Goal: Task Accomplishment & Management: Manage account settings

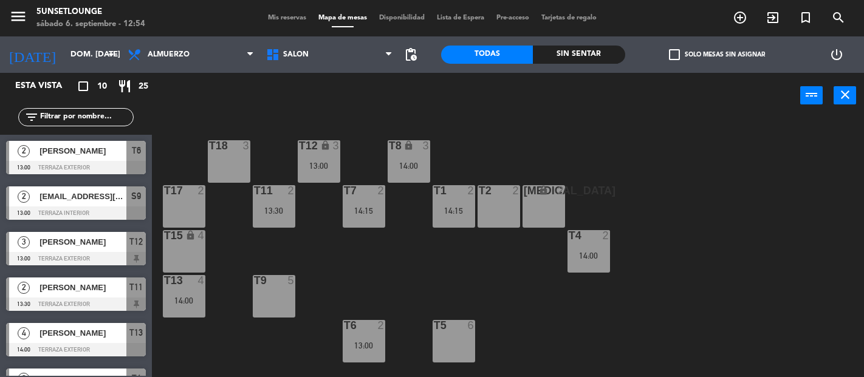
click at [201, 60] on span "Almuerzo" at bounding box center [191, 54] width 139 height 27
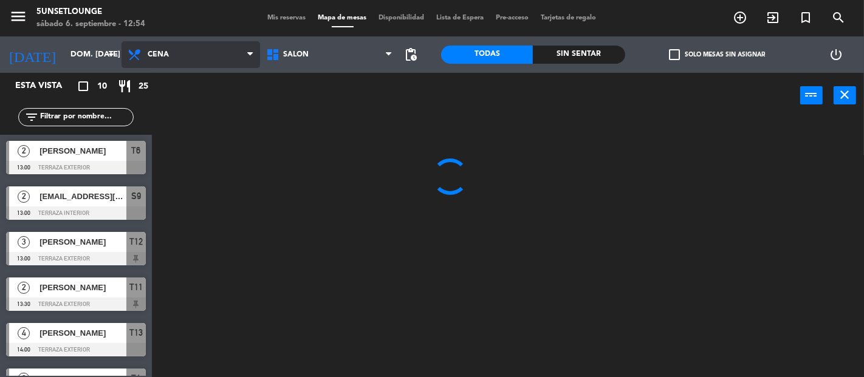
click at [189, 109] on ng-component "menu 5unsetlounge sábado 6. septiembre - 12:54 Mis reservas Mapa de mesas Dispo…" at bounding box center [432, 188] width 864 height 377
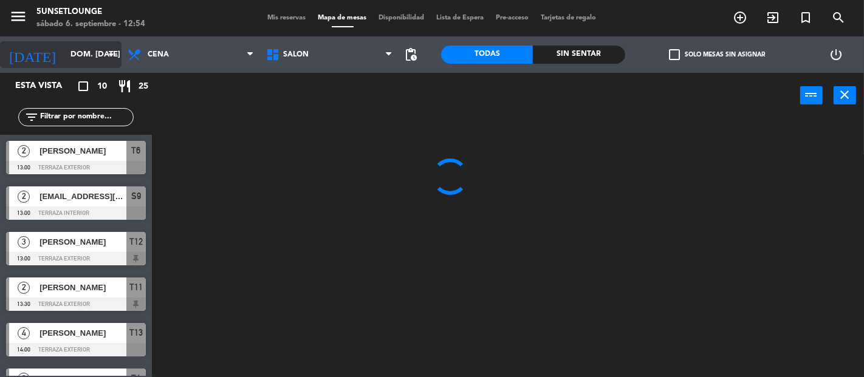
click at [86, 49] on input "dom. [DATE]" at bounding box center [117, 55] width 106 height 22
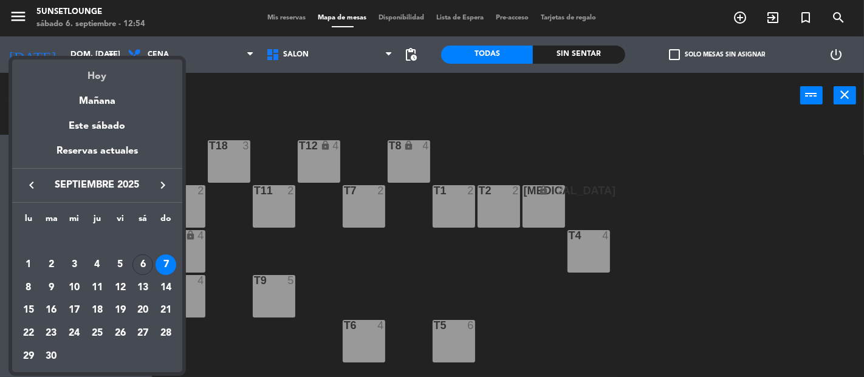
click at [98, 72] on div "Hoy" at bounding box center [97, 72] width 170 height 25
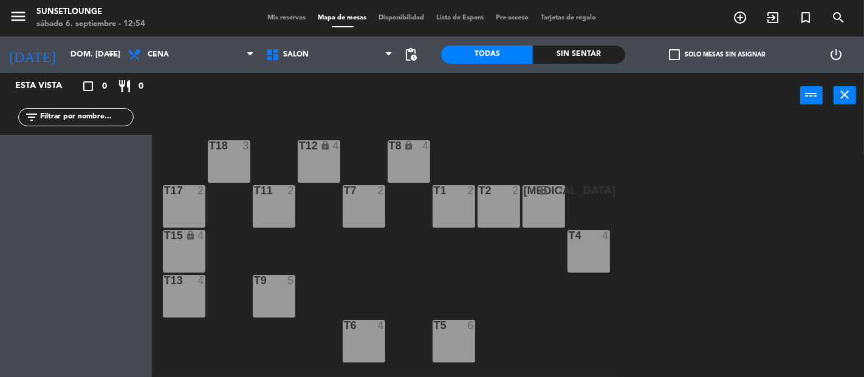
type input "sáb. [DATE]"
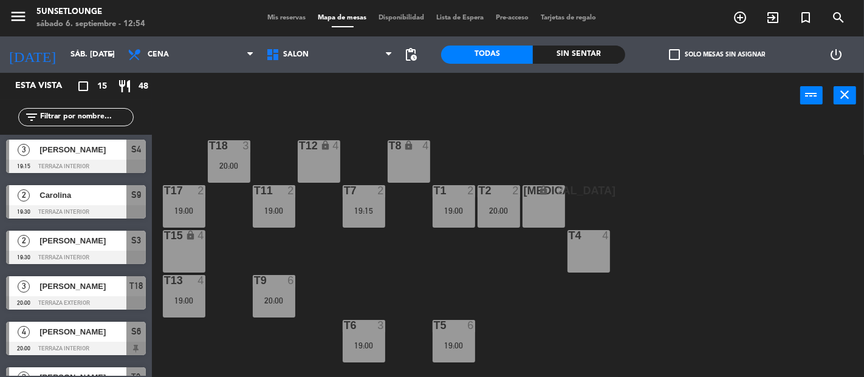
scroll to position [329, 0]
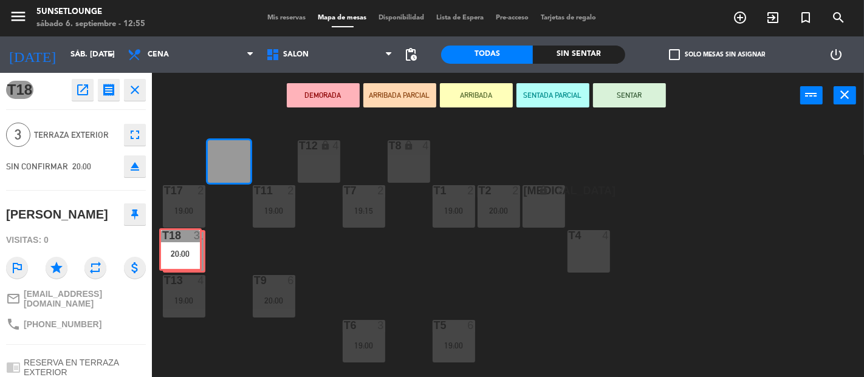
drag, startPoint x: 231, startPoint y: 176, endPoint x: 182, endPoint y: 264, distance: 100.6
click at [182, 264] on div "T18 3 20:00 T18 3 20:00 T12 lock 4 T8 lock 4 t17 2 19:00 T11 2 19:00 T7 2 19:15…" at bounding box center [512, 247] width 704 height 259
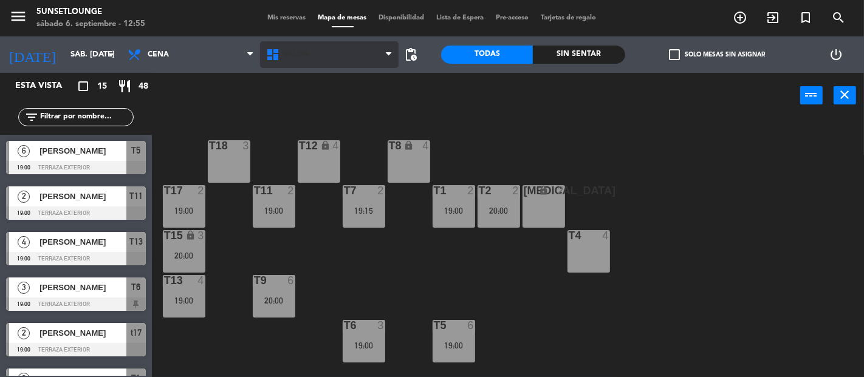
scroll to position [16, 0]
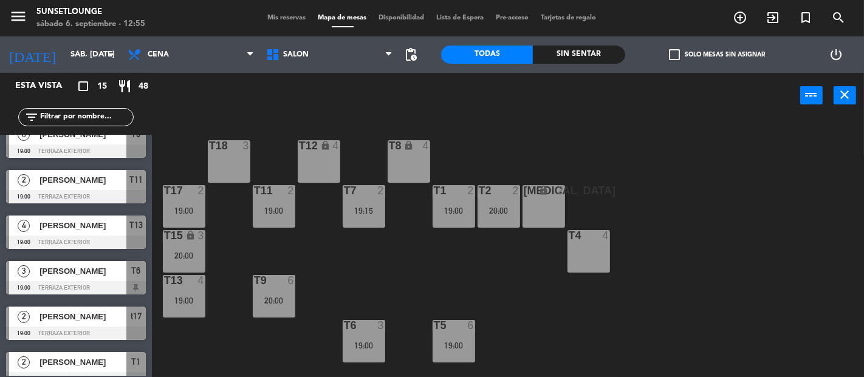
click at [293, 21] on span "Mis reservas" at bounding box center [287, 18] width 50 height 7
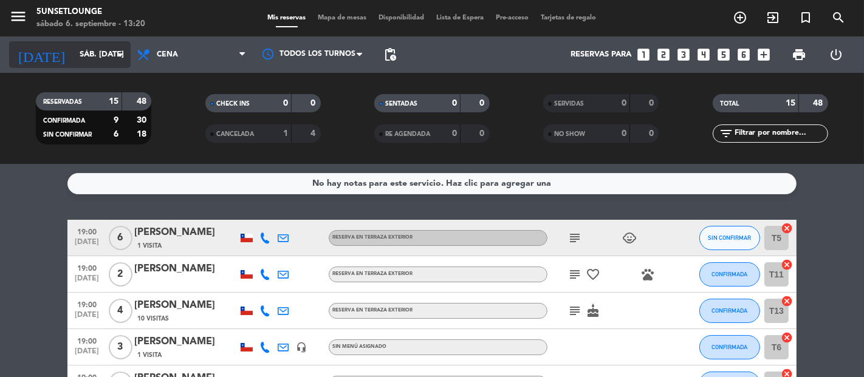
click at [103, 61] on input "sáb. [DATE]" at bounding box center [127, 55] width 106 height 22
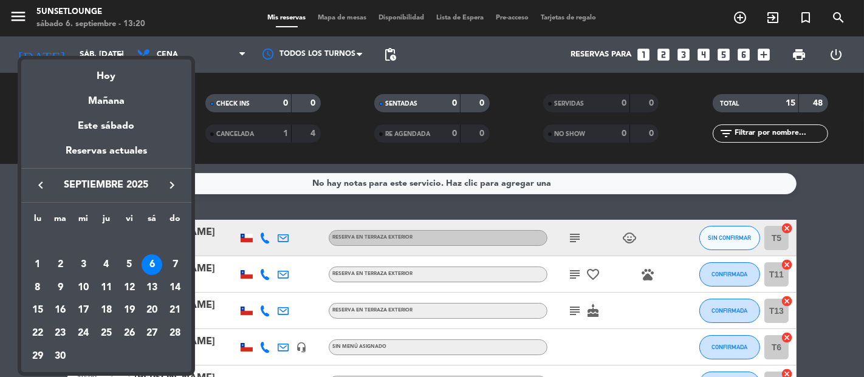
click at [300, 207] on div at bounding box center [432, 188] width 864 height 377
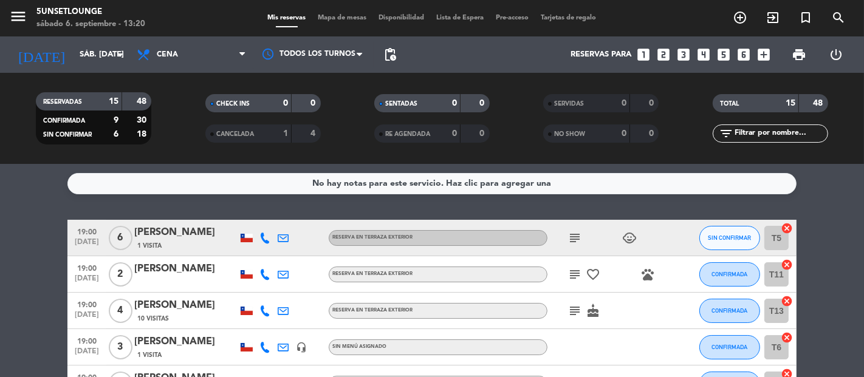
click at [69, 286] on div "19:00 [DATE]" at bounding box center [86, 274] width 39 height 36
click at [570, 238] on icon "subject" at bounding box center [574, 238] width 15 height 15
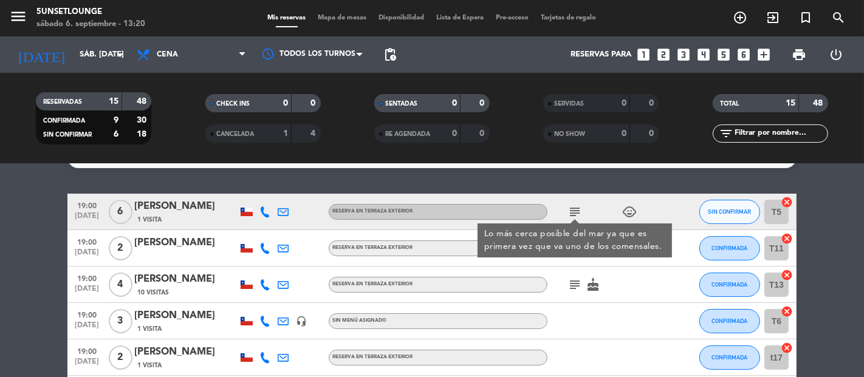
scroll to position [27, 0]
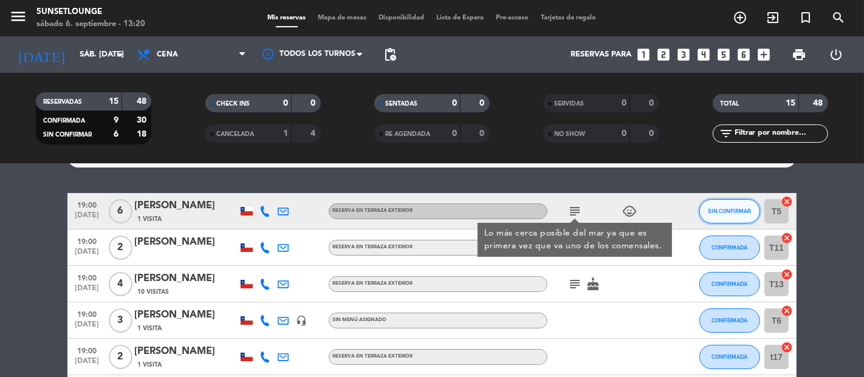
click at [727, 213] on span "SIN CONFIRMAR" at bounding box center [729, 211] width 43 height 7
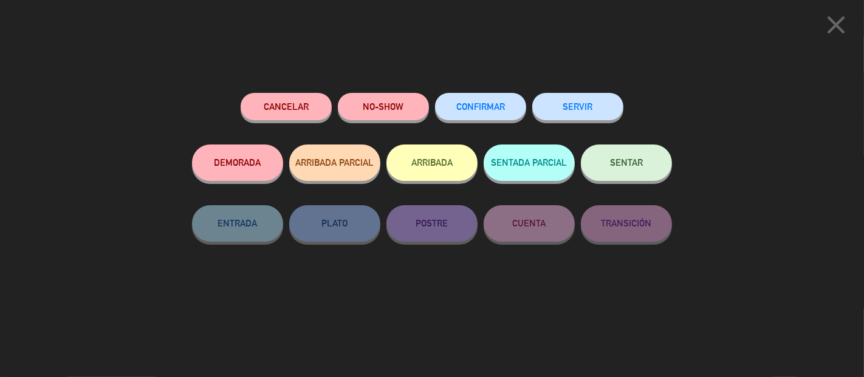
click at [498, 105] on span "CONFIRMAR" at bounding box center [480, 106] width 49 height 10
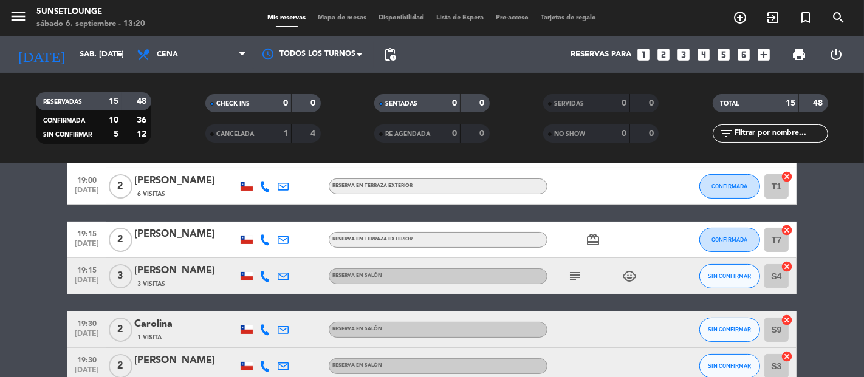
scroll to position [265, 0]
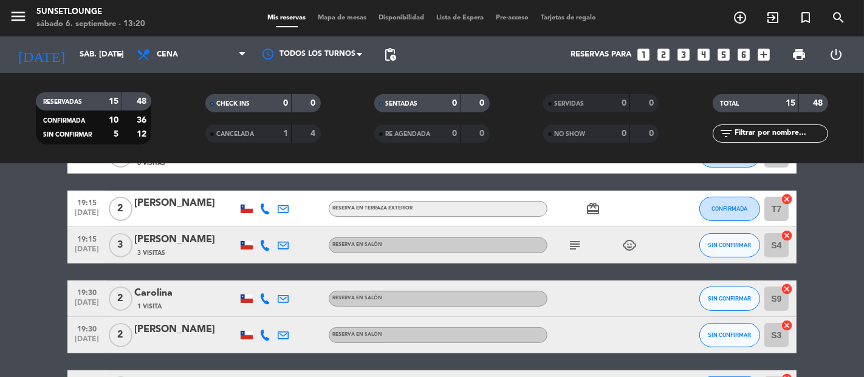
click at [569, 247] on icon "subject" at bounding box center [574, 245] width 15 height 15
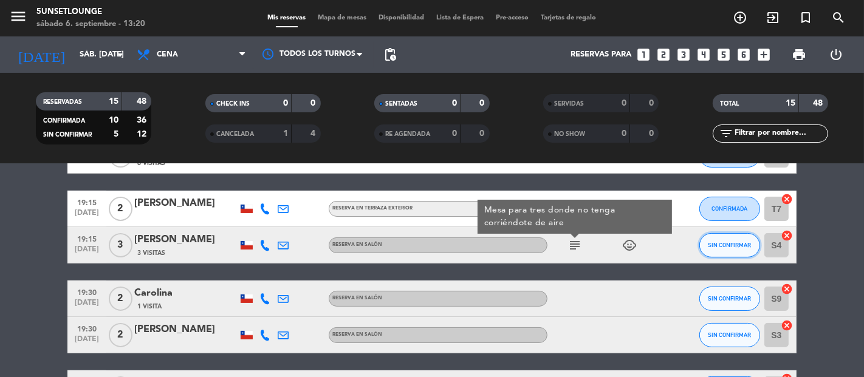
click at [727, 245] on span "SIN CONFIRMAR" at bounding box center [729, 245] width 43 height 7
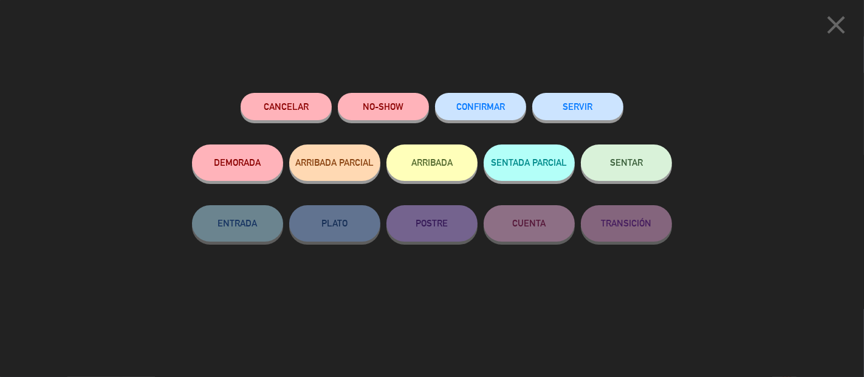
click at [835, 26] on icon "close" at bounding box center [836, 25] width 30 height 30
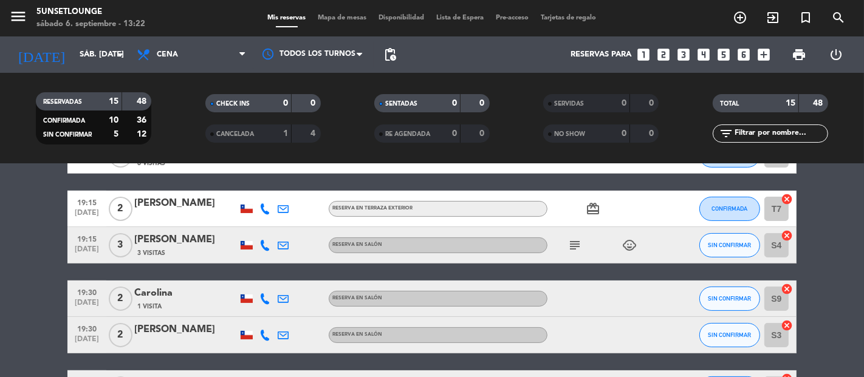
click at [274, 132] on div "1" at bounding box center [276, 134] width 24 height 14
drag, startPoint x: 274, startPoint y: 132, endPoint x: 577, endPoint y: 243, distance: 322.1
click at [577, 243] on icon "subject" at bounding box center [574, 245] width 15 height 15
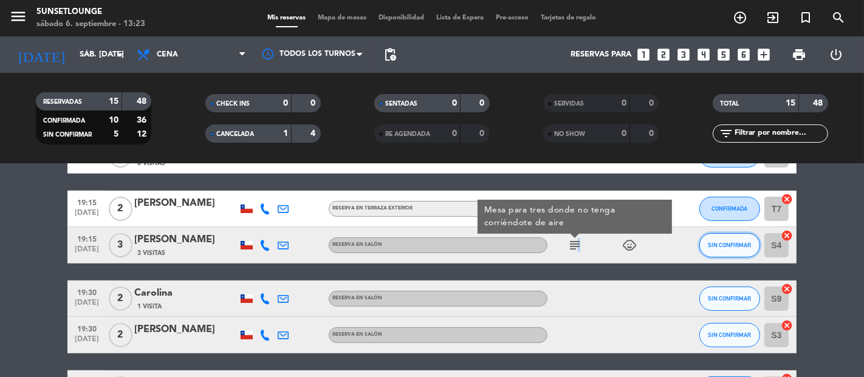
click at [730, 244] on span "SIN CONFIRMAR" at bounding box center [729, 245] width 43 height 7
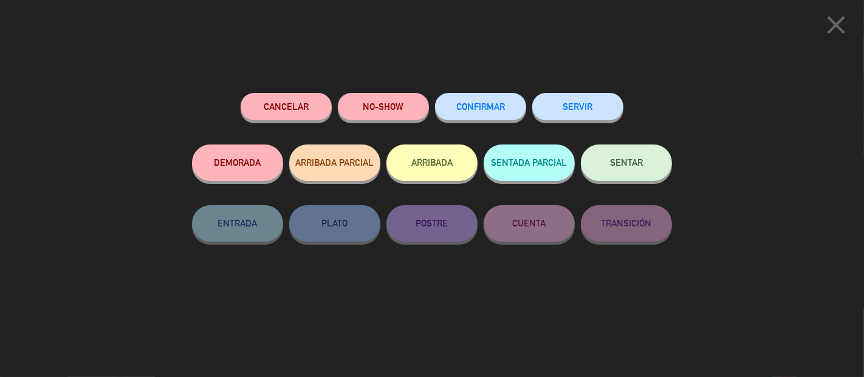
click at [505, 89] on div "Cancelar NO-SHOW CONFIRMAR SERVIR DEMORADA ARRIBADA PARCIAL ARRIBADA SENTADA PA…" at bounding box center [431, 230] width 497 height 293
click at [501, 98] on button "CONFIRMAR" at bounding box center [480, 106] width 91 height 27
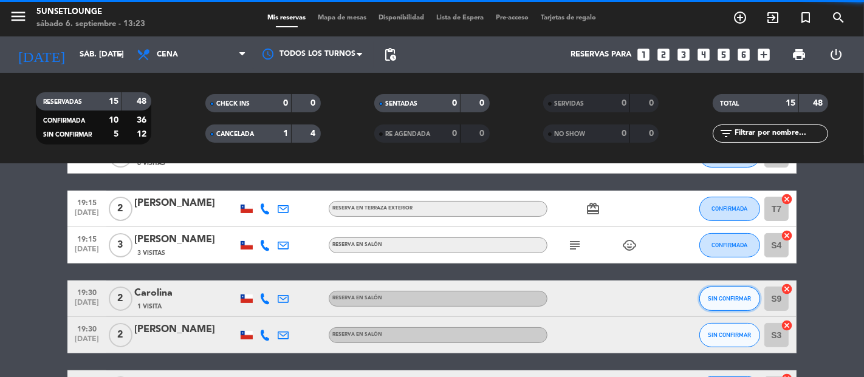
click at [724, 301] on span "SIN CONFIRMAR" at bounding box center [729, 298] width 43 height 7
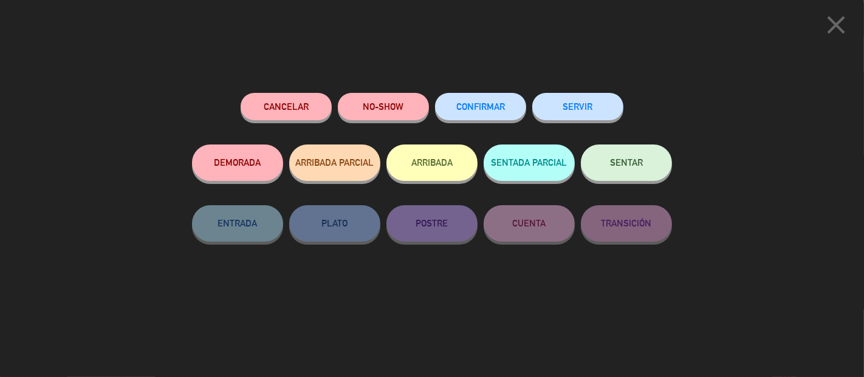
scroll to position [536, 0]
click at [510, 109] on button "CONFIRMAR" at bounding box center [480, 106] width 91 height 27
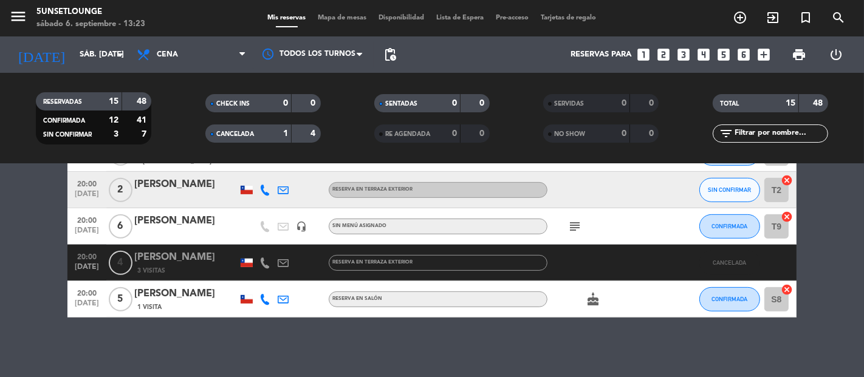
click at [741, 176] on div "SIN CONFIRMAR" at bounding box center [729, 190] width 61 height 36
click at [731, 187] on span "SIN CONFIRMAR" at bounding box center [729, 190] width 43 height 7
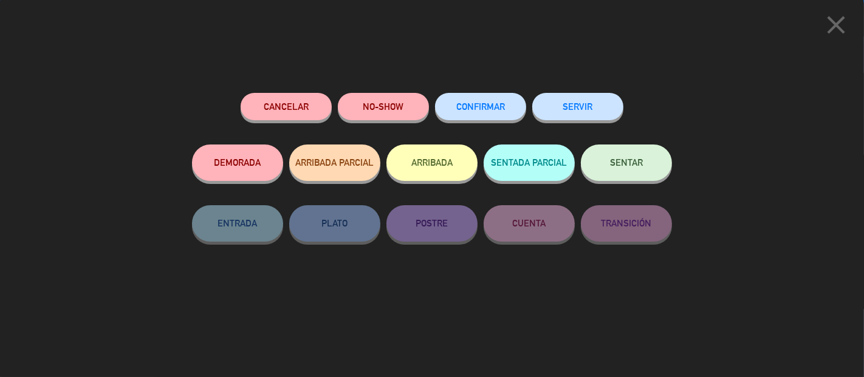
click at [505, 93] on div "Cancelar NO-SHOW CONFIRMAR SERVIR DEMORADA ARRIBADA PARCIAL ARRIBADA SENTADA PA…" at bounding box center [431, 230] width 497 height 293
click at [499, 101] on button "CONFIRMAR" at bounding box center [480, 106] width 91 height 27
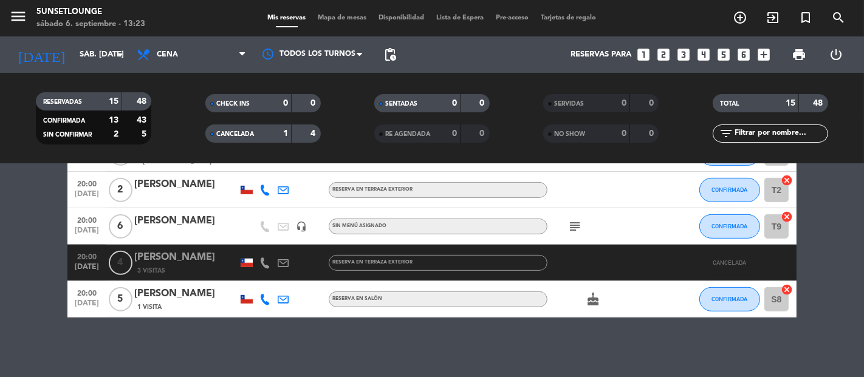
click at [576, 222] on icon "subject" at bounding box center [574, 226] width 15 height 15
click at [331, 20] on span "Mapa de mesas" at bounding box center [342, 18] width 61 height 7
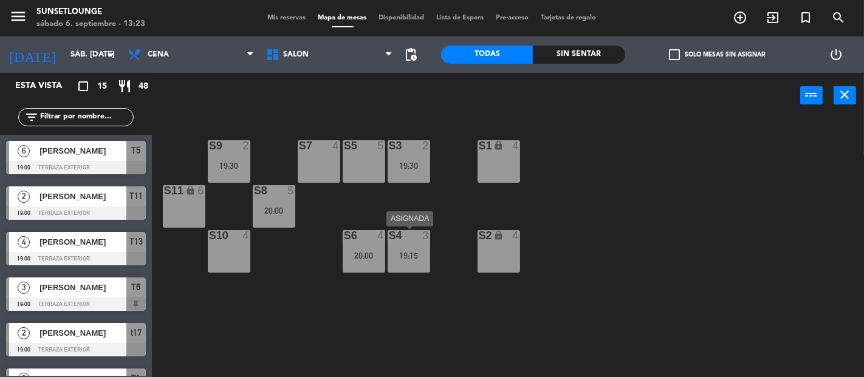
click at [395, 244] on div "S4 3 19:15" at bounding box center [409, 251] width 43 height 43
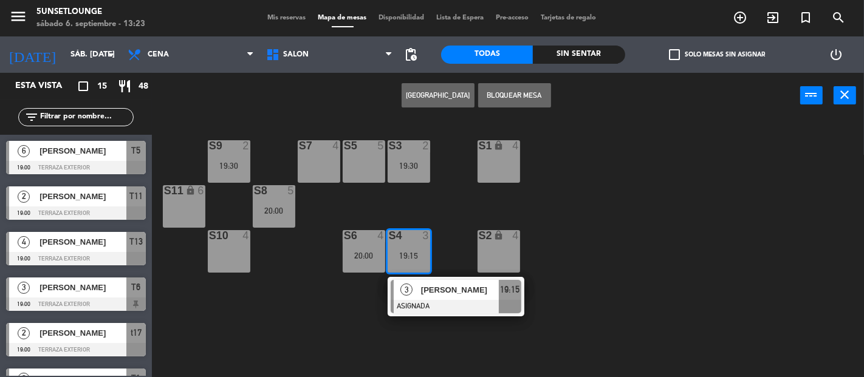
click at [241, 238] on div "4" at bounding box center [249, 235] width 20 height 11
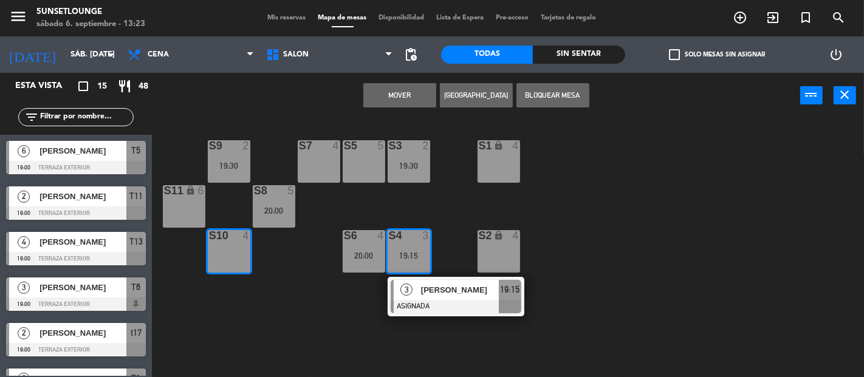
click at [411, 100] on button "Mover" at bounding box center [399, 95] width 73 height 24
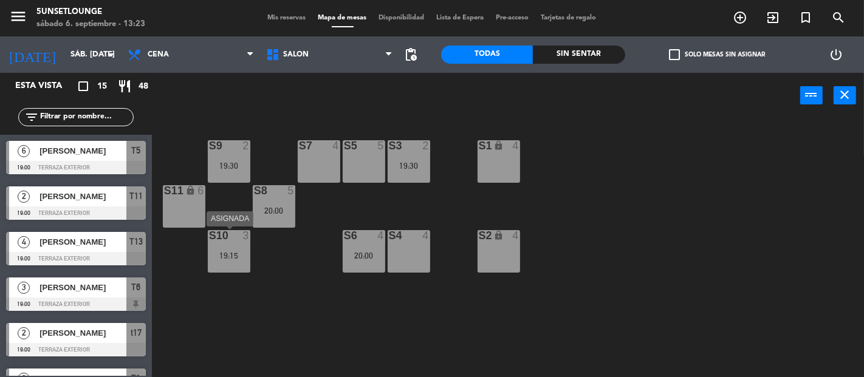
click at [241, 256] on div "19:15" at bounding box center [229, 256] width 43 height 9
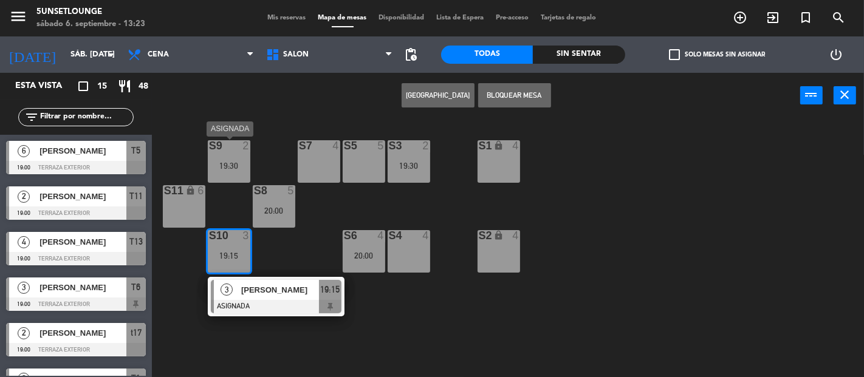
click at [238, 157] on div "S9 2 19:30" at bounding box center [229, 161] width 43 height 43
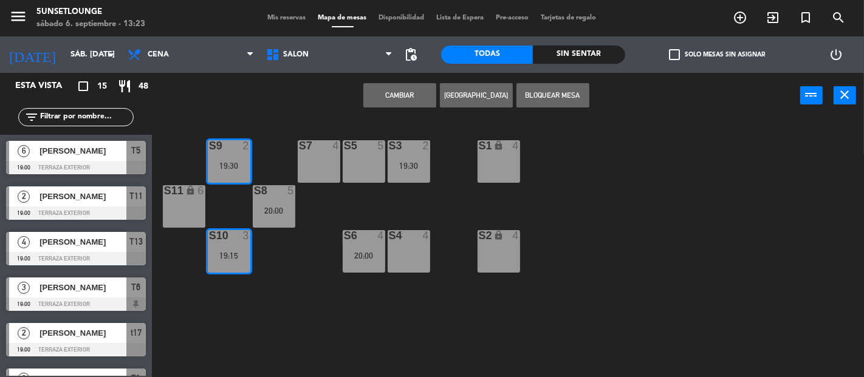
click at [403, 100] on button "Cambiar" at bounding box center [399, 95] width 73 height 24
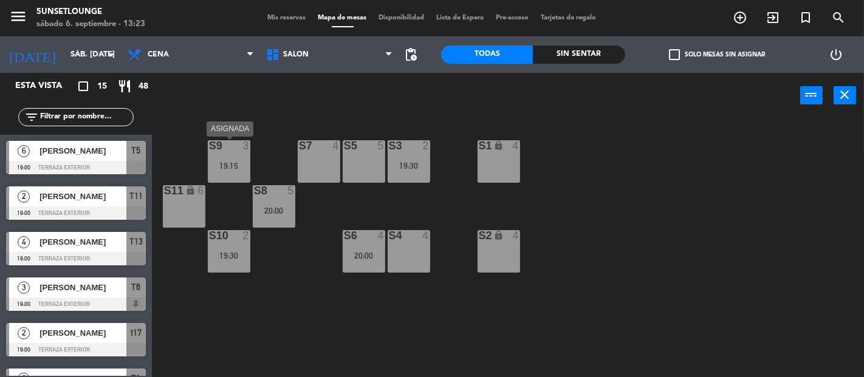
click at [241, 153] on div "S9 3 19:15" at bounding box center [229, 161] width 43 height 43
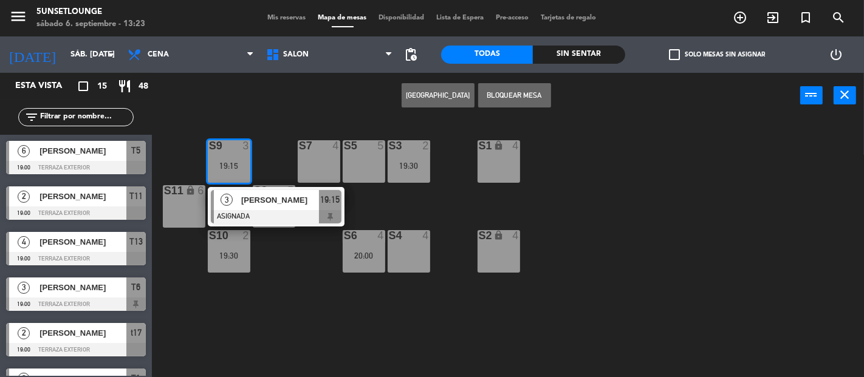
click at [403, 249] on div "S4 4" at bounding box center [409, 251] width 43 height 43
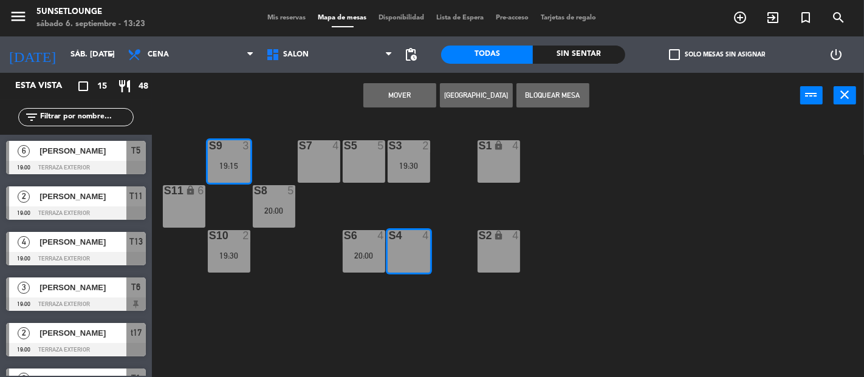
drag, startPoint x: 417, startPoint y: 98, endPoint x: 247, endPoint y: 333, distance: 290.2
click at [241, 336] on div "Mover Crear Reserva Bloquear Mesa power_input close S3 2 19:30 S5 5 S9 3 19:15 …" at bounding box center [432, 225] width 864 height 304
drag, startPoint x: 263, startPoint y: 318, endPoint x: 245, endPoint y: 272, distance: 50.0
click at [261, 313] on div "S3 2 19:30 S5 5 S9 3 19:15 S7 4 S1 lock 4 S11 lock 6 S8 5 20:00 S2 lock 4 S4 4 …" at bounding box center [512, 247] width 704 height 259
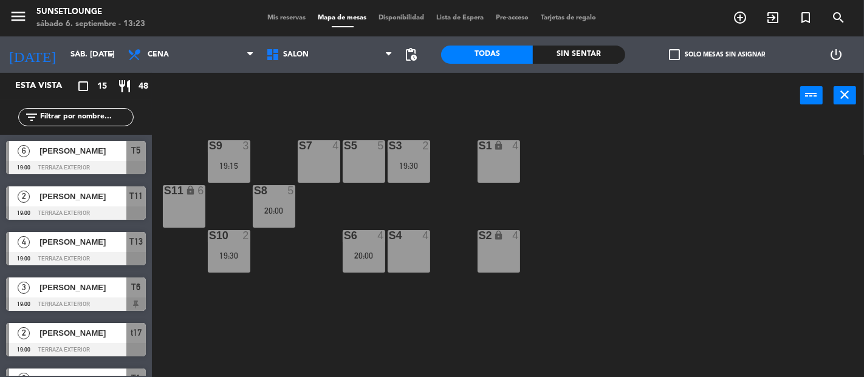
click at [239, 261] on div "S10 2 19:30" at bounding box center [229, 251] width 43 height 43
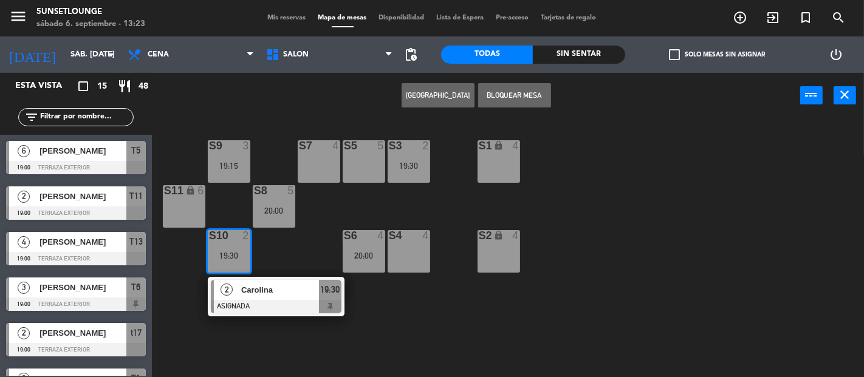
click at [416, 231] on div at bounding box center [409, 235] width 20 height 11
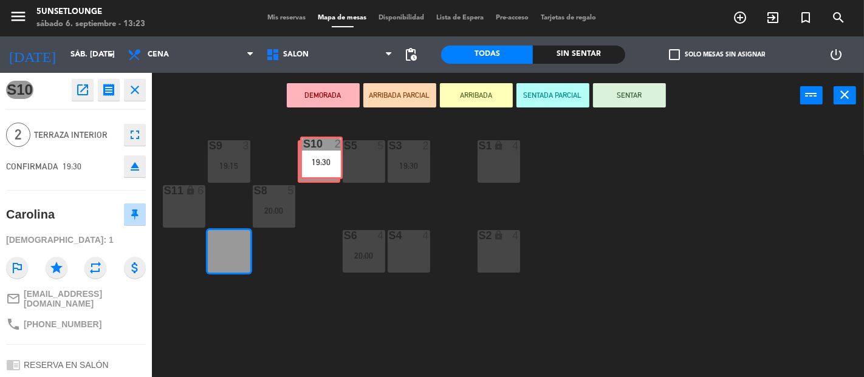
drag, startPoint x: 239, startPoint y: 252, endPoint x: 331, endPoint y: 159, distance: 131.0
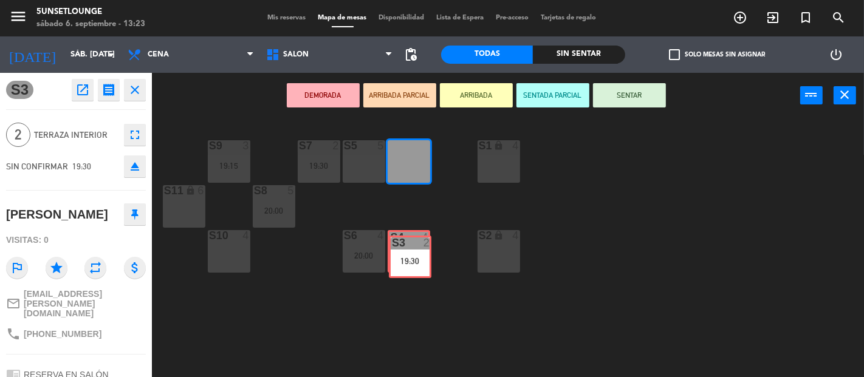
drag, startPoint x: 400, startPoint y: 164, endPoint x: 401, endPoint y: 245, distance: 81.4
click at [401, 245] on div "S3 2 19:30 S3 2 19:30 S5 5 S9 3 19:15 S7 2 19:30 S1 lock 4 S11 lock 6 S8 5 20:0…" at bounding box center [512, 247] width 704 height 259
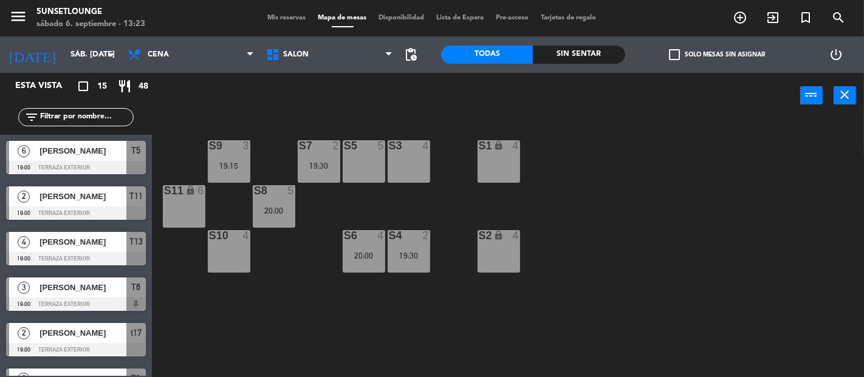
click at [363, 252] on div "20:00" at bounding box center [364, 256] width 43 height 9
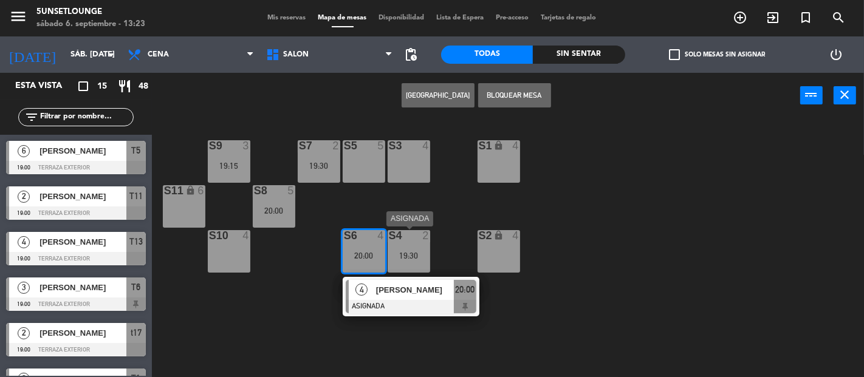
click at [422, 272] on div "S4 2 19:30" at bounding box center [409, 251] width 43 height 43
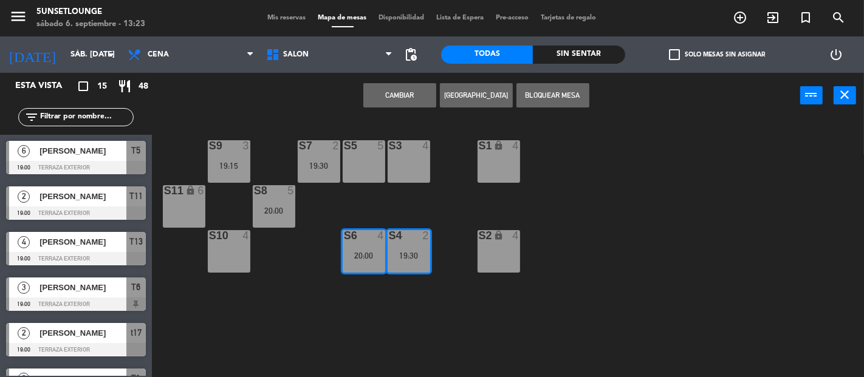
click at [395, 98] on button "Cambiar" at bounding box center [399, 95] width 73 height 24
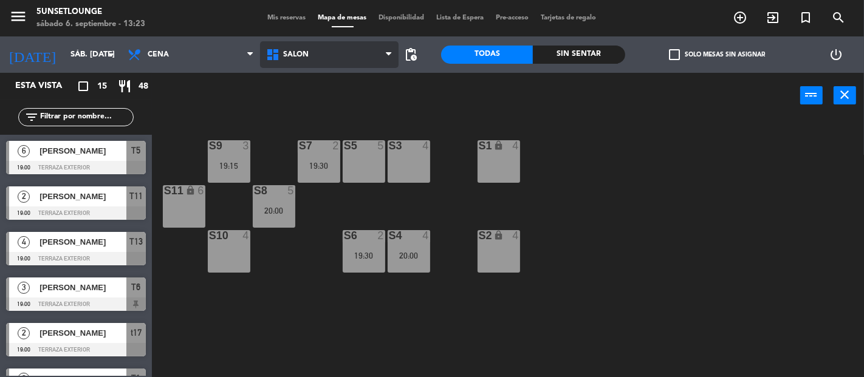
click at [361, 60] on span "Salón" at bounding box center [329, 54] width 139 height 27
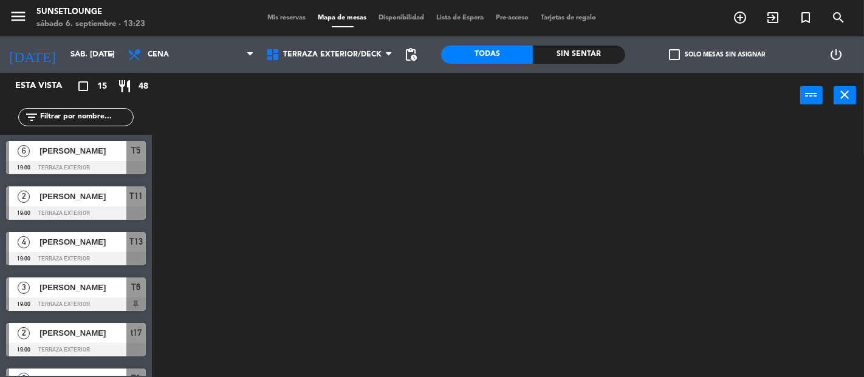
click at [346, 101] on ng-component "menu 5unsetlounge sábado 6. septiembre - 13:23 Mis reservas Mapa de mesas Dispo…" at bounding box center [432, 188] width 864 height 377
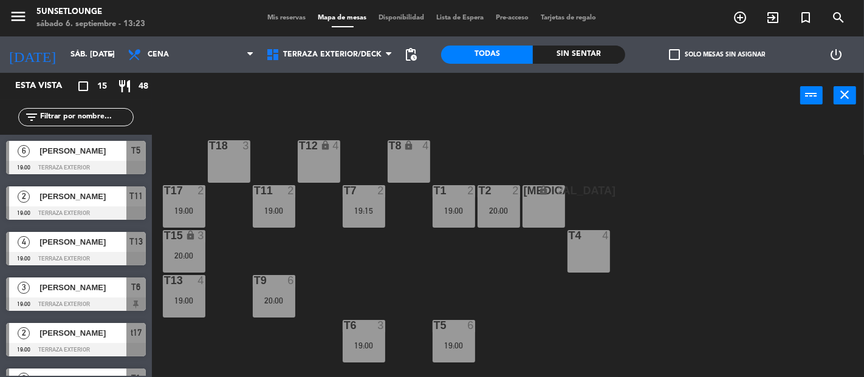
click at [267, 253] on div "T18 3 T12 lock 4 T8 lock 4 t17 2 19:00 T11 2 19:00 T7 2 19:15 T2 2 20:00 [MEDIC…" at bounding box center [512, 247] width 704 height 259
click at [187, 287] on div "T13 4 19:00" at bounding box center [184, 296] width 43 height 43
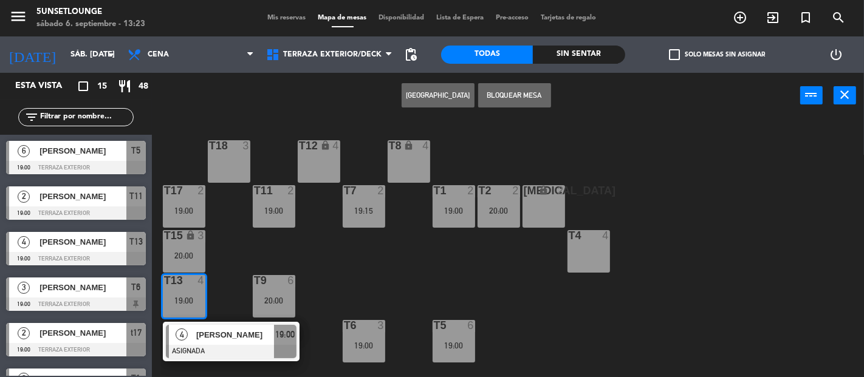
scroll to position [27, 0]
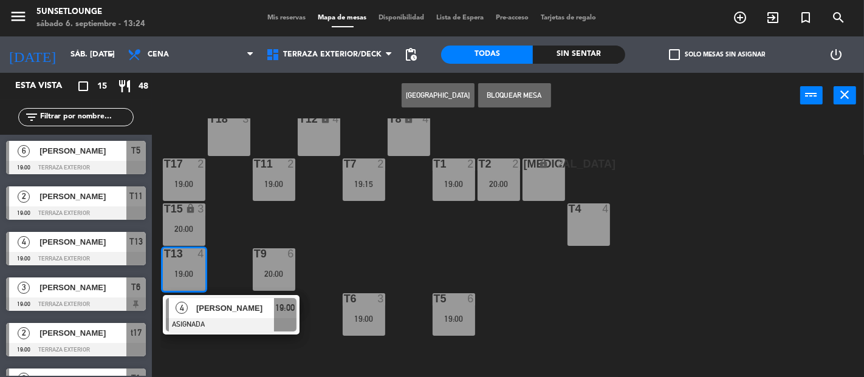
click at [593, 238] on div "T4 4" at bounding box center [588, 225] width 43 height 43
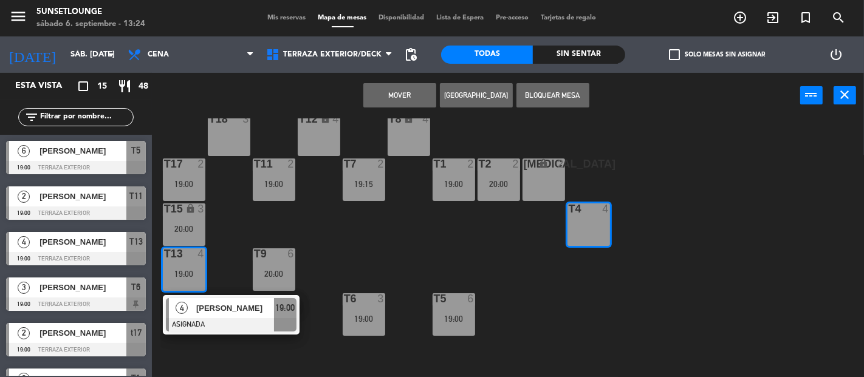
click at [382, 242] on div "T18 3 T12 lock 4 T8 lock 4 t17 2 19:00 T11 2 19:00 T7 2 19:15 T2 2 20:00 [MEDIC…" at bounding box center [512, 247] width 704 height 259
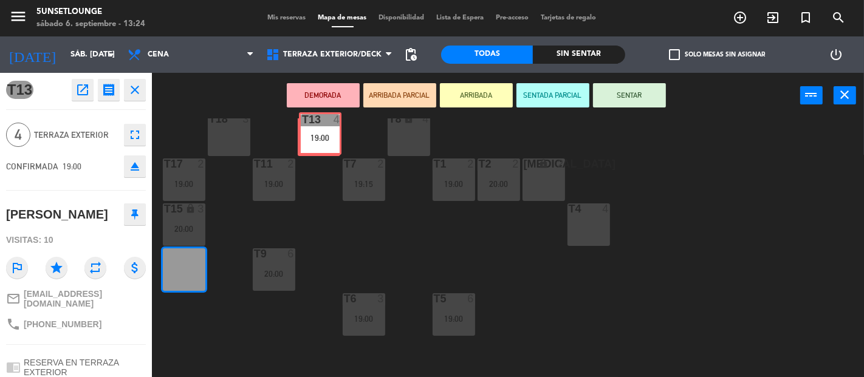
drag, startPoint x: 187, startPoint y: 272, endPoint x: 323, endPoint y: 137, distance: 192.0
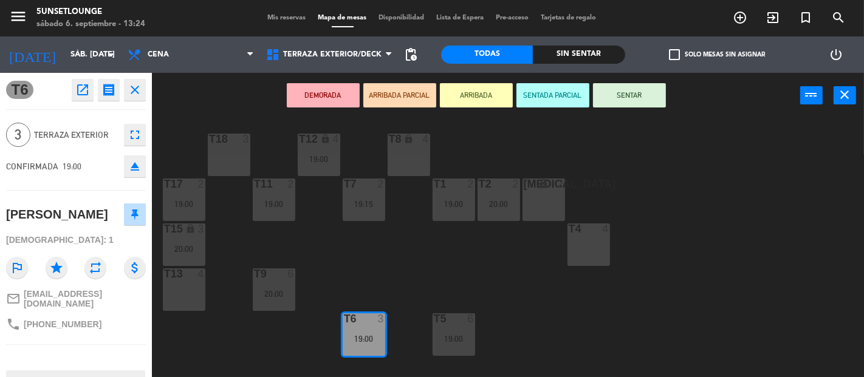
scroll to position [3, 0]
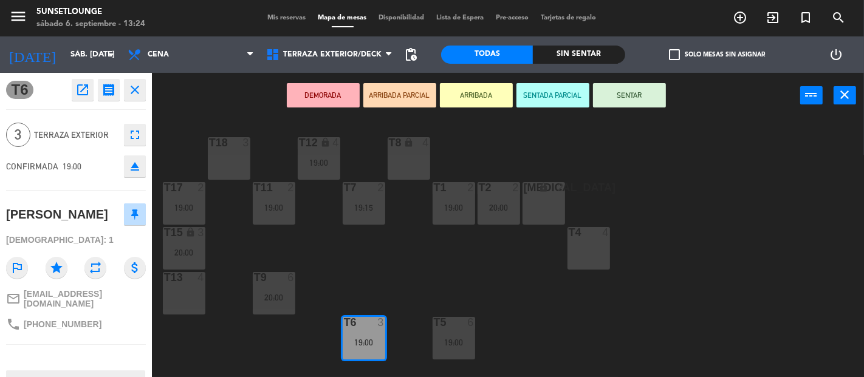
drag, startPoint x: 394, startPoint y: 171, endPoint x: 397, endPoint y: 149, distance: 22.2
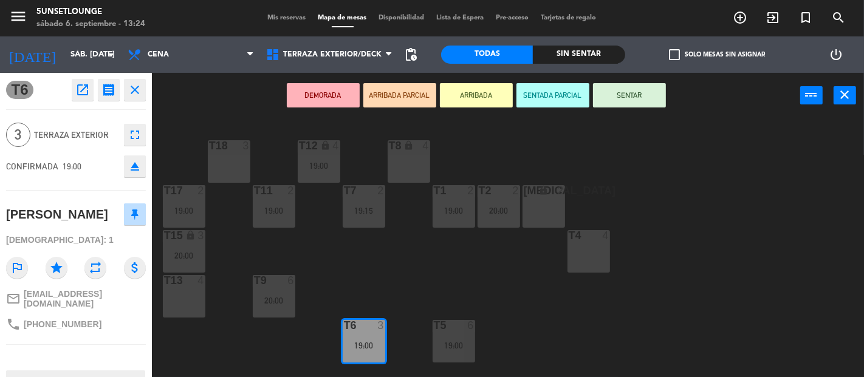
scroll to position [0, 0]
drag, startPoint x: 360, startPoint y: 329, endPoint x: 396, endPoint y: 169, distance: 163.3
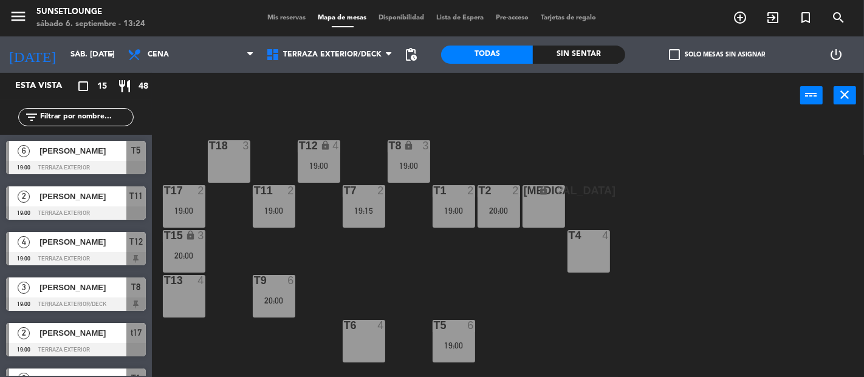
click at [377, 276] on div "T18 3 T12 lock 4 19:00 T8 lock 3 19:00 t17 2 19:00 T11 2 19:00 T7 2 19:15 T2 2 …" at bounding box center [512, 247] width 704 height 259
click at [278, 21] on span "Mis reservas" at bounding box center [287, 18] width 50 height 7
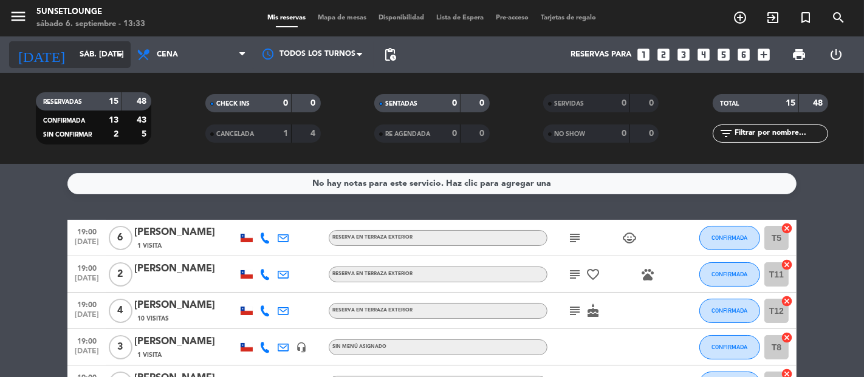
click at [84, 55] on input "sáb. [DATE]" at bounding box center [127, 55] width 106 height 22
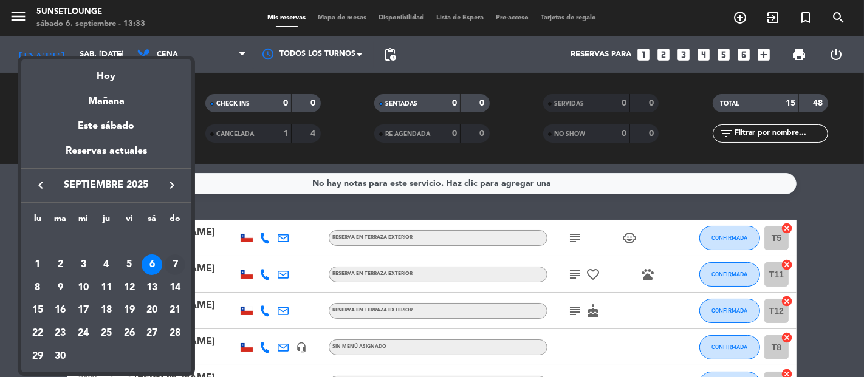
click at [175, 264] on div "7" at bounding box center [175, 265] width 21 height 21
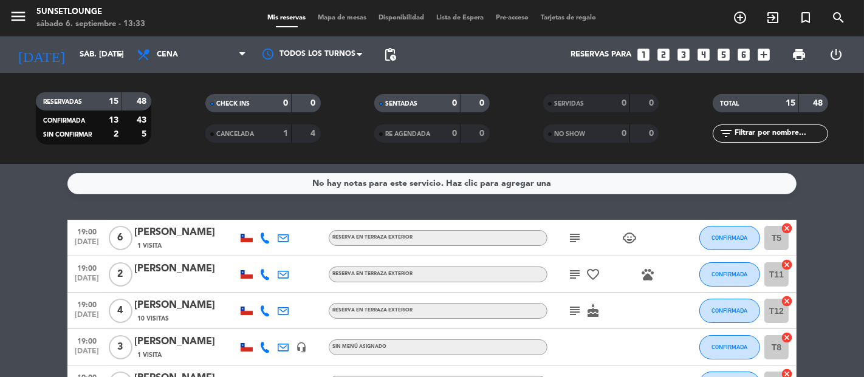
type input "dom. [DATE]"
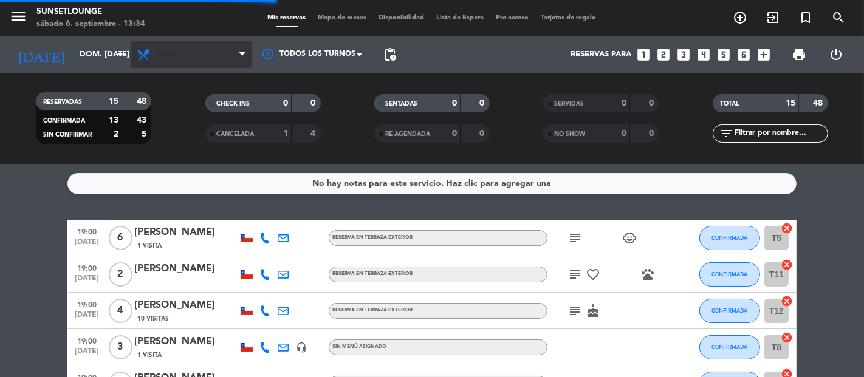
click at [211, 53] on span "Cena" at bounding box center [192, 54] width 122 height 27
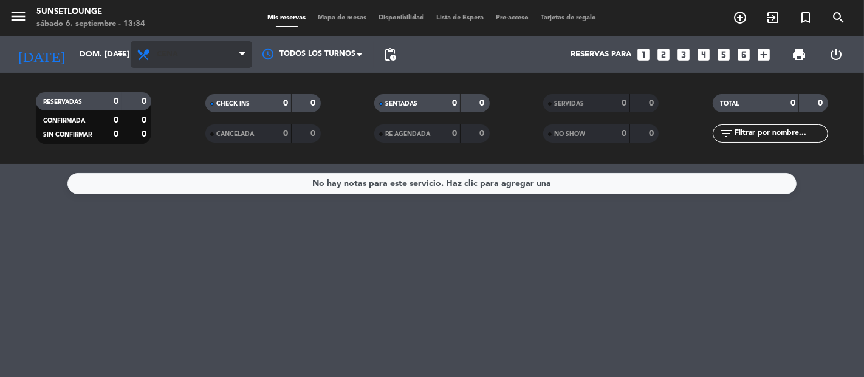
click at [207, 50] on span "Cena" at bounding box center [192, 54] width 122 height 27
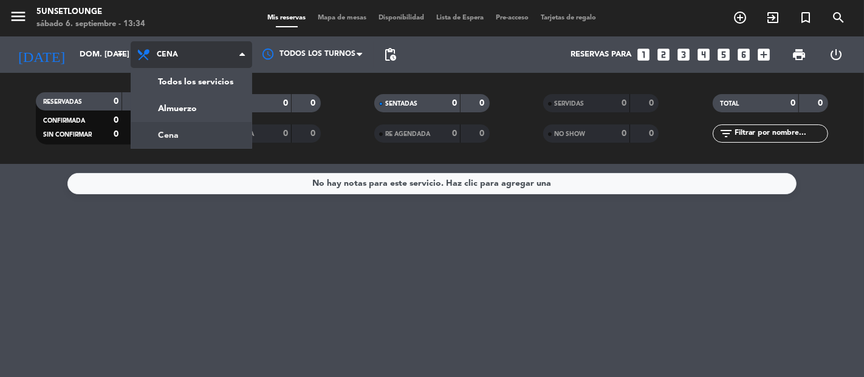
click at [219, 113] on div "menu 5unsetlounge sábado 6. septiembre - 13:34 Mis reservas Mapa de mesas Dispo…" at bounding box center [432, 82] width 864 height 164
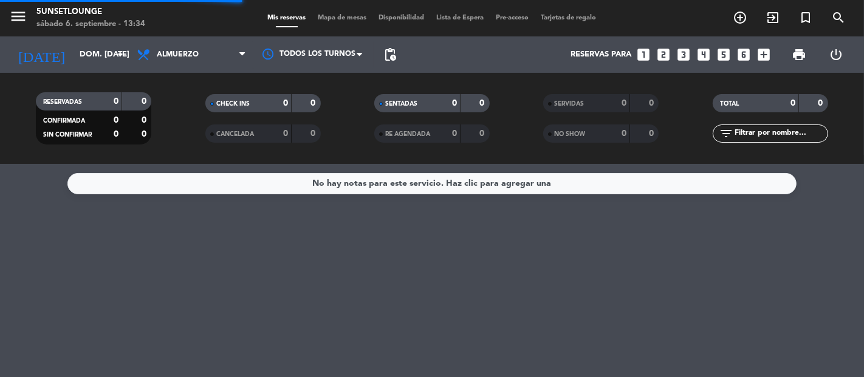
click at [354, 19] on span "Mapa de mesas" at bounding box center [342, 18] width 61 height 7
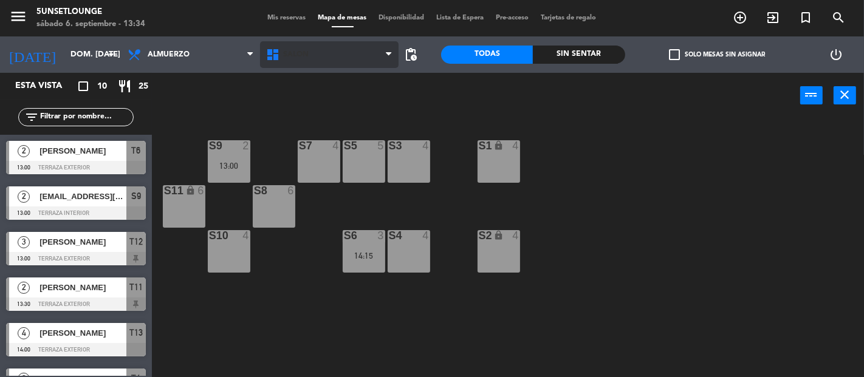
click at [357, 50] on span "Salón" at bounding box center [329, 54] width 139 height 27
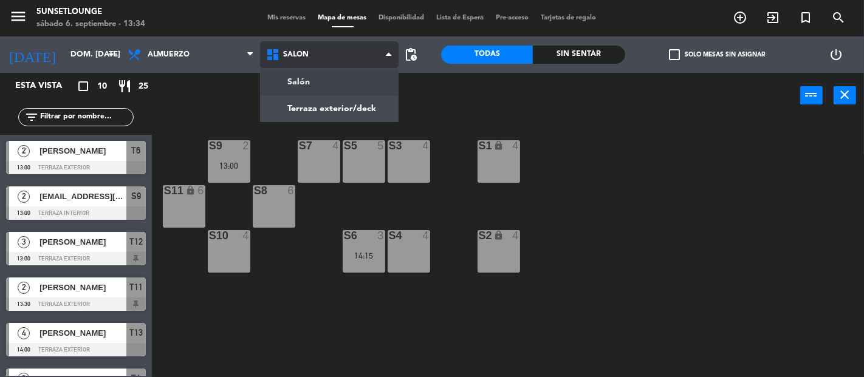
click at [357, 109] on ng-component "menu 5unsetlounge sábado 6. septiembre - 13:34 Mis reservas Mapa de mesas Dispo…" at bounding box center [432, 188] width 864 height 377
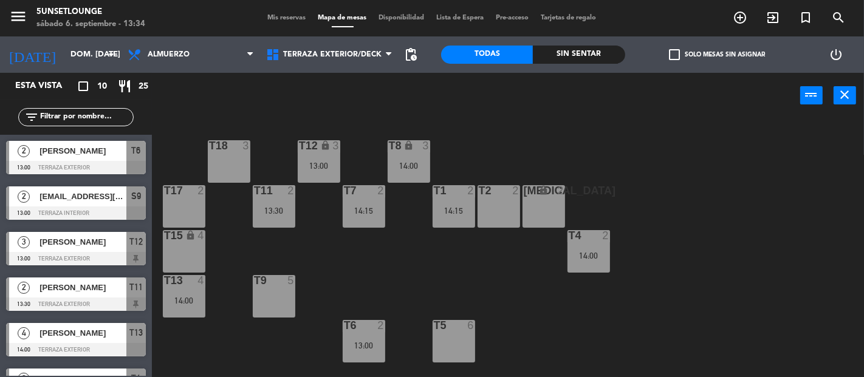
click at [273, 304] on div "T9 5" at bounding box center [274, 296] width 43 height 43
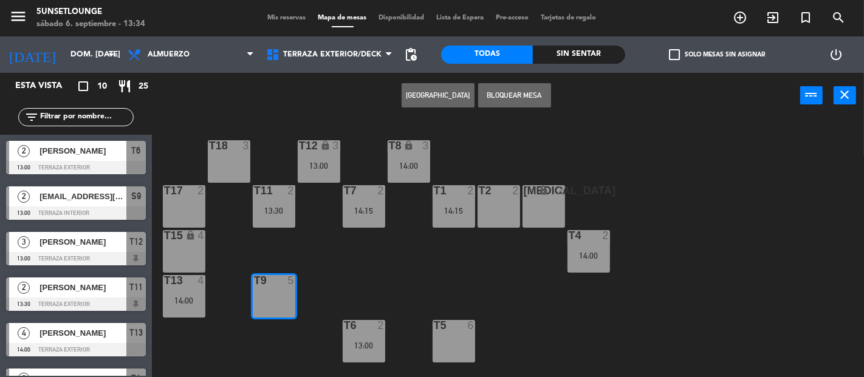
click at [439, 97] on button "[GEOGRAPHIC_DATA]" at bounding box center [438, 95] width 73 height 24
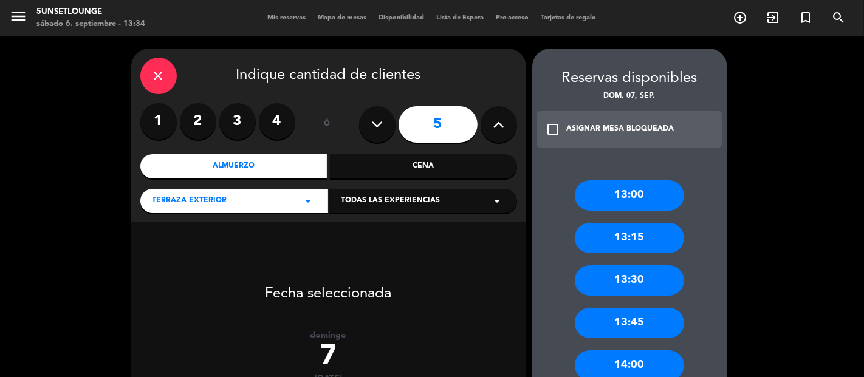
click at [654, 282] on div "13:30" at bounding box center [629, 280] width 109 height 30
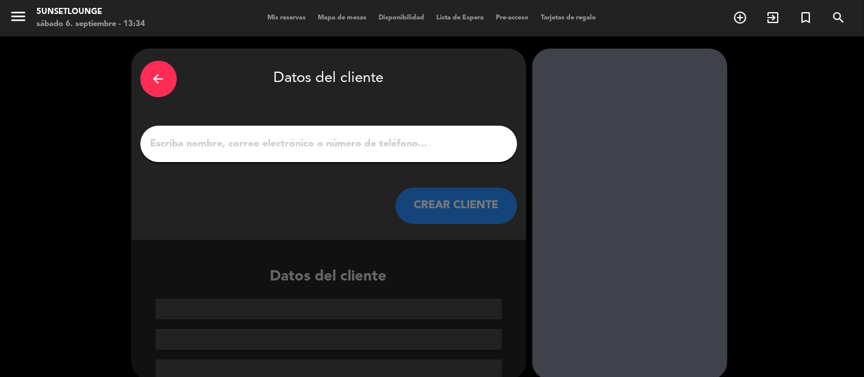
click at [410, 144] on input "1" at bounding box center [328, 143] width 358 height 17
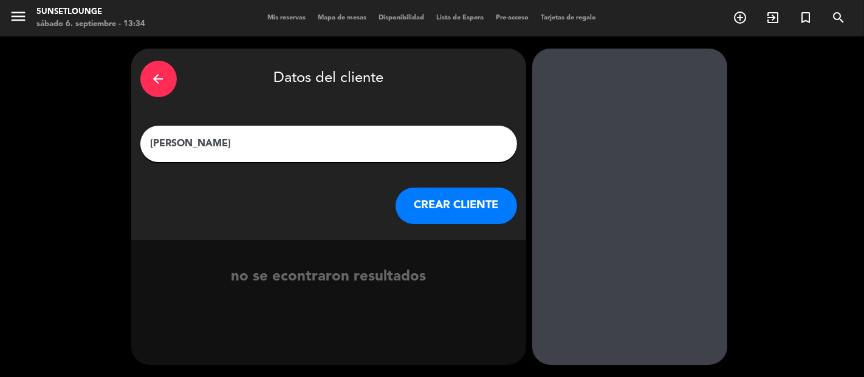
click at [222, 148] on input "[PERSON_NAME]" at bounding box center [328, 143] width 358 height 17
type input "[PERSON_NAME] [PERSON_NAME]"
click at [459, 204] on button "CREAR CLIENTE" at bounding box center [456, 206] width 122 height 36
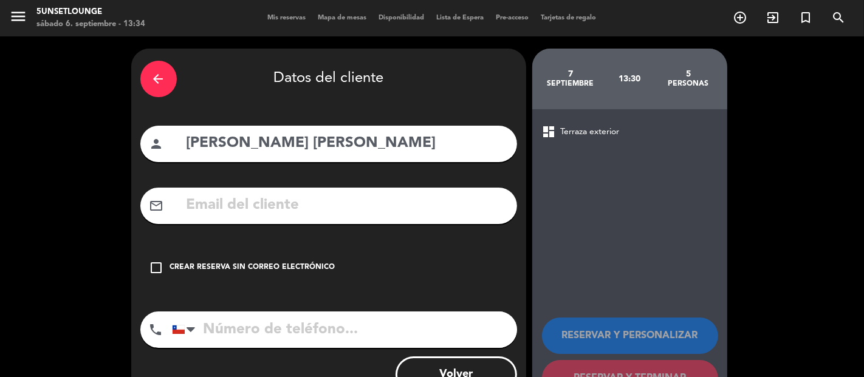
click at [307, 264] on div "Crear reserva sin correo electrónico" at bounding box center [252, 268] width 165 height 12
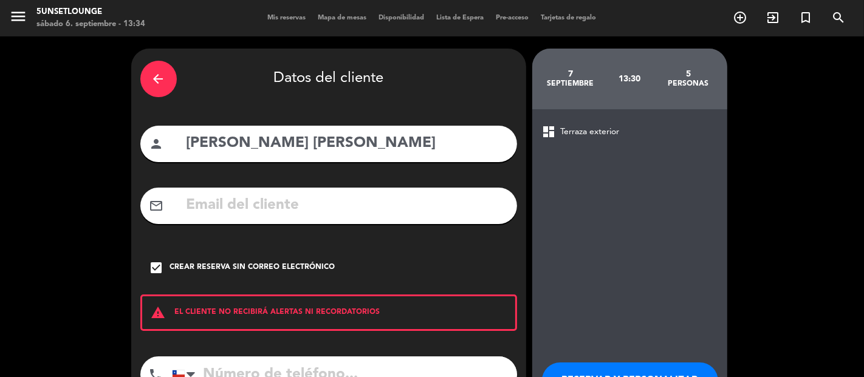
click at [290, 367] on input "tel" at bounding box center [344, 375] width 345 height 36
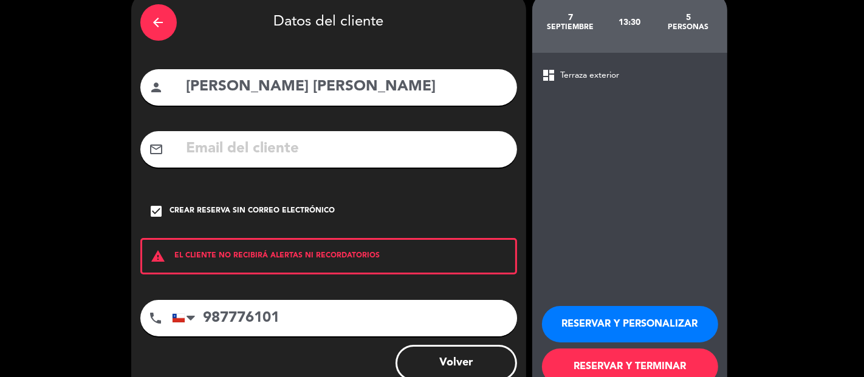
scroll to position [57, 0]
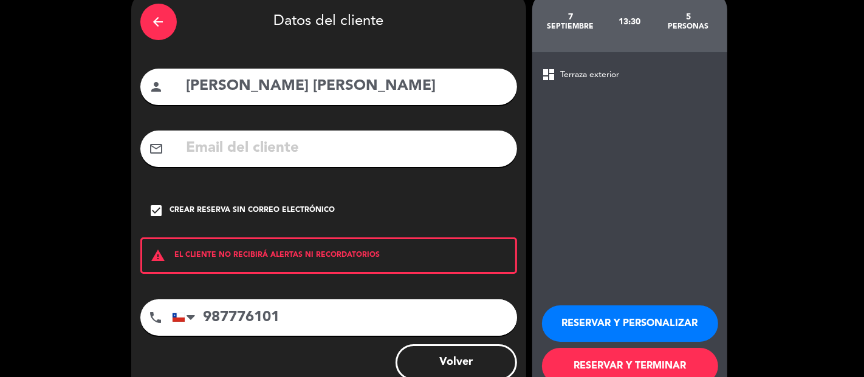
type input "987776101"
click at [618, 327] on button "RESERVAR Y PERSONALIZAR" at bounding box center [630, 324] width 176 height 36
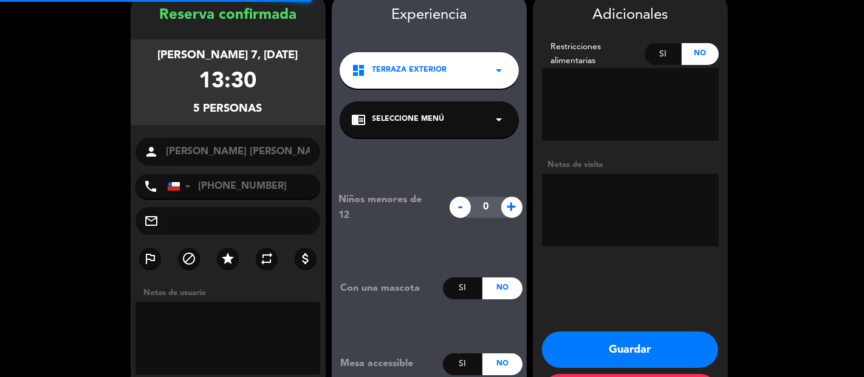
scroll to position [49, 0]
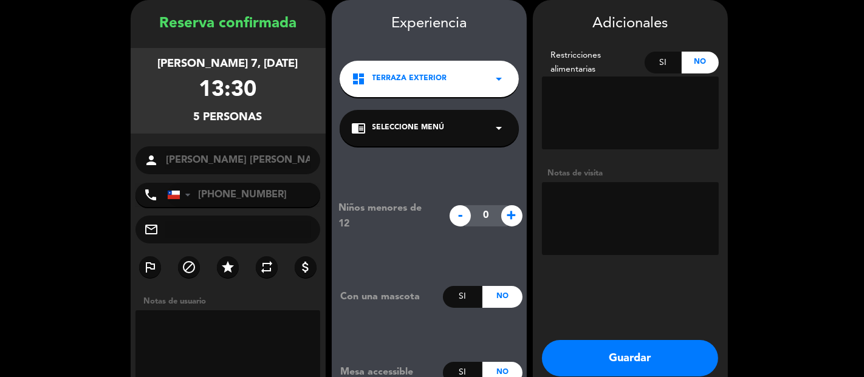
click at [656, 357] on button "Guardar" at bounding box center [630, 358] width 176 height 36
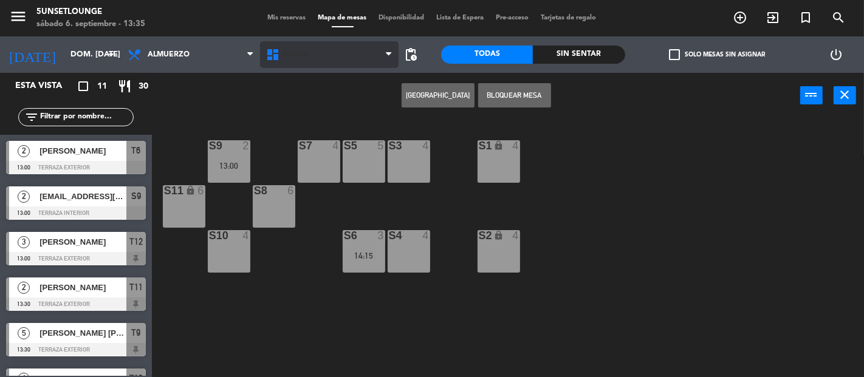
click at [354, 58] on span "Salón" at bounding box center [329, 54] width 139 height 27
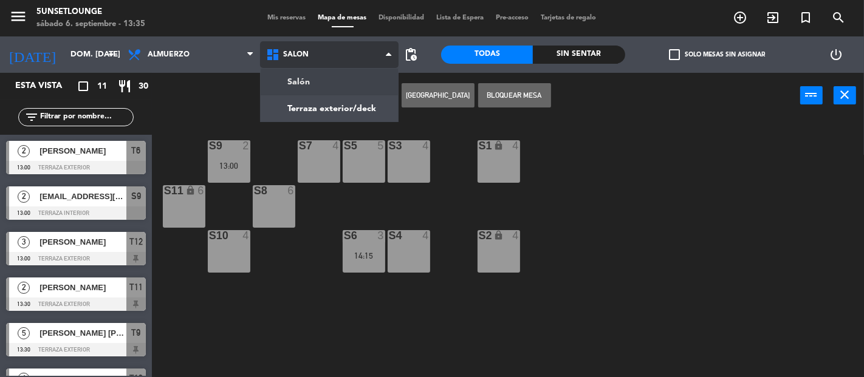
click at [339, 104] on ng-component "menu 5unsetlounge sábado 6. septiembre - 13:35 Mis reservas Mapa de mesas Dispo…" at bounding box center [432, 188] width 864 height 377
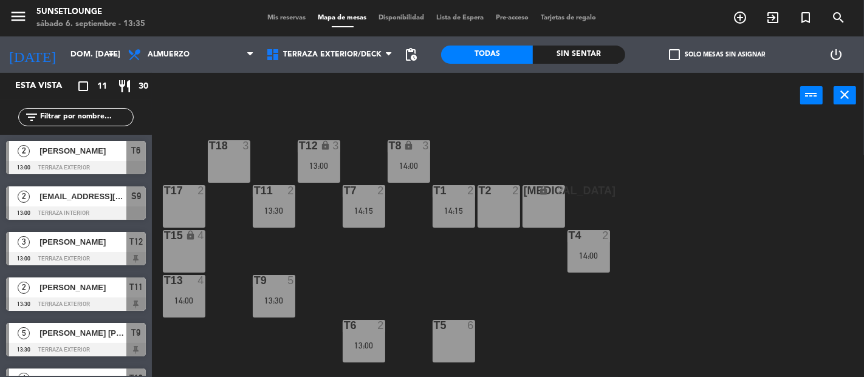
click at [354, 278] on div "T18 3 T12 lock 3 13:00 T8 lock 3 14:00 t17 2 T11 2 13:30 T7 2 14:15 T2 2 [MEDIC…" at bounding box center [512, 247] width 704 height 259
click at [296, 15] on span "Mis reservas" at bounding box center [287, 18] width 50 height 7
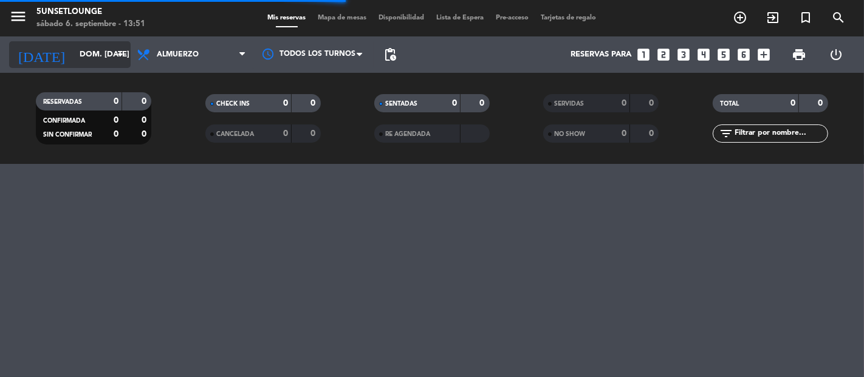
click at [118, 55] on icon "arrow_drop_down" at bounding box center [120, 54] width 15 height 15
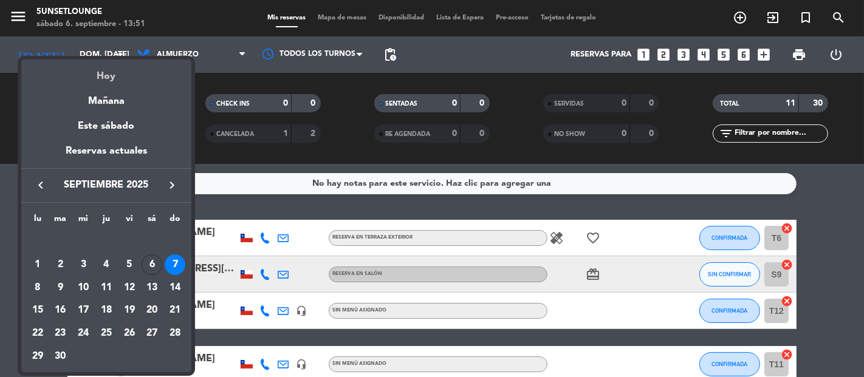
click at [125, 80] on div "Hoy" at bounding box center [106, 72] width 170 height 25
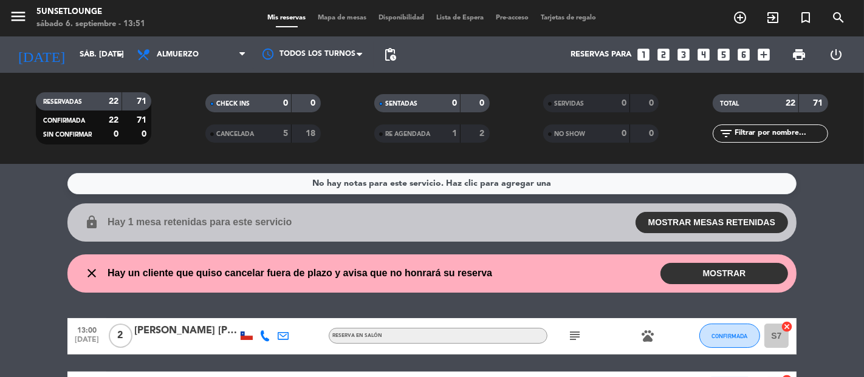
click at [705, 266] on button "MOSTRAR" at bounding box center [724, 273] width 128 height 21
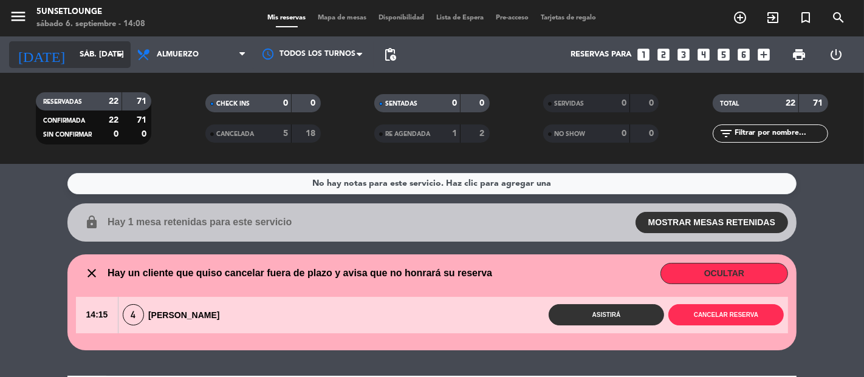
click at [97, 50] on input "sáb. [DATE]" at bounding box center [127, 55] width 106 height 22
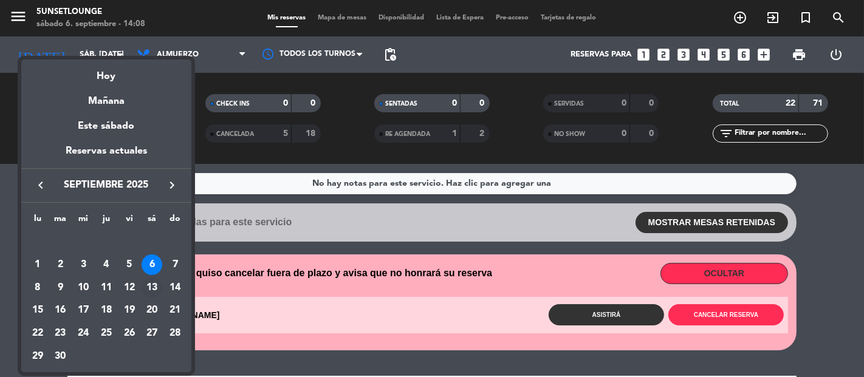
click at [154, 286] on div "13" at bounding box center [152, 288] width 21 height 21
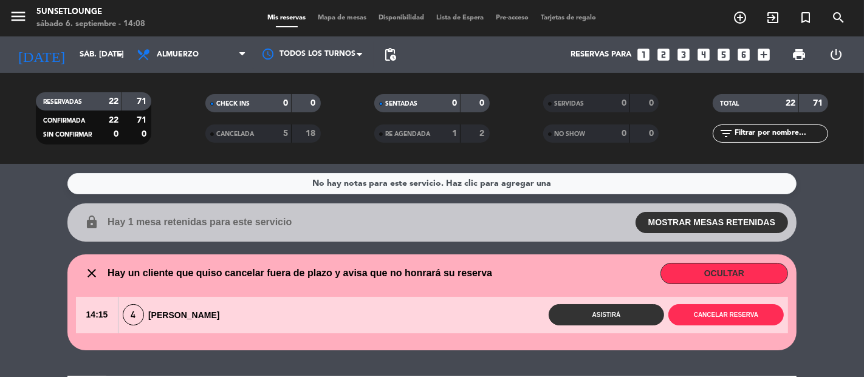
type input "sáb. [DATE]"
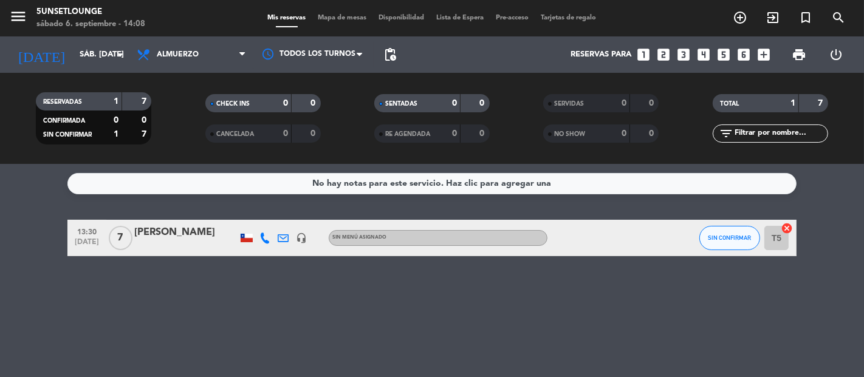
click at [324, 16] on span "Mapa de mesas" at bounding box center [342, 18] width 61 height 7
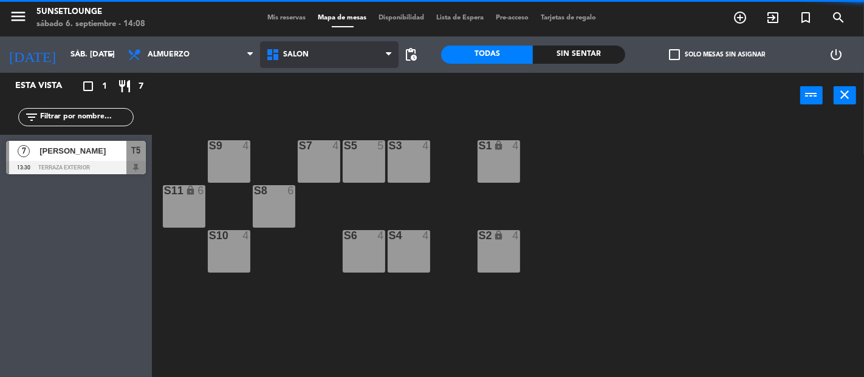
click at [332, 60] on span "Salón" at bounding box center [329, 54] width 139 height 27
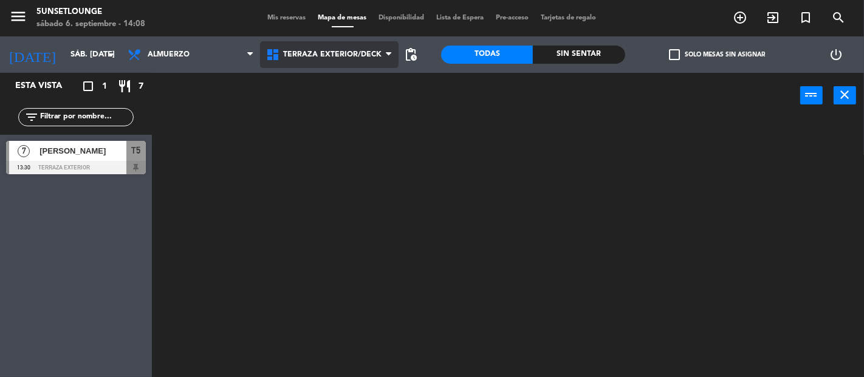
click at [326, 97] on ng-component "menu 5unsetlounge sábado 6. septiembre - 14:08 Mis reservas Mapa de mesas Dispo…" at bounding box center [432, 188] width 864 height 377
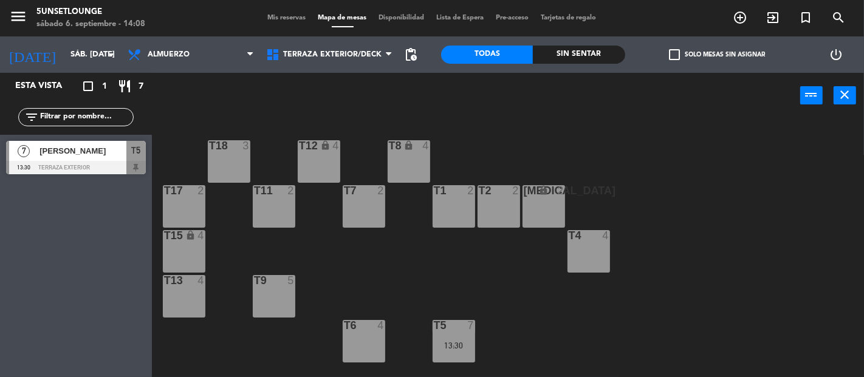
click at [288, 302] on div "T9 5" at bounding box center [274, 296] width 43 height 43
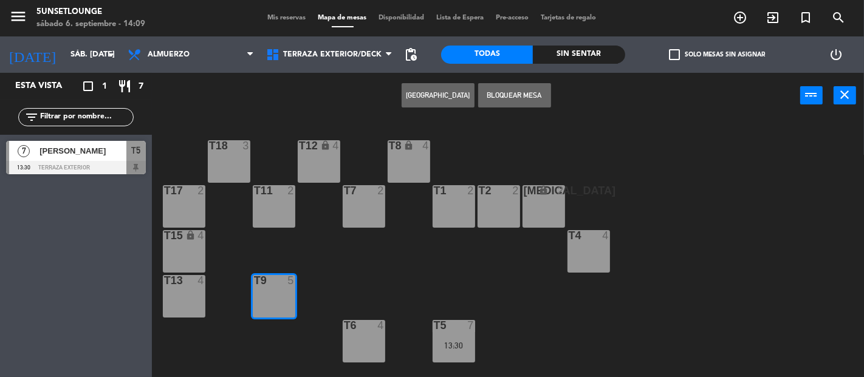
click at [444, 91] on button "[GEOGRAPHIC_DATA]" at bounding box center [438, 95] width 73 height 24
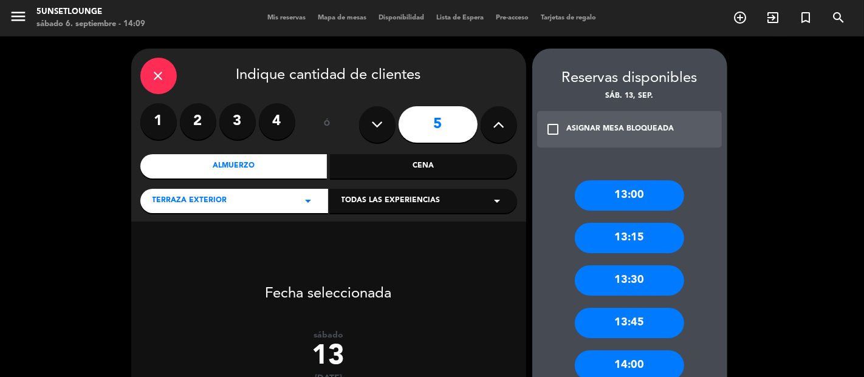
click at [166, 79] on div "close" at bounding box center [158, 76] width 36 height 36
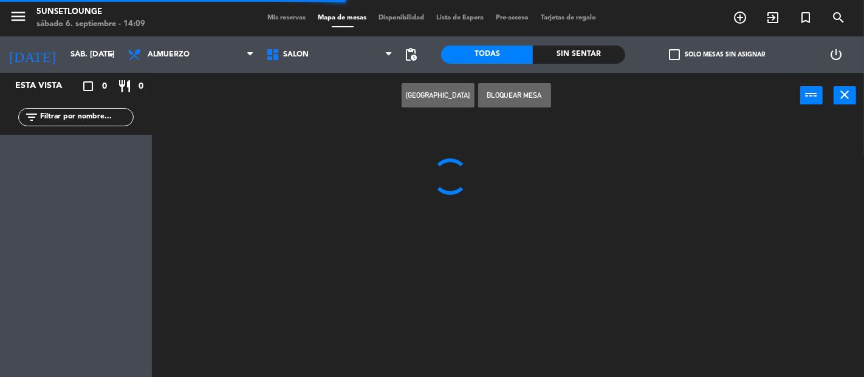
click at [344, 58] on span "Salón" at bounding box center [329, 54] width 139 height 27
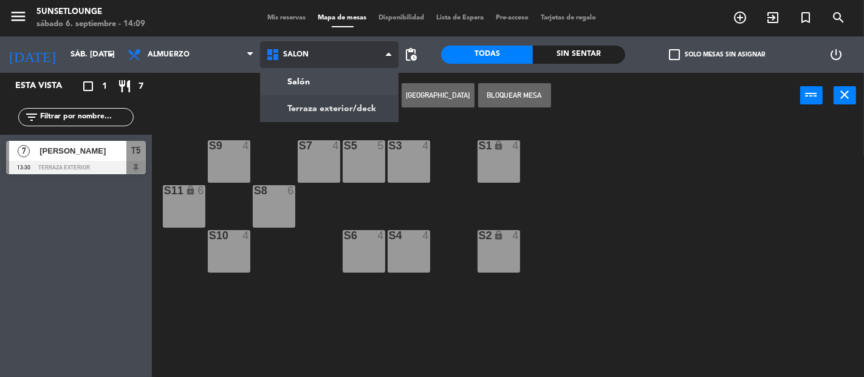
click at [320, 112] on ng-component "menu 5unsetlounge sábado 6. septiembre - 14:09 Mis reservas Mapa de mesas Dispo…" at bounding box center [432, 188] width 864 height 377
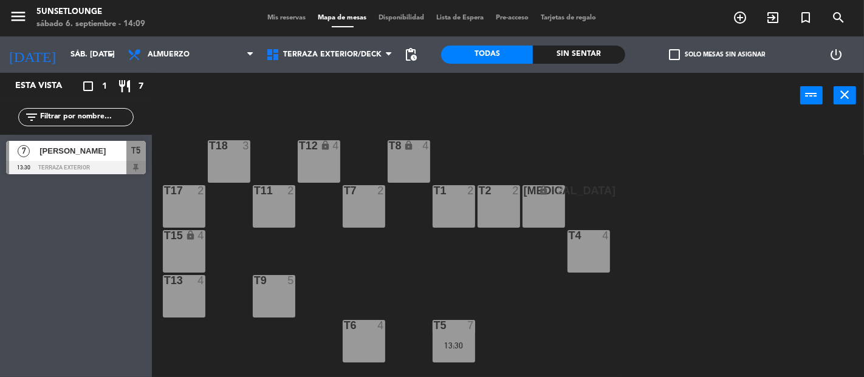
click at [192, 200] on div "t17 2" at bounding box center [184, 206] width 43 height 43
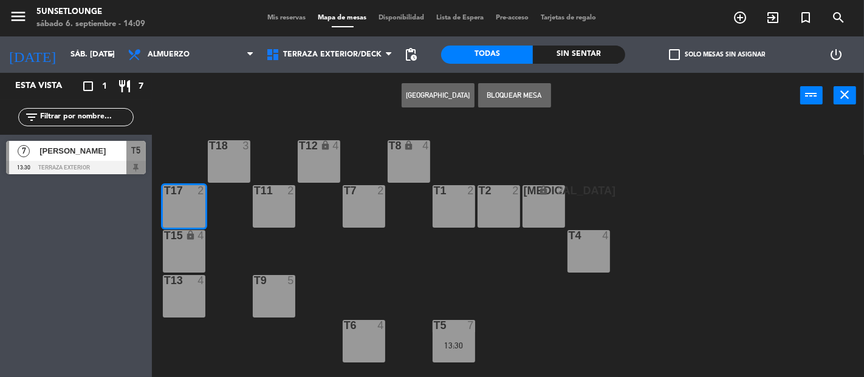
click at [185, 261] on div "t15 lock 4" at bounding box center [184, 251] width 43 height 43
click at [440, 98] on button "[GEOGRAPHIC_DATA]" at bounding box center [438, 95] width 73 height 24
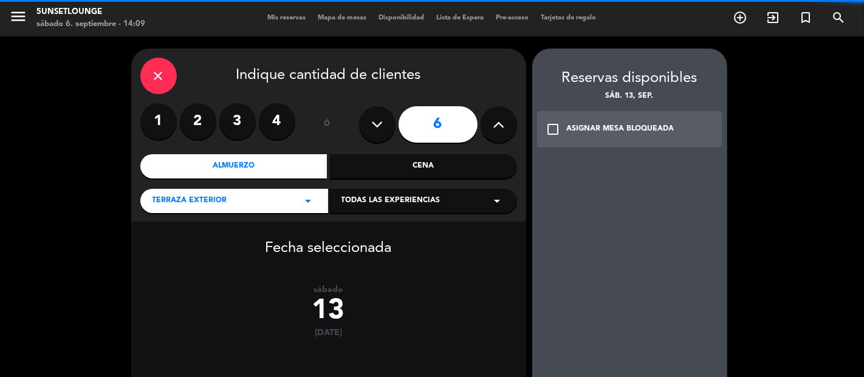
click at [512, 127] on button at bounding box center [499, 124] width 36 height 36
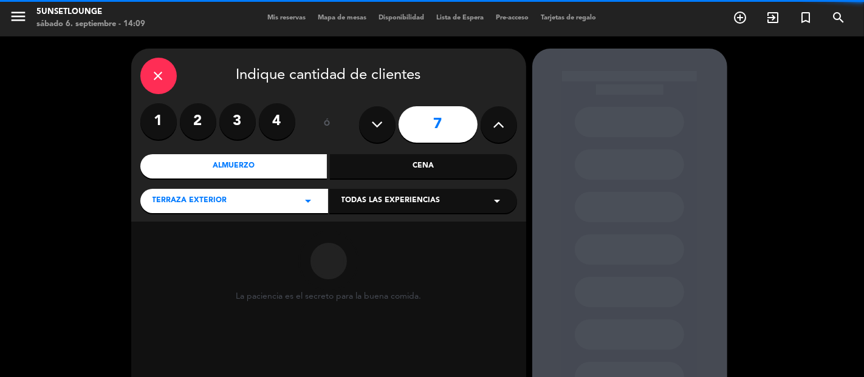
click at [501, 108] on button at bounding box center [499, 124] width 36 height 36
type input "8"
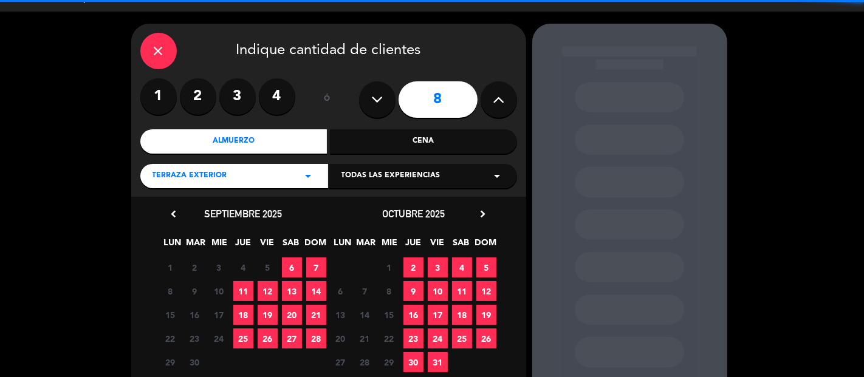
scroll to position [27, 0]
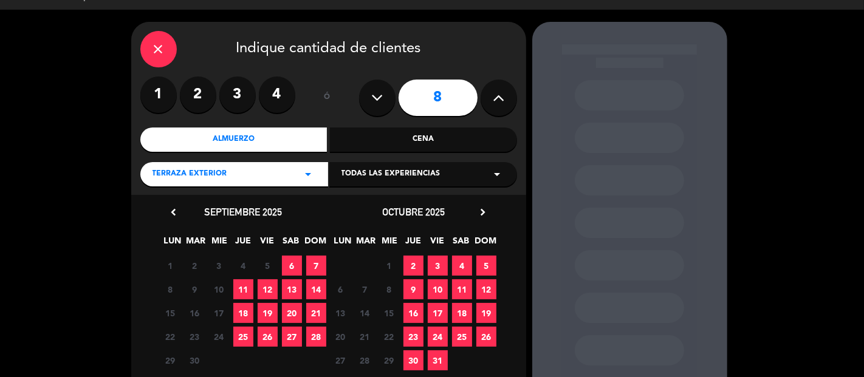
click at [373, 100] on icon at bounding box center [377, 98] width 12 height 18
type input "7"
click at [488, 46] on div "close Indique cantidad de clientes" at bounding box center [328, 49] width 377 height 36
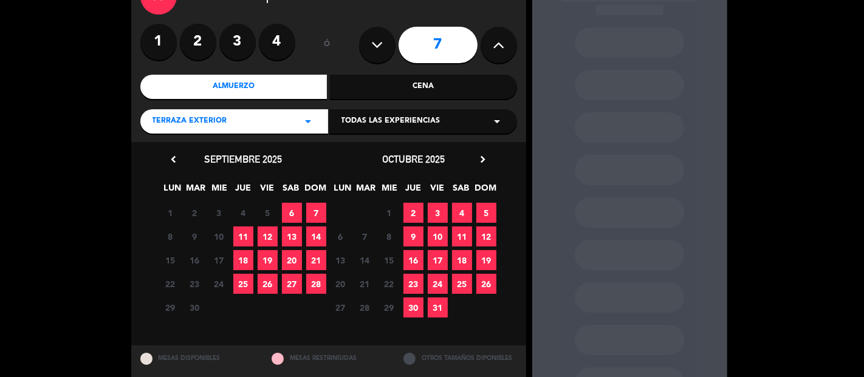
scroll to position [81, 0]
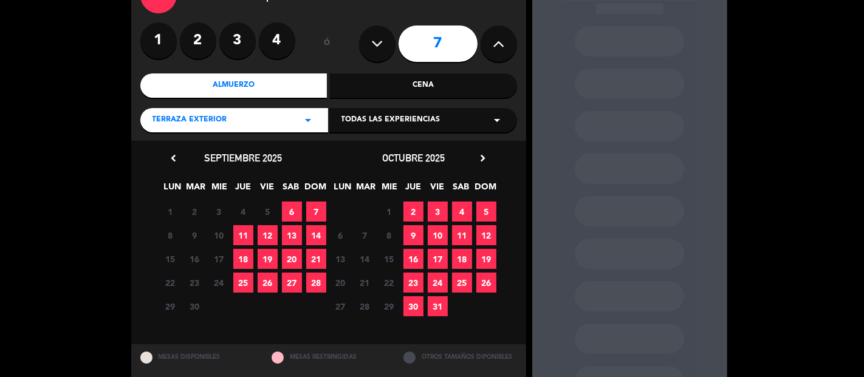
click at [287, 236] on span "13" at bounding box center [292, 235] width 20 height 20
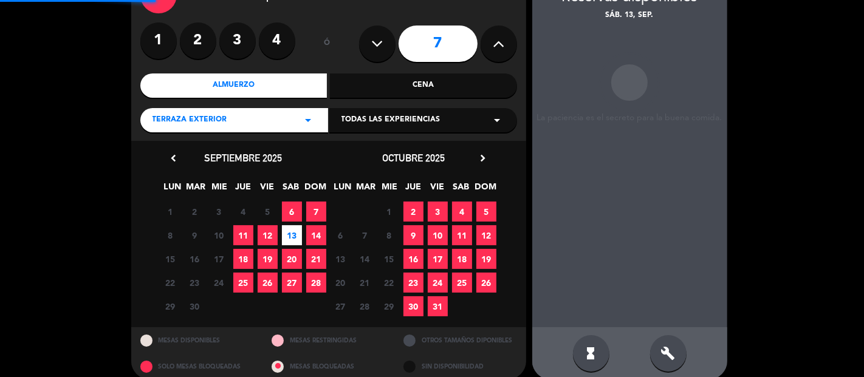
scroll to position [49, 0]
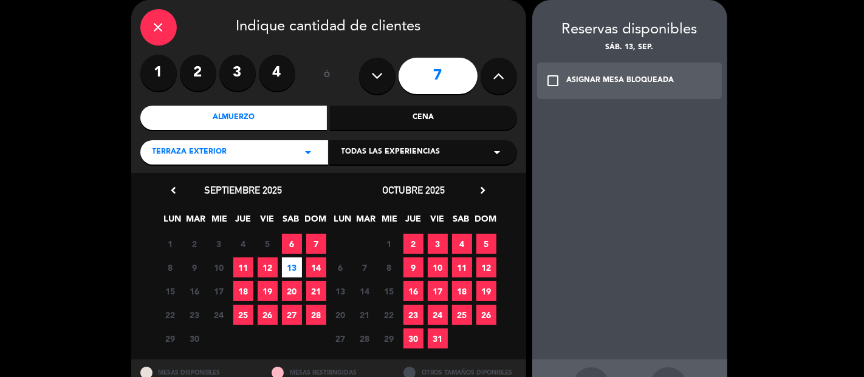
click at [621, 87] on div "check_box_outline_blank ASIGNAR MESA BLOQUEADA" at bounding box center [629, 81] width 185 height 36
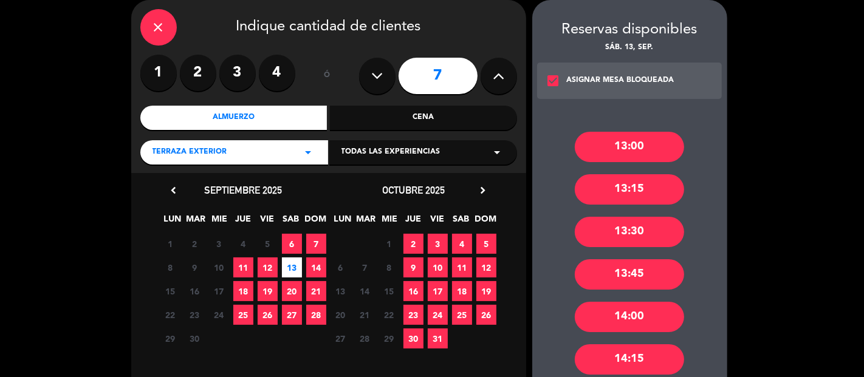
drag, startPoint x: 619, startPoint y: 299, endPoint x: 615, endPoint y: 308, distance: 9.8
click at [618, 300] on div "13:00 13:15 13:30 13:45 14:00 14:15 14:30 14:45" at bounding box center [629, 290] width 195 height 365
click at [615, 309] on div "14:00" at bounding box center [629, 317] width 109 height 30
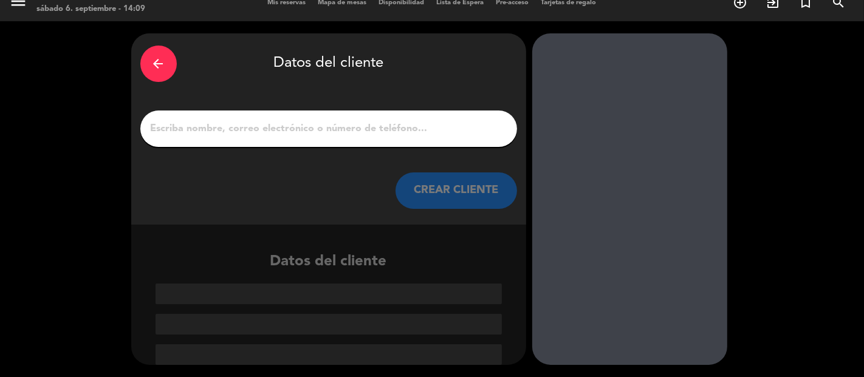
scroll to position [15, 0]
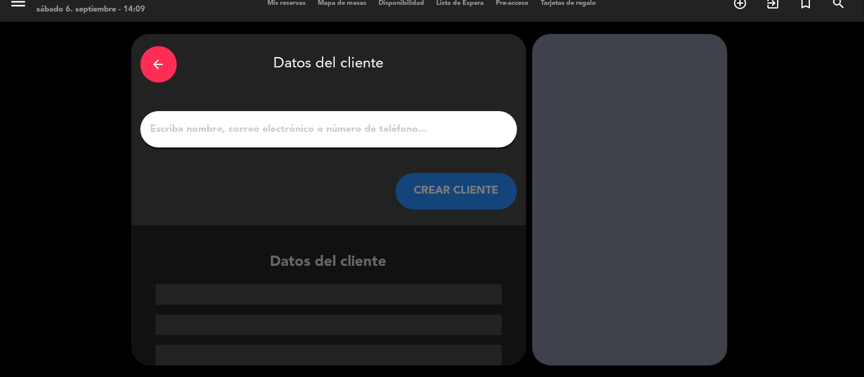
click at [459, 138] on div at bounding box center [328, 129] width 377 height 36
click at [458, 134] on input "1" at bounding box center [328, 129] width 358 height 17
paste input "[PERSON_NAME]"
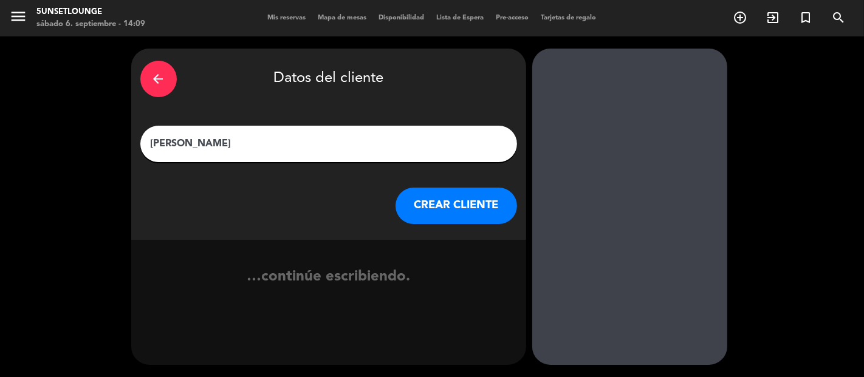
scroll to position [0, 0]
type input "[PERSON_NAME]"
click at [460, 218] on button "CREAR CLIENTE" at bounding box center [456, 206] width 122 height 36
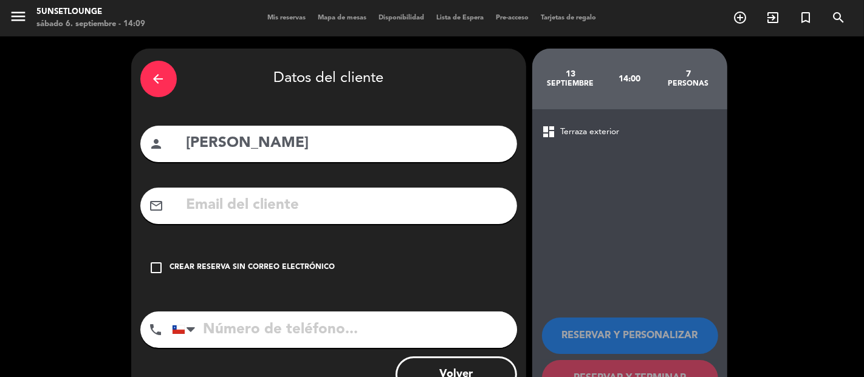
click at [298, 327] on input "tel" at bounding box center [344, 330] width 345 height 36
paste input "[PHONE_NUMBER]"
type input "[PHONE_NUMBER]"
click at [250, 211] on input "text" at bounding box center [346, 205] width 323 height 25
paste input "[PERSON_NAME][EMAIL_ADDRESS][DOMAIN_NAME]"
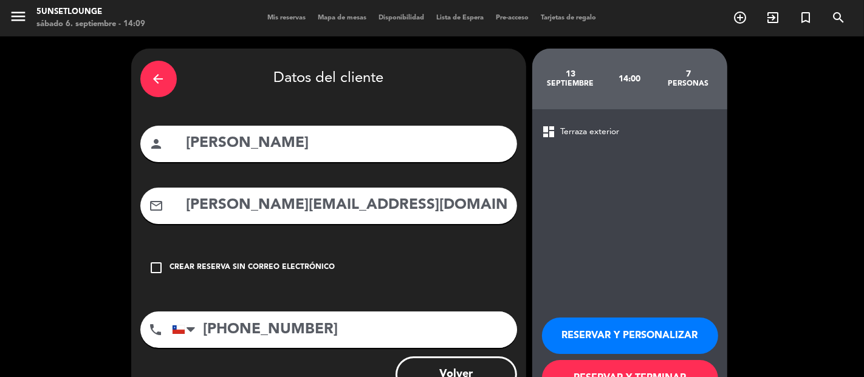
click at [203, 203] on input "[PERSON_NAME][EMAIL_ADDRESS][DOMAIN_NAME]" at bounding box center [346, 205] width 323 height 25
type input "[PERSON_NAME][EMAIL_ADDRESS][DOMAIN_NAME]"
click at [587, 320] on button "RESERVAR Y PERSONALIZAR" at bounding box center [630, 336] width 176 height 36
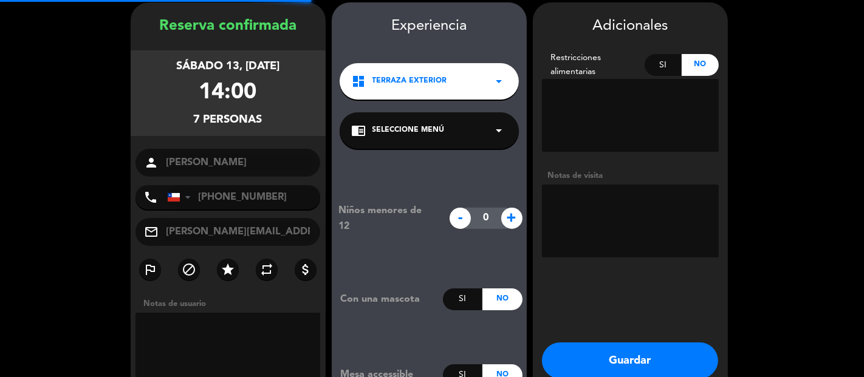
scroll to position [49, 0]
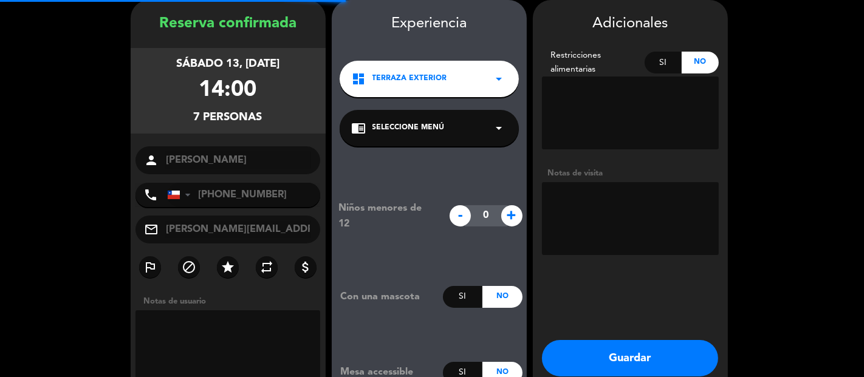
click at [603, 358] on button "Guardar" at bounding box center [630, 358] width 176 height 36
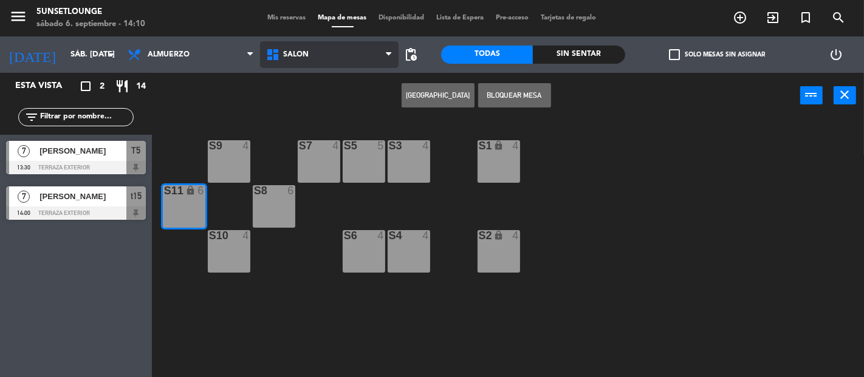
click at [338, 60] on span "Salón" at bounding box center [329, 54] width 139 height 27
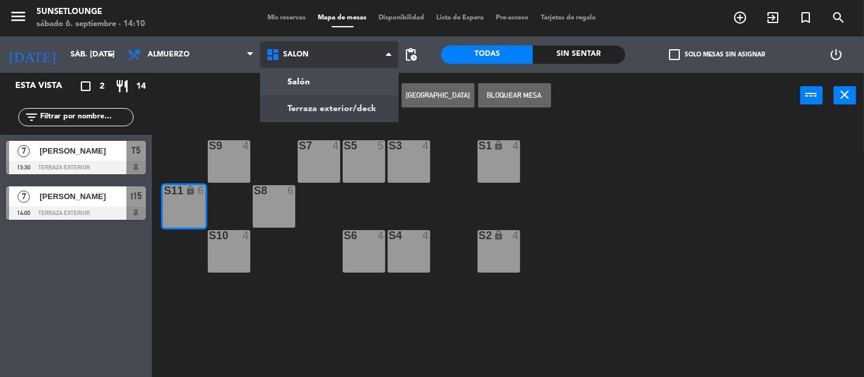
click at [322, 100] on ng-component "menu 5unsetlounge sábado 6. septiembre - 14:10 Mis reservas Mapa de mesas Dispo…" at bounding box center [432, 188] width 864 height 377
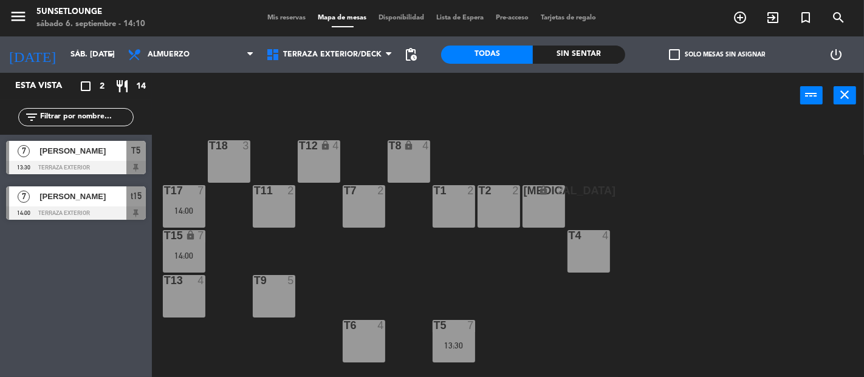
click at [290, 18] on span "Mis reservas" at bounding box center [287, 18] width 50 height 7
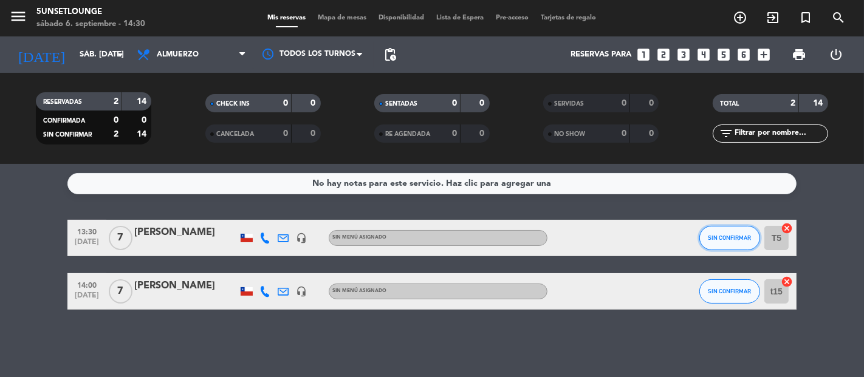
click at [726, 235] on span "SIN CONFIRMAR" at bounding box center [729, 238] width 43 height 7
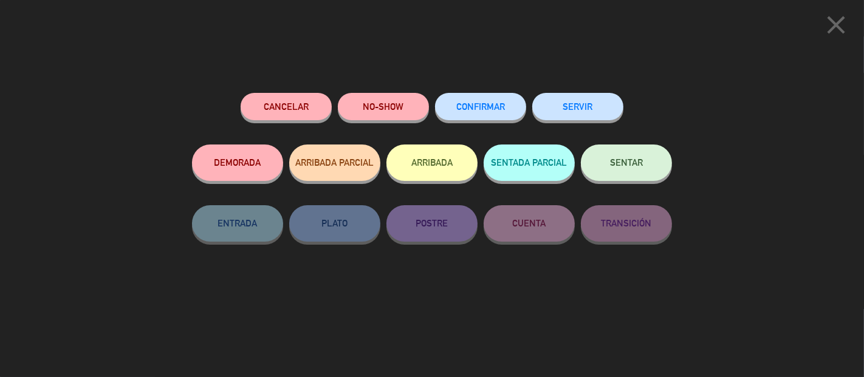
click at [837, 30] on icon "close" at bounding box center [836, 25] width 30 height 30
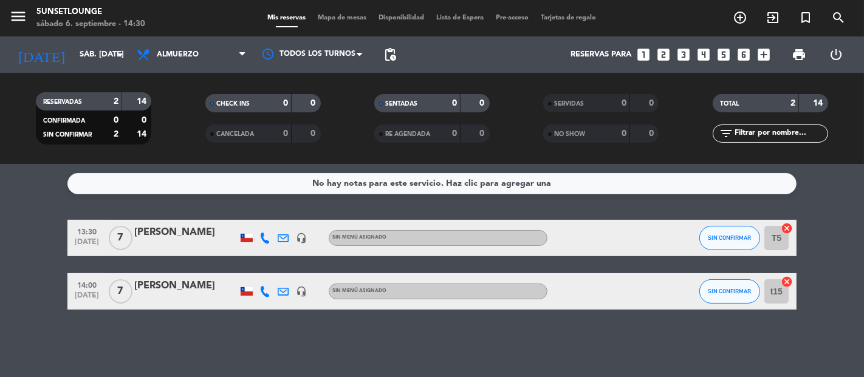
click at [837, 30] on icon "close" at bounding box center [836, 25] width 30 height 30
click at [74, 50] on input "sáb. [DATE]" at bounding box center [127, 55] width 106 height 22
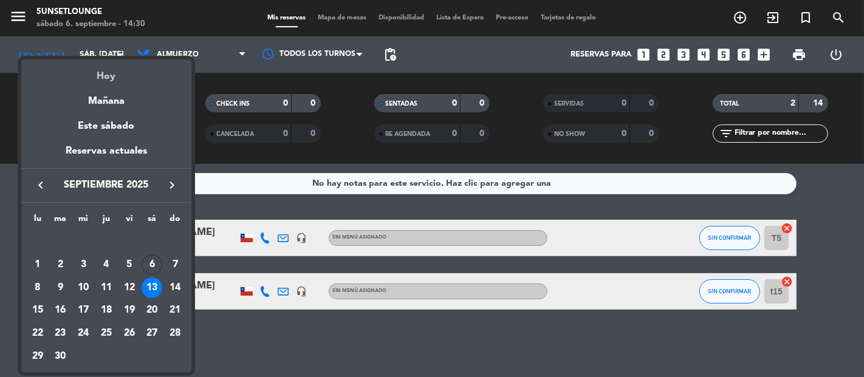
click at [98, 75] on div "Hoy" at bounding box center [106, 72] width 170 height 25
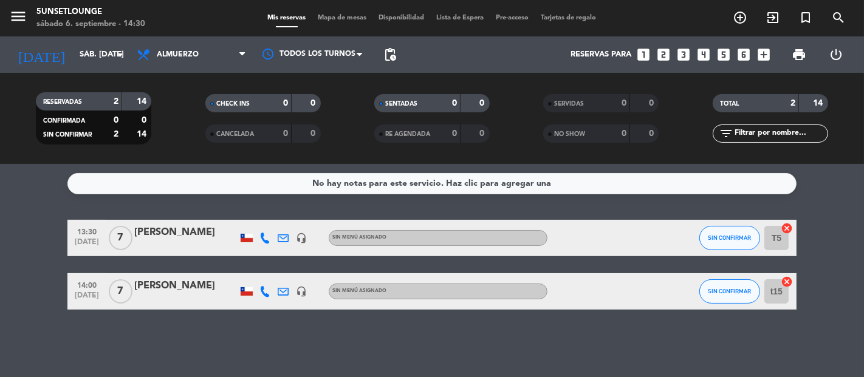
type input "sáb. [DATE]"
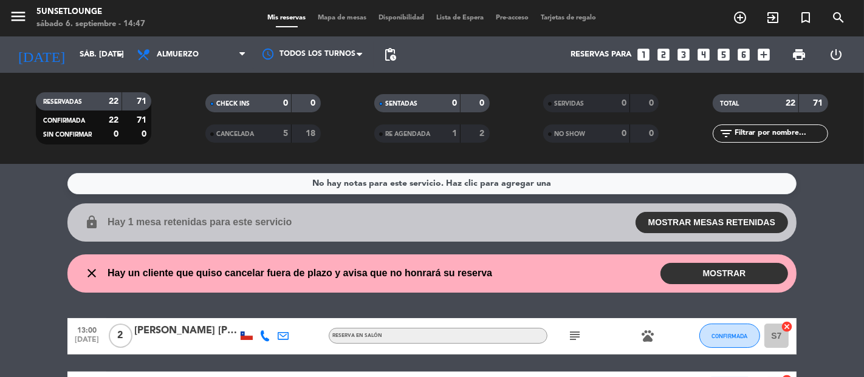
click at [696, 273] on button "MOSTRAR" at bounding box center [724, 273] width 128 height 21
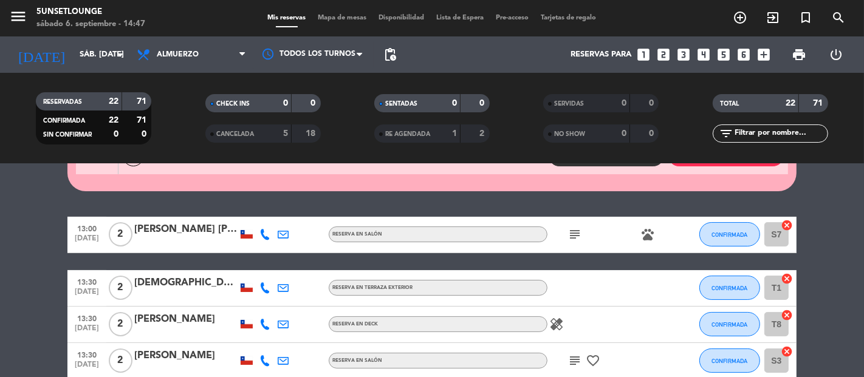
scroll to position [165, 0]
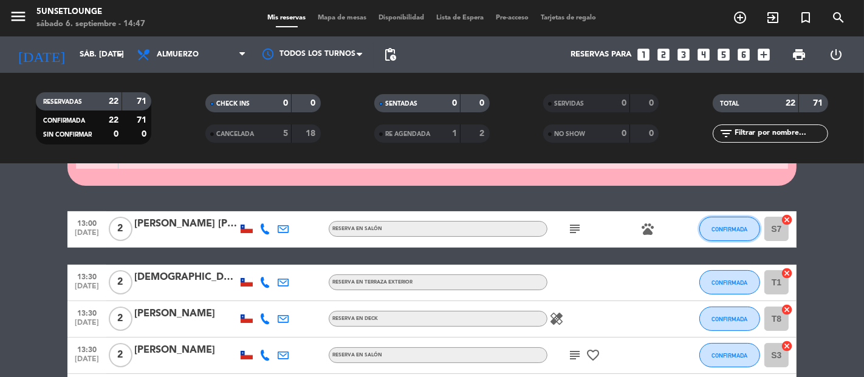
click at [722, 228] on span "CONFIRMADA" at bounding box center [730, 229] width 36 height 7
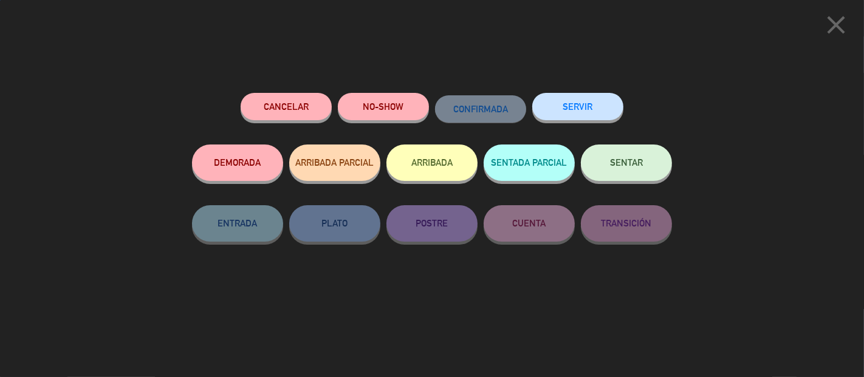
click at [409, 100] on button "NO-SHOW" at bounding box center [383, 106] width 91 height 27
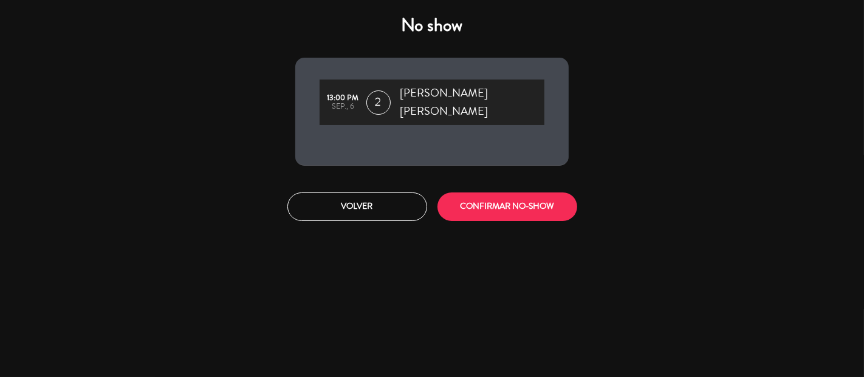
click at [517, 193] on button "CONFIRMAR NO-SHOW" at bounding box center [507, 207] width 140 height 29
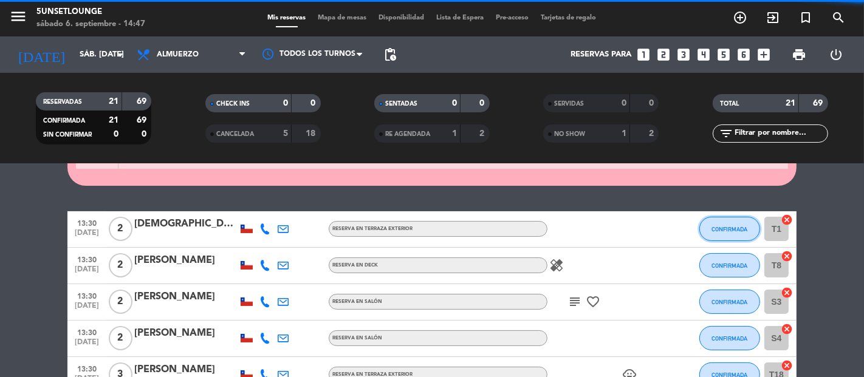
click at [721, 228] on span "CONFIRMADA" at bounding box center [730, 229] width 36 height 7
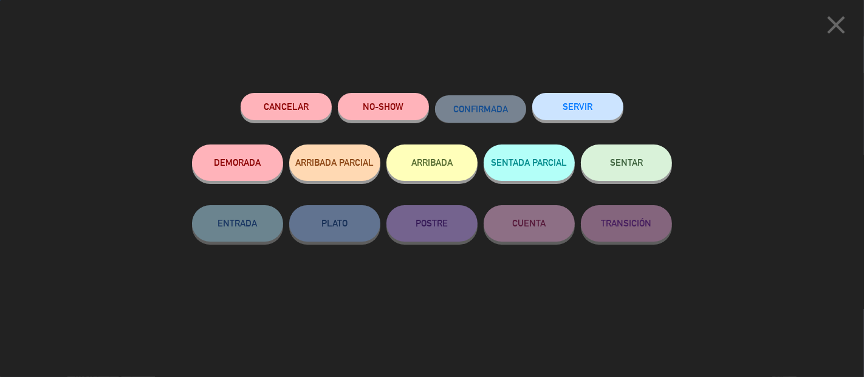
click at [584, 104] on button "SERVIR" at bounding box center [577, 106] width 91 height 27
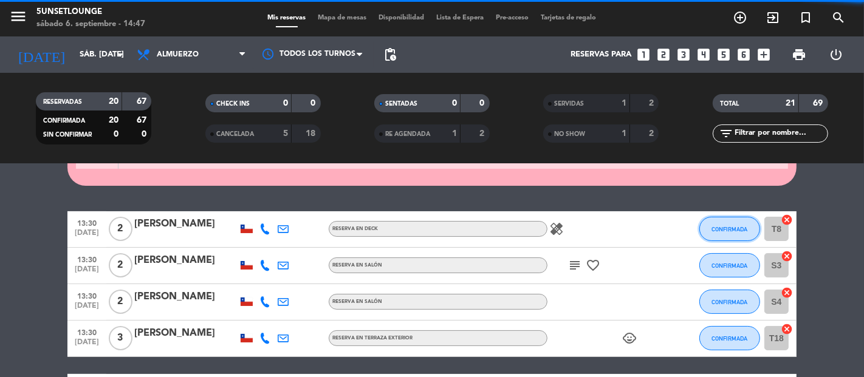
click at [727, 227] on span "CONFIRMADA" at bounding box center [730, 229] width 36 height 7
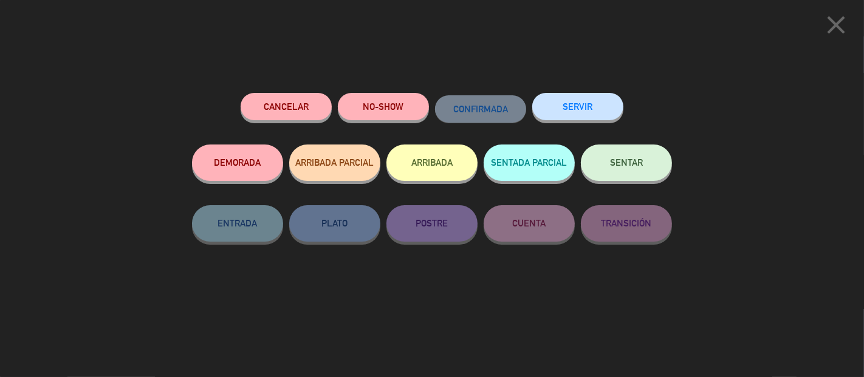
click at [824, 33] on icon "close" at bounding box center [836, 25] width 30 height 30
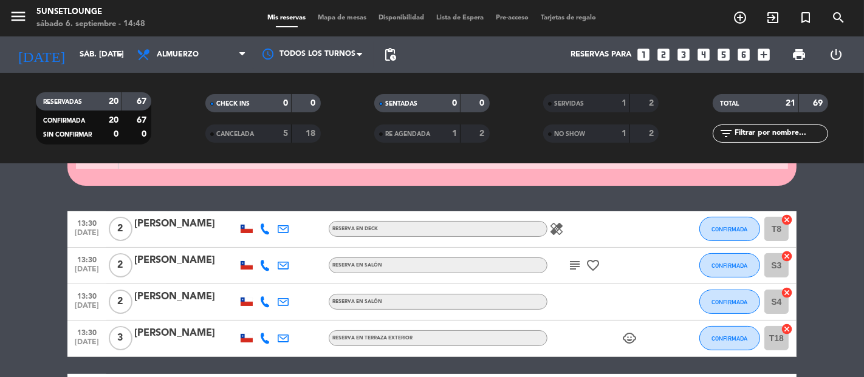
click at [724, 228] on span "CONFIRMADA" at bounding box center [730, 229] width 36 height 7
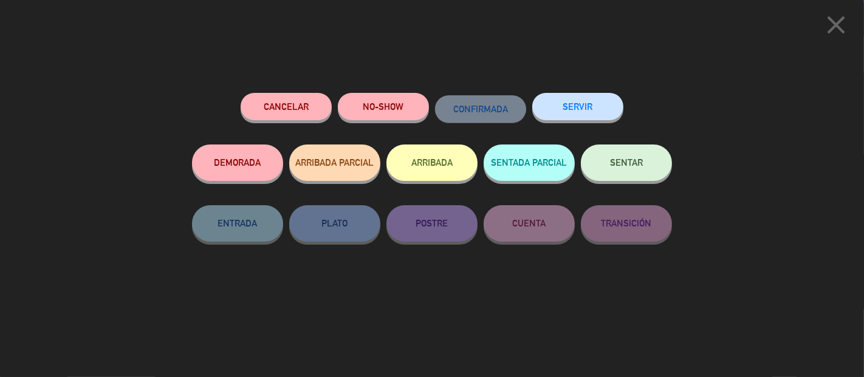
click at [406, 109] on button "NO-SHOW" at bounding box center [383, 106] width 91 height 27
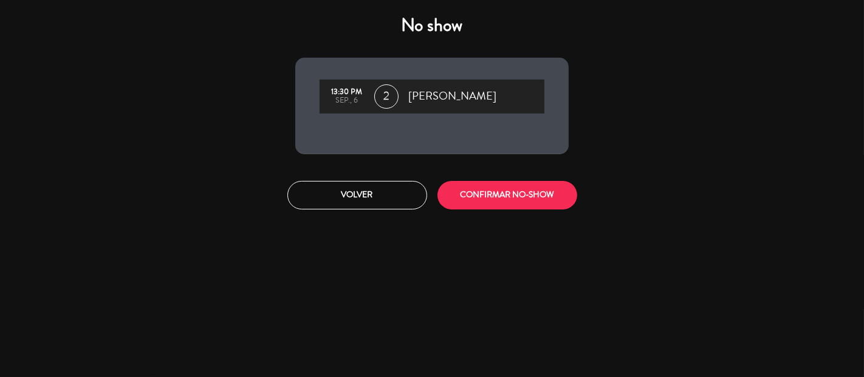
click at [527, 195] on button "CONFIRMAR NO-SHOW" at bounding box center [507, 195] width 140 height 29
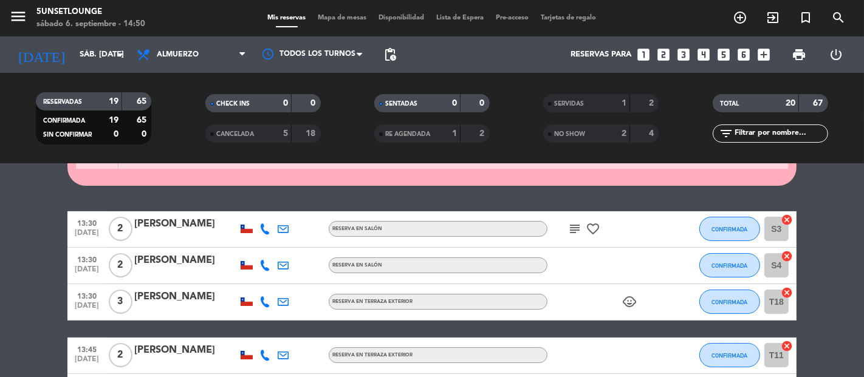
click at [739, 230] on span "CONFIRMADA" at bounding box center [730, 229] width 36 height 7
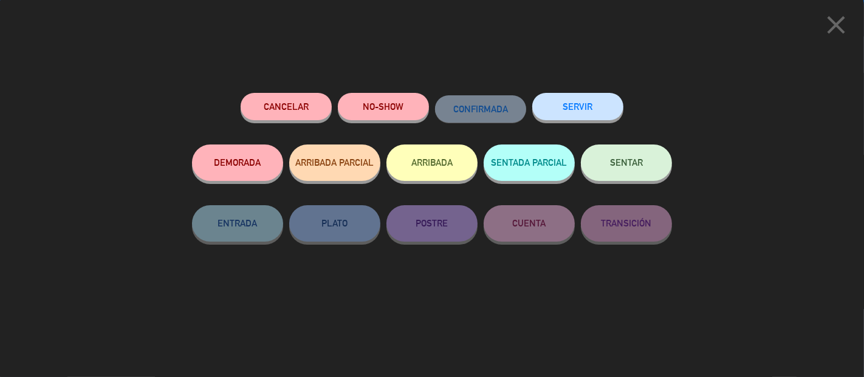
click at [588, 114] on button "SERVIR" at bounding box center [577, 106] width 91 height 27
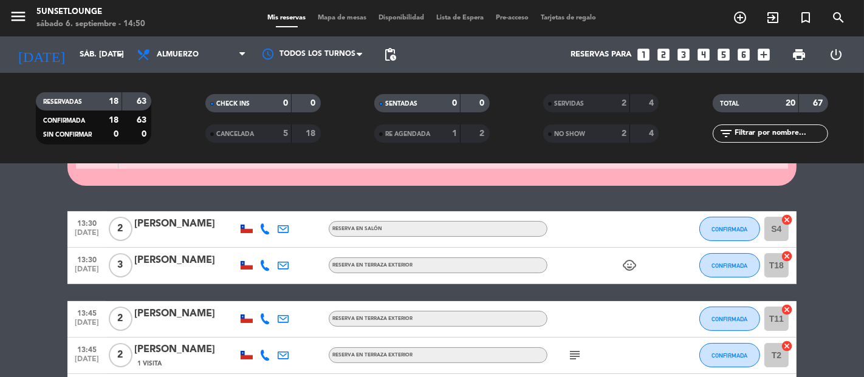
click at [729, 226] on span "CONFIRMADA" at bounding box center [730, 229] width 36 height 7
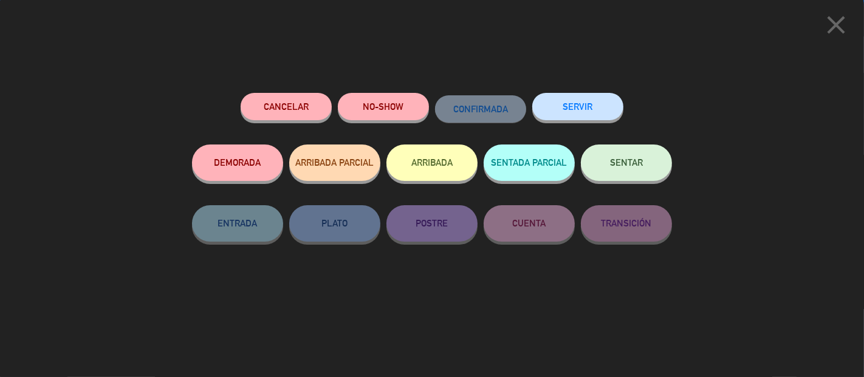
click at [594, 112] on button "SERVIR" at bounding box center [577, 106] width 91 height 27
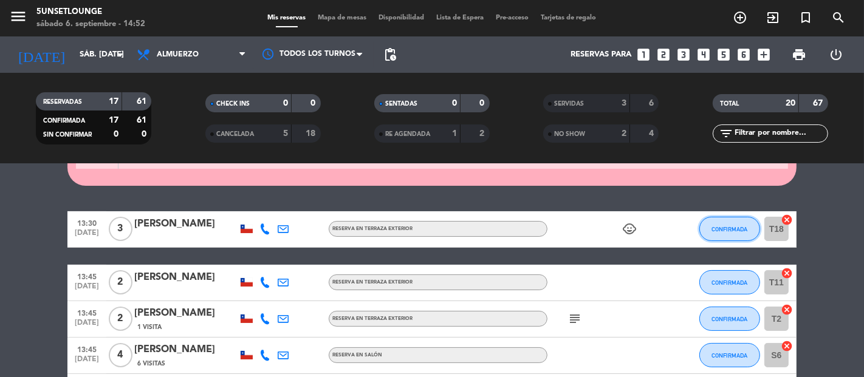
click at [724, 228] on span "CONFIRMADA" at bounding box center [730, 229] width 36 height 7
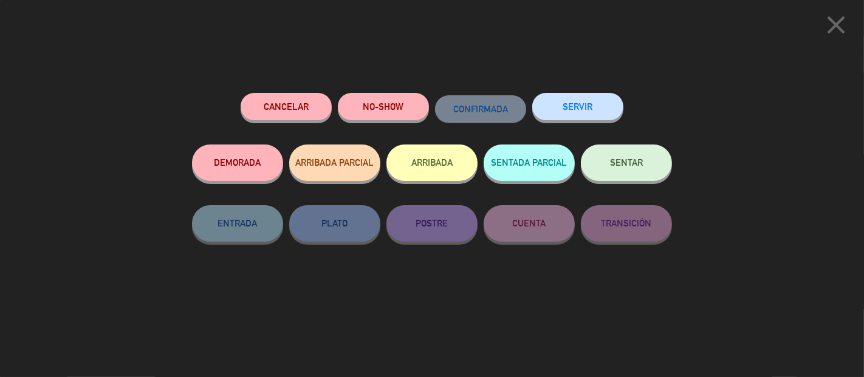
click at [582, 109] on button "SERVIR" at bounding box center [577, 106] width 91 height 27
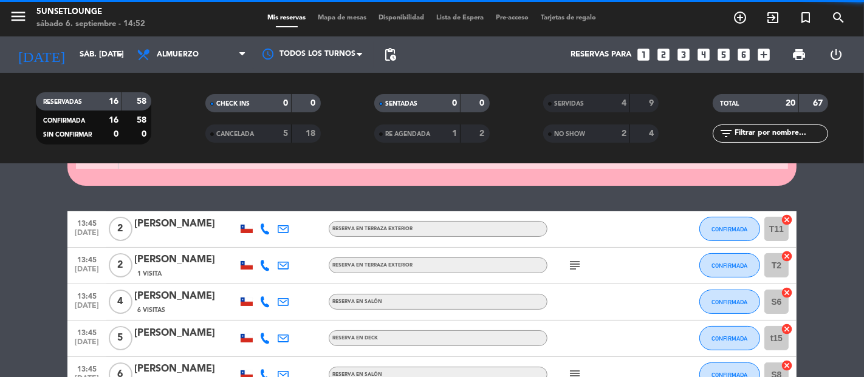
click at [734, 228] on span "CONFIRMADA" at bounding box center [730, 229] width 36 height 7
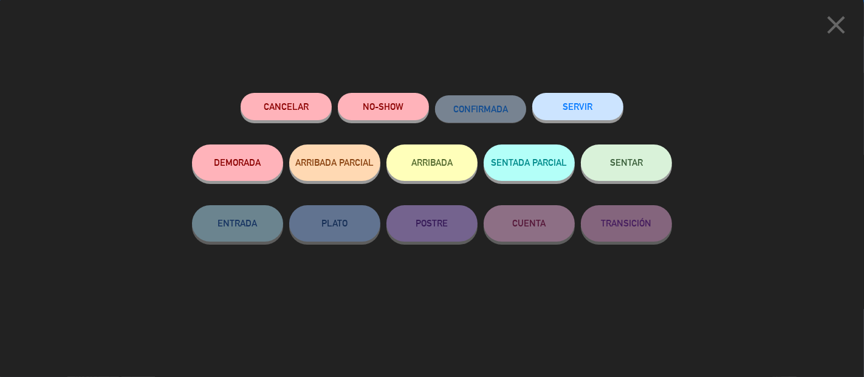
click at [394, 106] on button "NO-SHOW" at bounding box center [383, 106] width 91 height 27
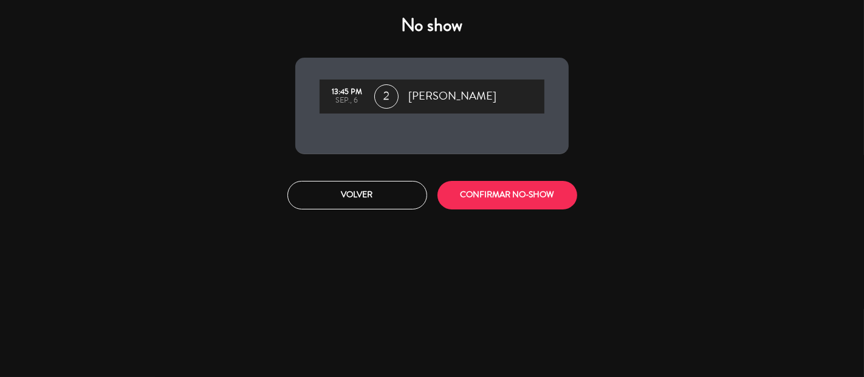
click at [534, 183] on button "CONFIRMAR NO-SHOW" at bounding box center [507, 195] width 140 height 29
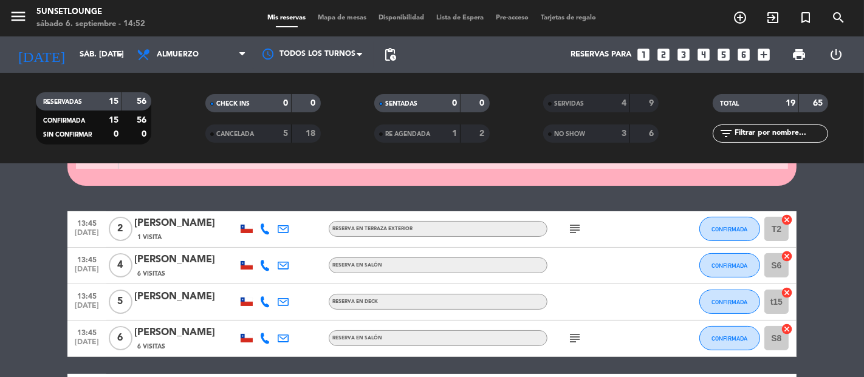
click at [731, 228] on span "CONFIRMADA" at bounding box center [730, 229] width 36 height 7
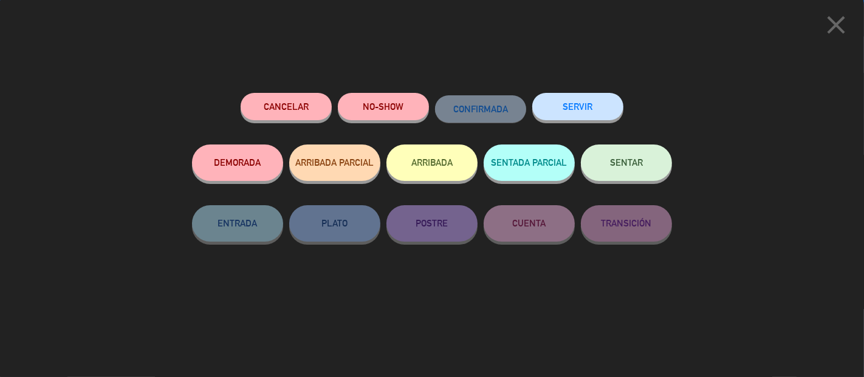
click at [392, 114] on button "NO-SHOW" at bounding box center [383, 106] width 91 height 27
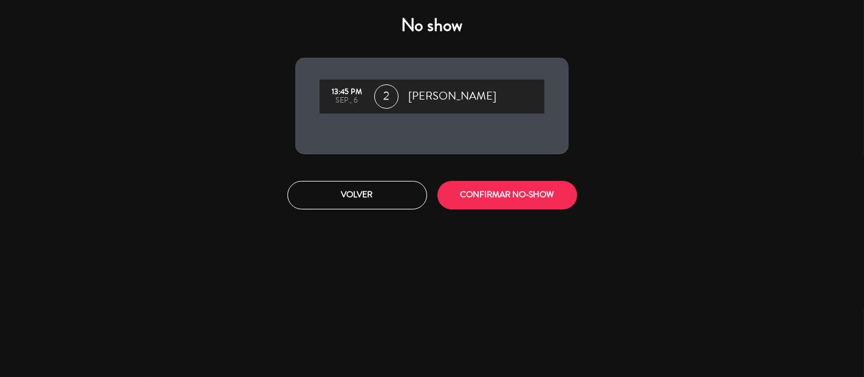
click at [520, 202] on button "CONFIRMAR NO-SHOW" at bounding box center [507, 195] width 140 height 29
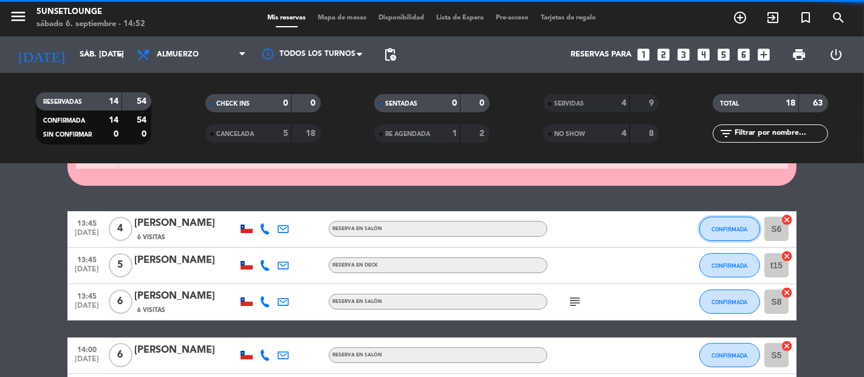
click at [720, 228] on span "CONFIRMADA" at bounding box center [730, 229] width 36 height 7
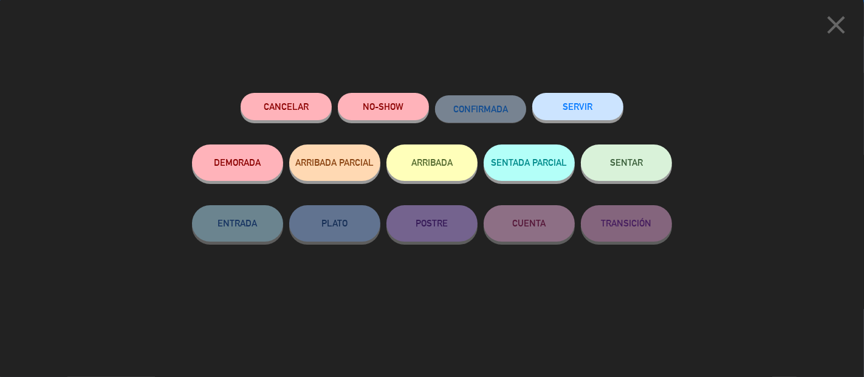
click at [569, 108] on button "SERVIR" at bounding box center [577, 106] width 91 height 27
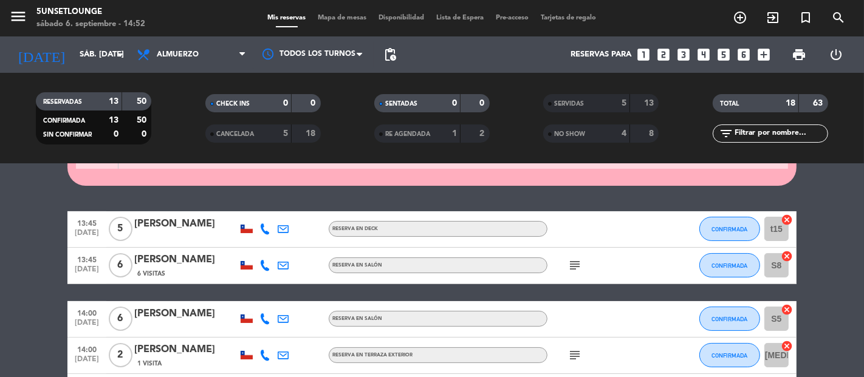
click at [719, 232] on button "CONFIRMADA" at bounding box center [729, 229] width 61 height 24
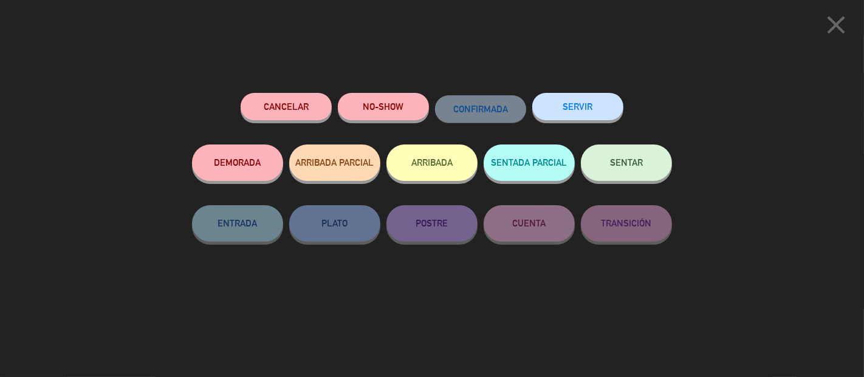
click at [581, 109] on button "SERVIR" at bounding box center [577, 106] width 91 height 27
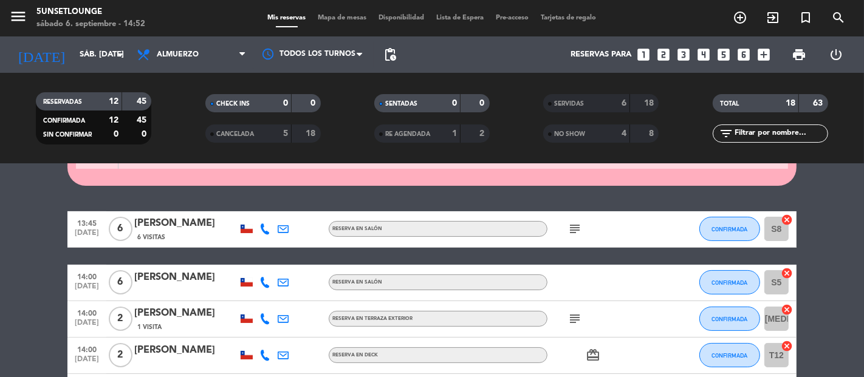
click at [724, 228] on span "CONFIRMADA" at bounding box center [730, 229] width 36 height 7
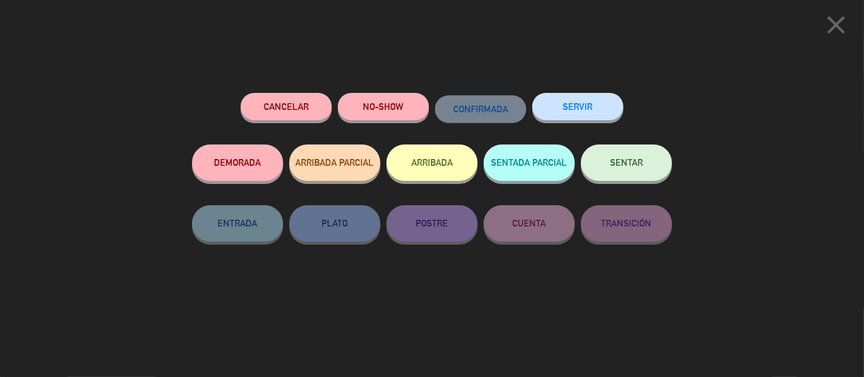
click at [572, 114] on button "SERVIR" at bounding box center [577, 106] width 91 height 27
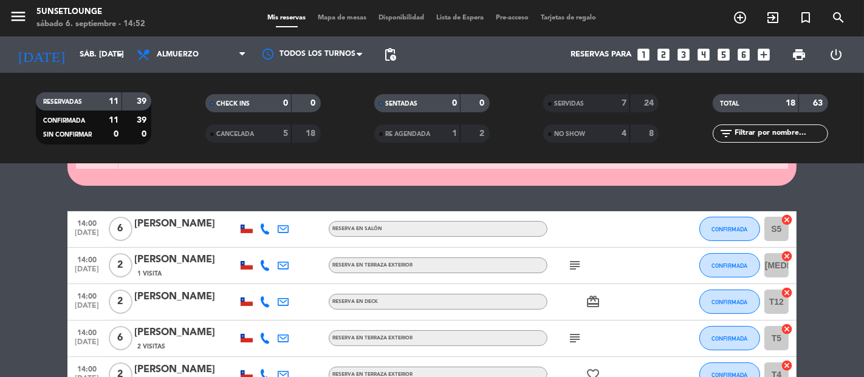
click at [720, 227] on span "CONFIRMADA" at bounding box center [730, 229] width 36 height 7
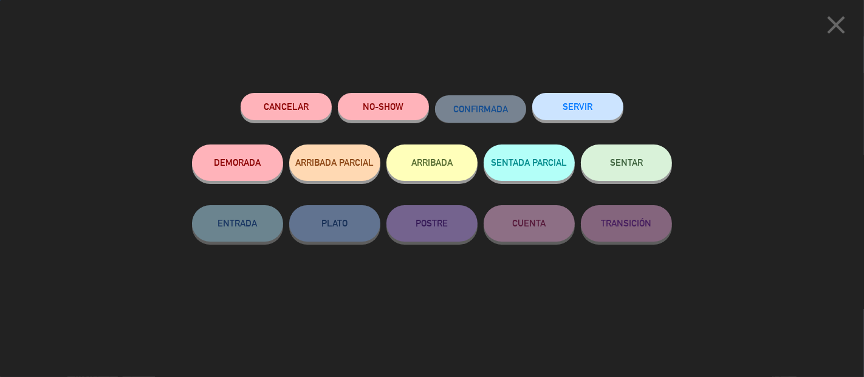
click at [594, 104] on button "SERVIR" at bounding box center [577, 106] width 91 height 27
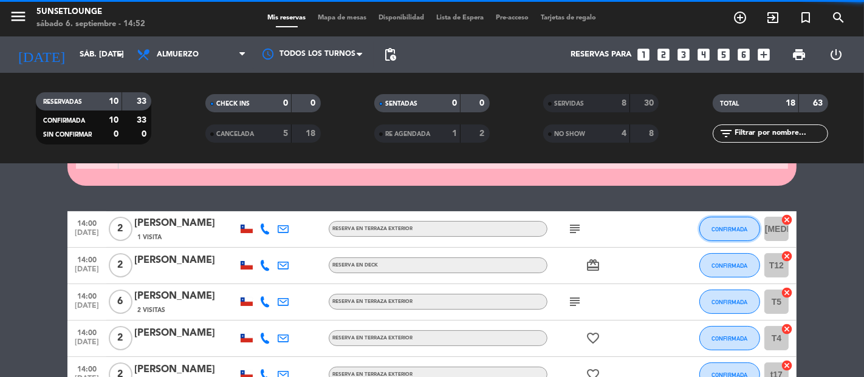
click at [724, 226] on span "CONFIRMADA" at bounding box center [730, 229] width 36 height 7
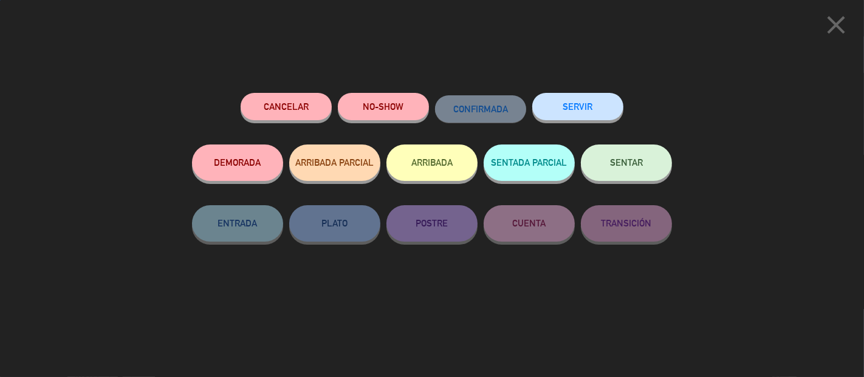
click at [578, 116] on button "SERVIR" at bounding box center [577, 106] width 91 height 27
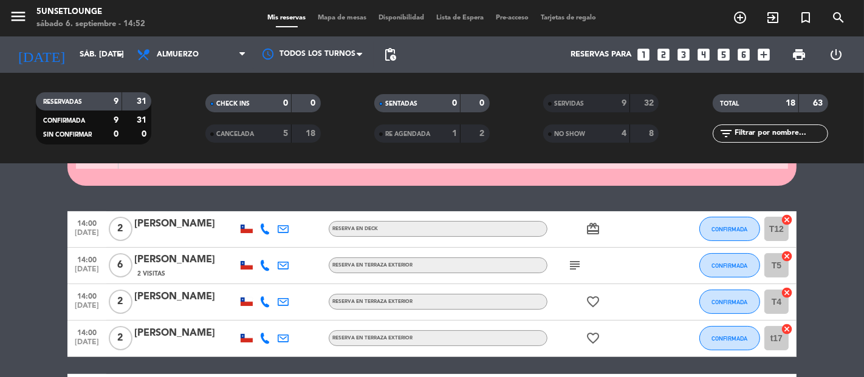
click at [729, 229] on span "CONFIRMADA" at bounding box center [730, 229] width 36 height 7
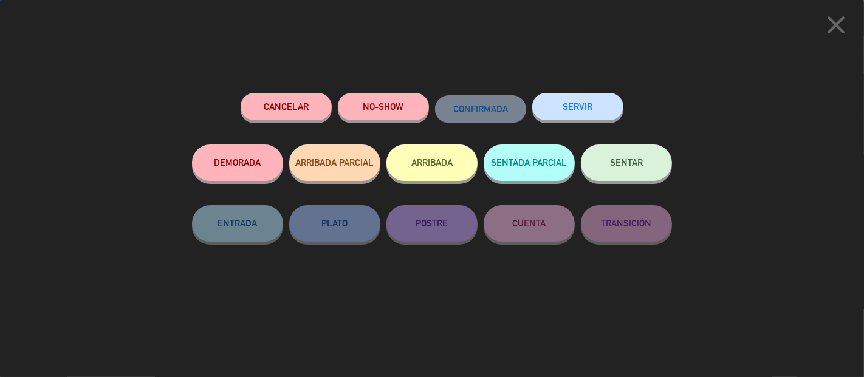
click at [566, 106] on button "SERVIR" at bounding box center [577, 106] width 91 height 27
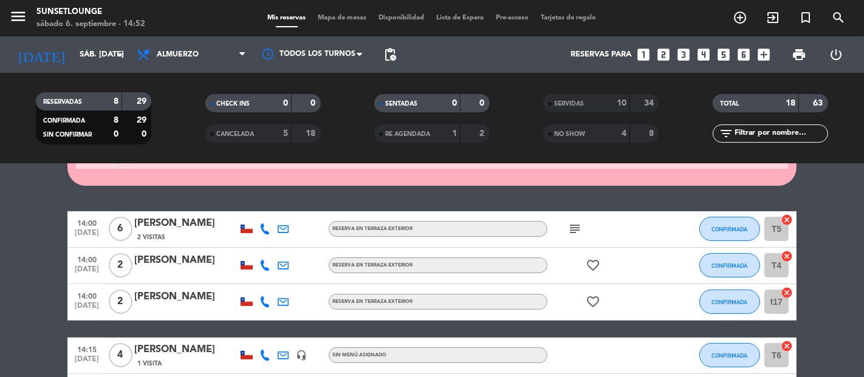
click at [731, 227] on span "CONFIRMADA" at bounding box center [730, 229] width 36 height 7
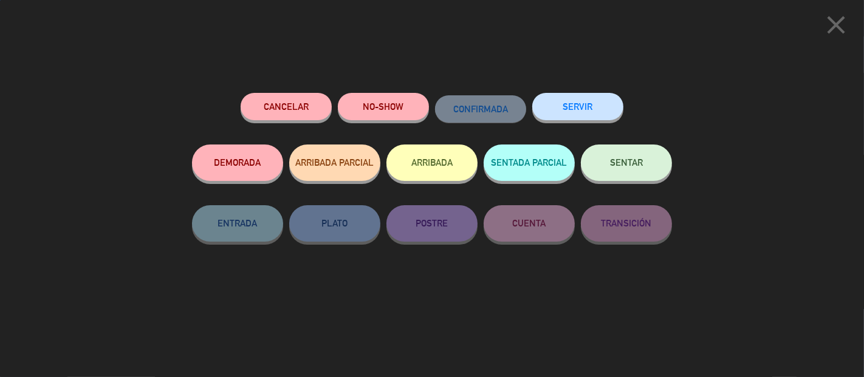
click at [590, 112] on button "SERVIR" at bounding box center [577, 106] width 91 height 27
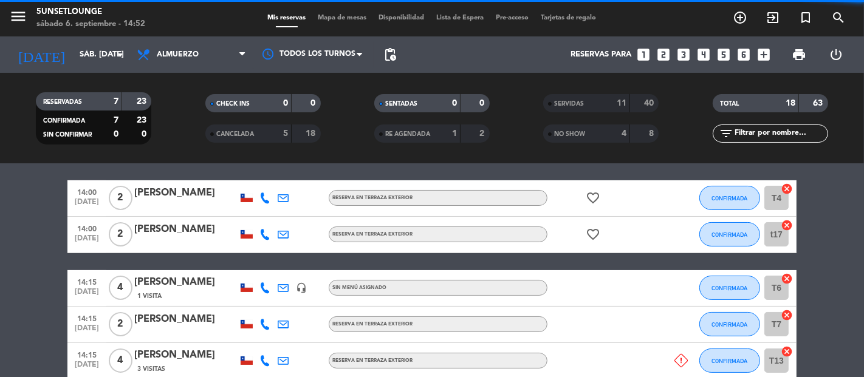
scroll to position [204, 0]
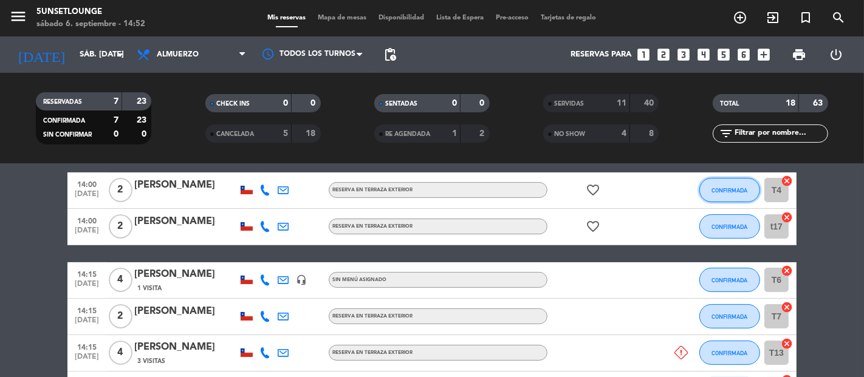
click at [721, 197] on button "CONFIRMADA" at bounding box center [729, 190] width 61 height 24
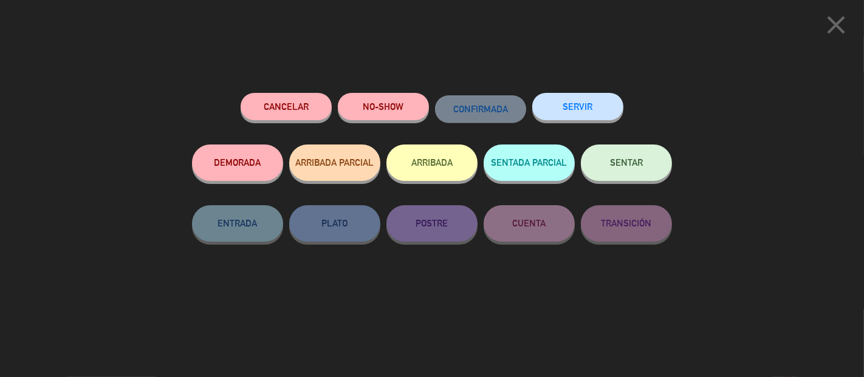
click at [408, 111] on button "NO-SHOW" at bounding box center [383, 106] width 91 height 27
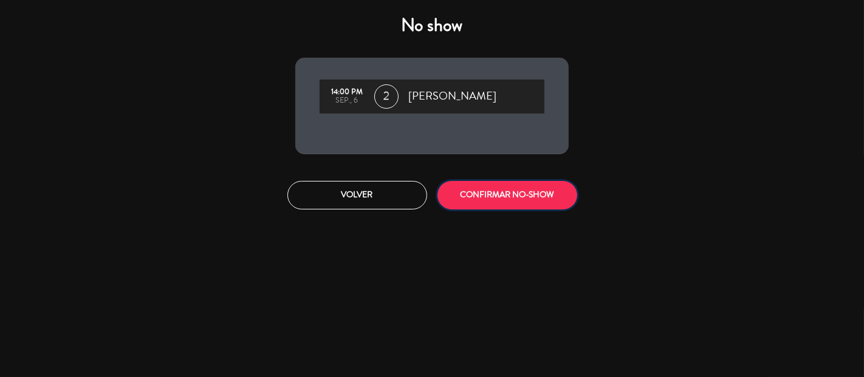
click at [518, 190] on button "CONFIRMAR NO-SHOW" at bounding box center [507, 195] width 140 height 29
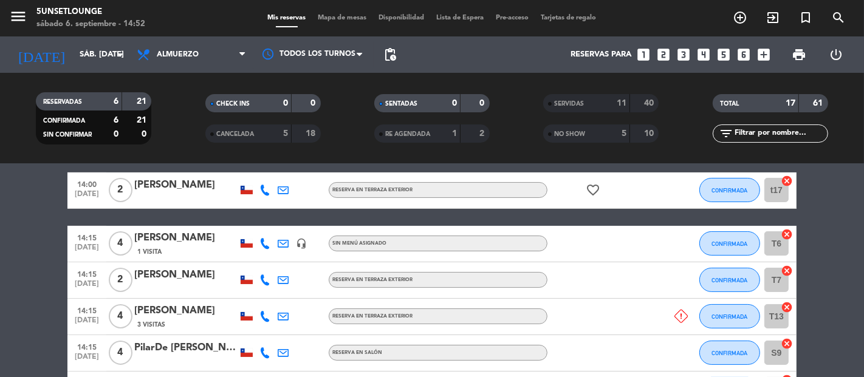
click at [731, 200] on button "CONFIRMADA" at bounding box center [729, 190] width 61 height 24
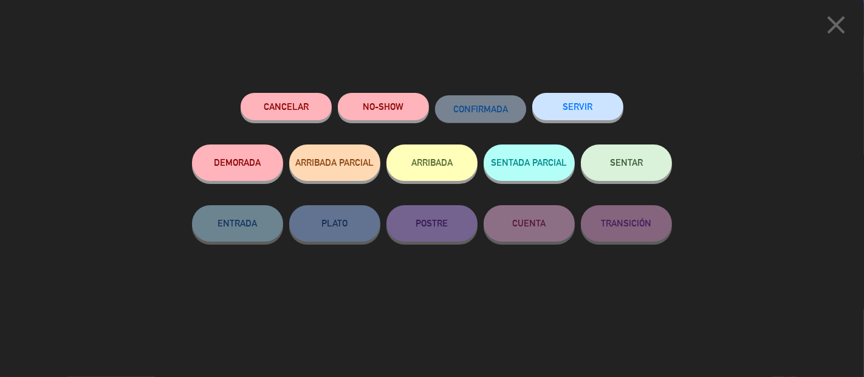
click at [395, 100] on button "NO-SHOW" at bounding box center [383, 106] width 91 height 27
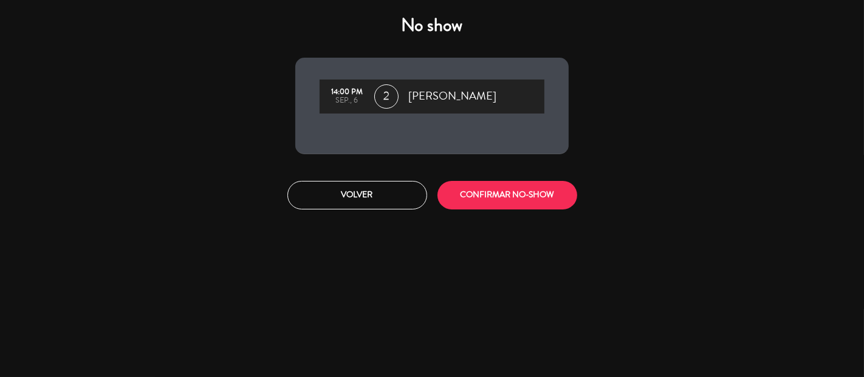
click at [527, 204] on button "CONFIRMAR NO-SHOW" at bounding box center [507, 195] width 140 height 29
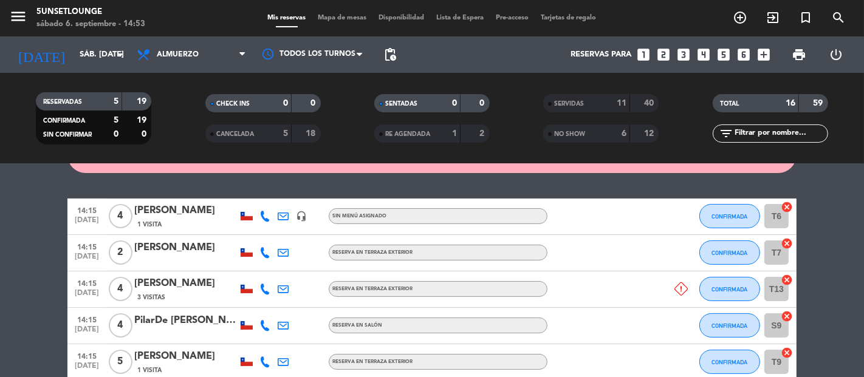
scroll to position [174, 0]
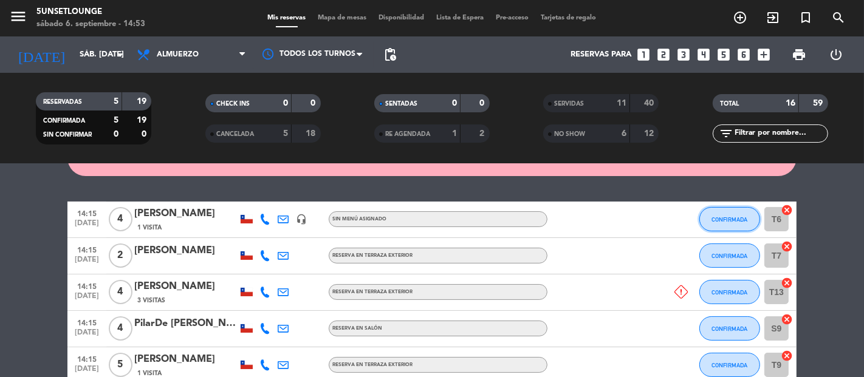
click at [734, 219] on span "CONFIRMADA" at bounding box center [730, 219] width 36 height 7
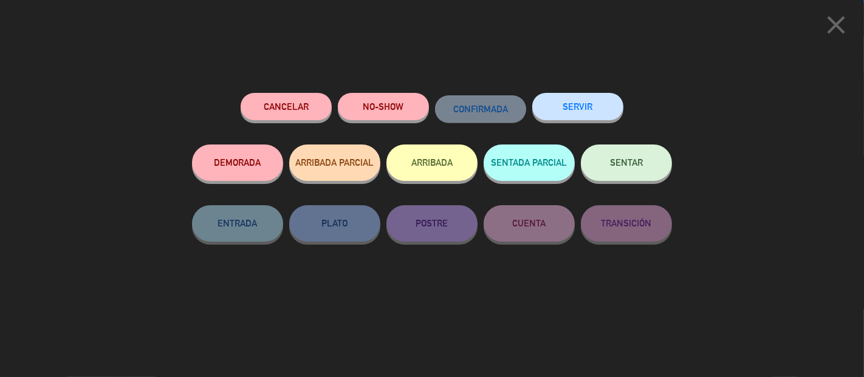
click at [413, 112] on button "NO-SHOW" at bounding box center [383, 106] width 91 height 27
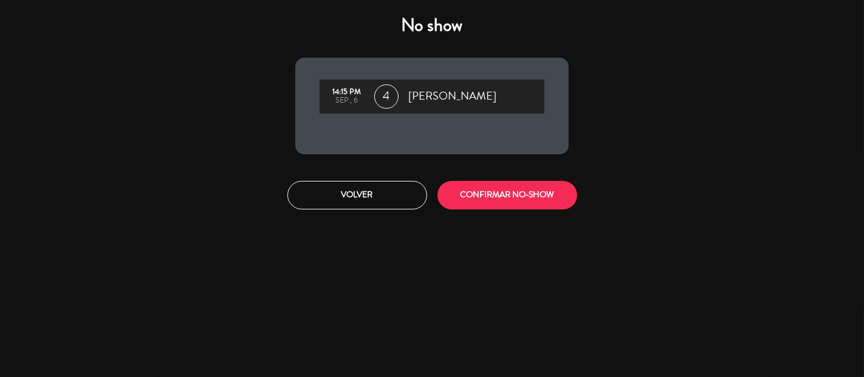
click at [531, 195] on button "CONFIRMAR NO-SHOW" at bounding box center [507, 195] width 140 height 29
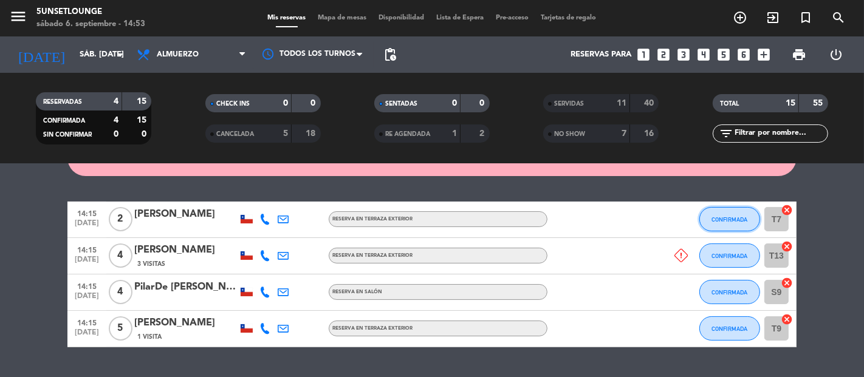
click at [733, 221] on span "CONFIRMADA" at bounding box center [730, 219] width 36 height 7
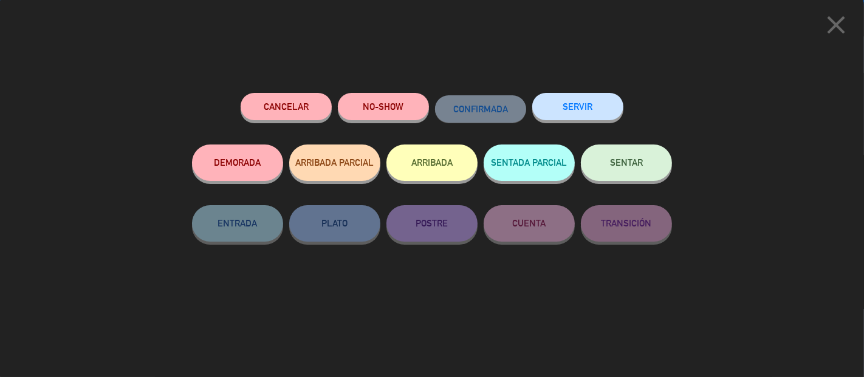
click at [401, 106] on button "NO-SHOW" at bounding box center [383, 106] width 91 height 27
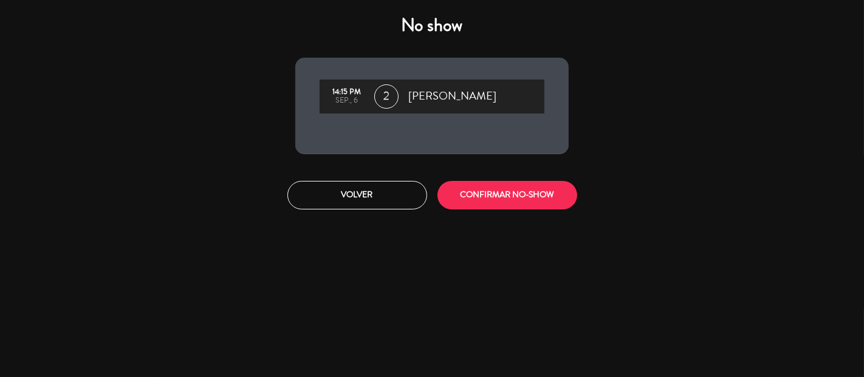
click at [539, 205] on button "CONFIRMAR NO-SHOW" at bounding box center [507, 195] width 140 height 29
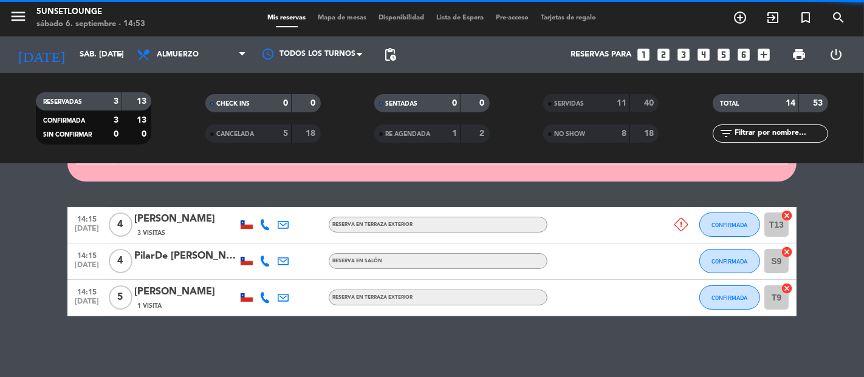
scroll to position [167, 0]
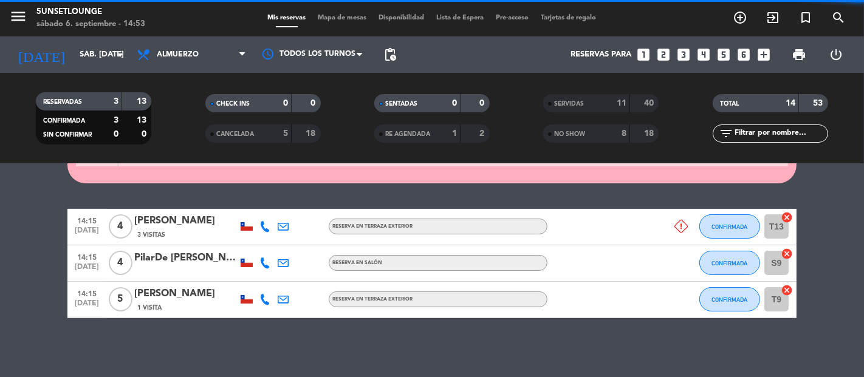
click at [734, 225] on span "CONFIRMADA" at bounding box center [730, 227] width 36 height 7
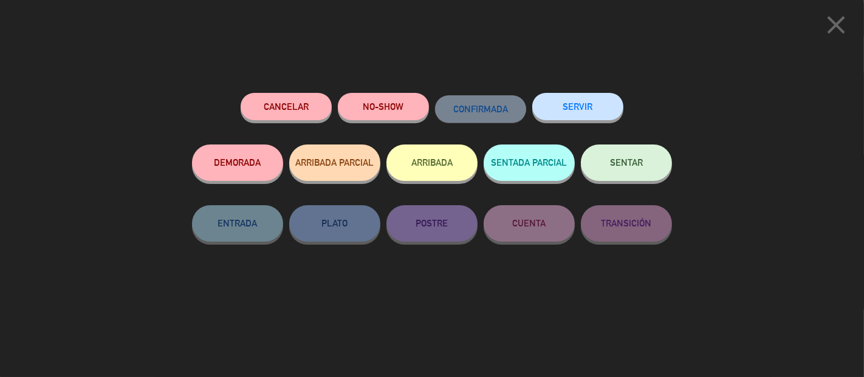
click at [399, 112] on button "NO-SHOW" at bounding box center [383, 106] width 91 height 27
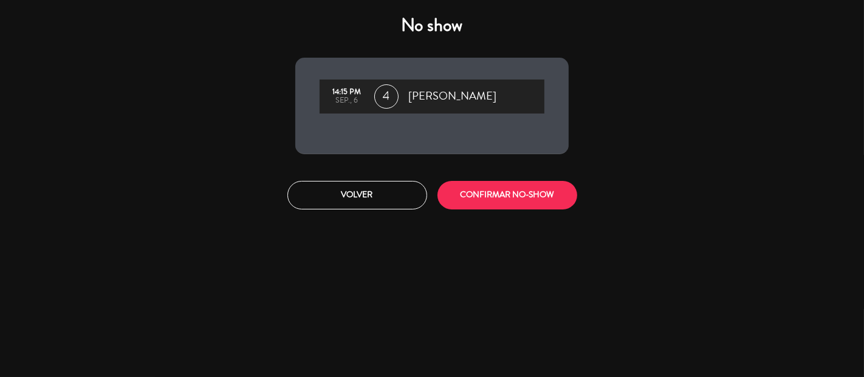
click at [529, 191] on button "CONFIRMAR NO-SHOW" at bounding box center [507, 195] width 140 height 29
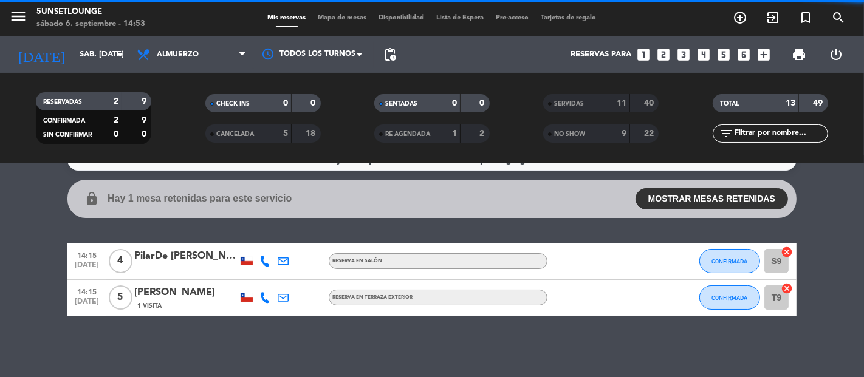
scroll to position [22, 0]
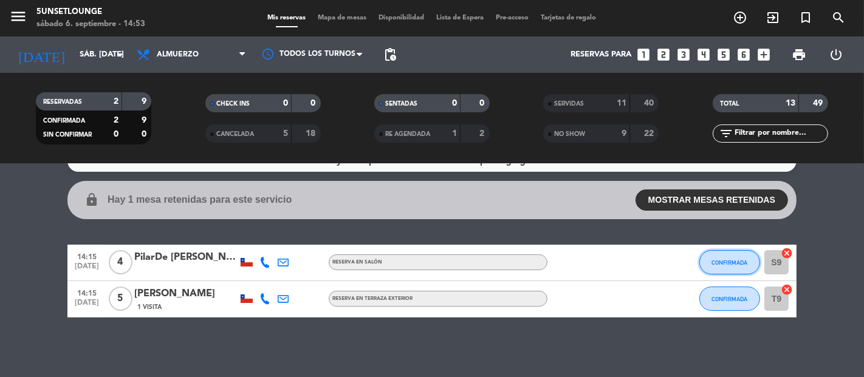
click at [736, 262] on span "CONFIRMADA" at bounding box center [730, 262] width 36 height 7
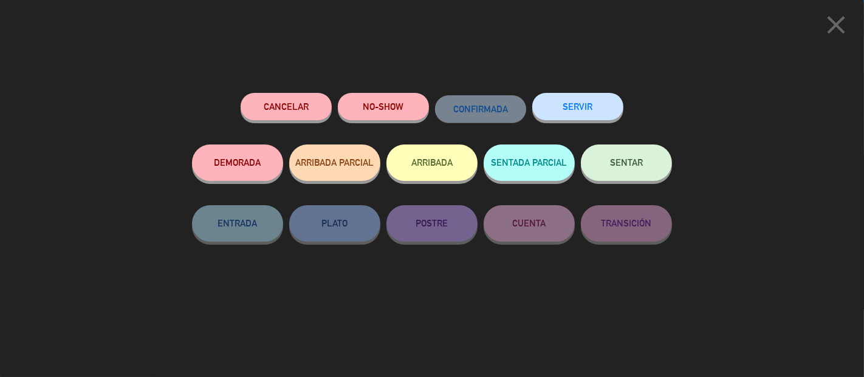
click at [575, 109] on button "SERVIR" at bounding box center [577, 106] width 91 height 27
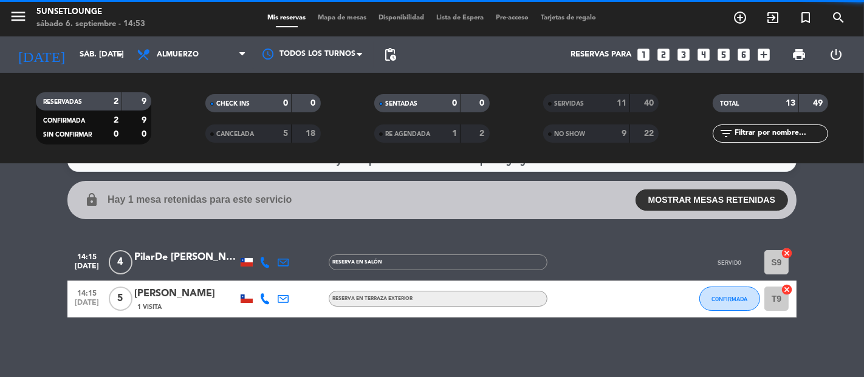
scroll to position [0, 0]
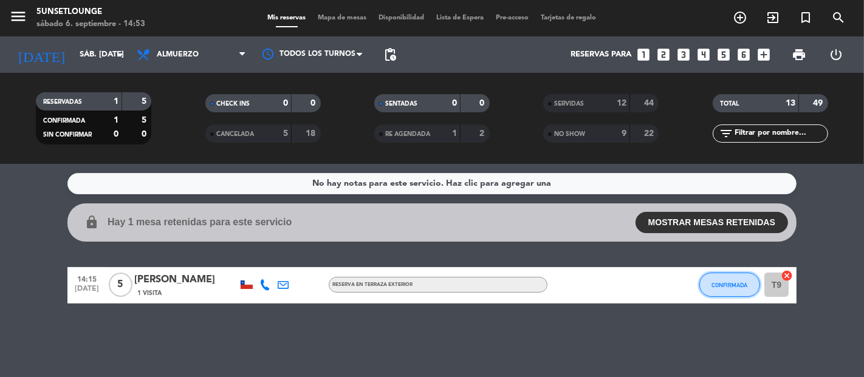
click at [741, 284] on span "CONFIRMADA" at bounding box center [730, 285] width 36 height 7
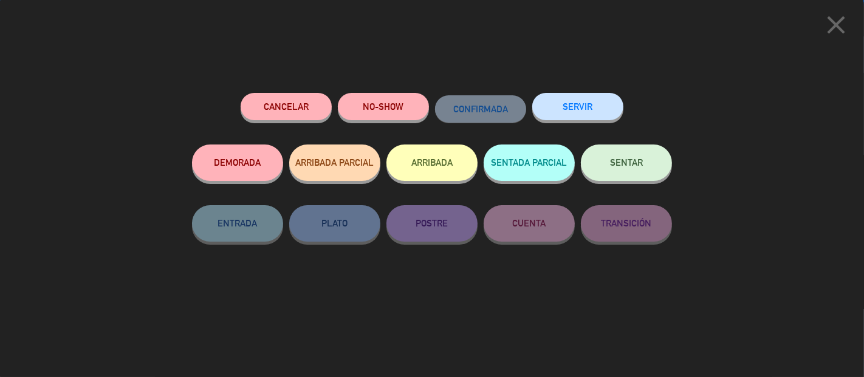
click at [405, 108] on button "NO-SHOW" at bounding box center [383, 106] width 91 height 27
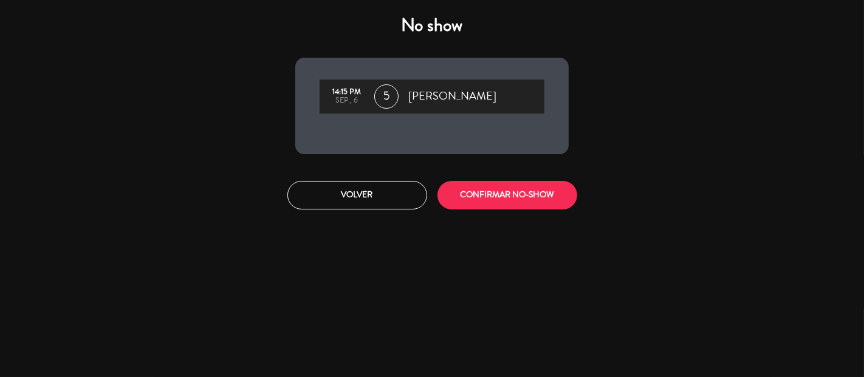
click at [555, 197] on button "CONFIRMAR NO-SHOW" at bounding box center [507, 195] width 140 height 29
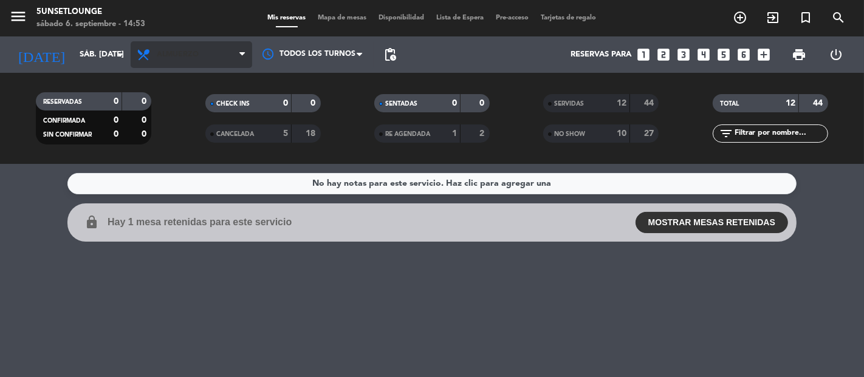
click at [187, 52] on span "Almuerzo" at bounding box center [178, 54] width 42 height 9
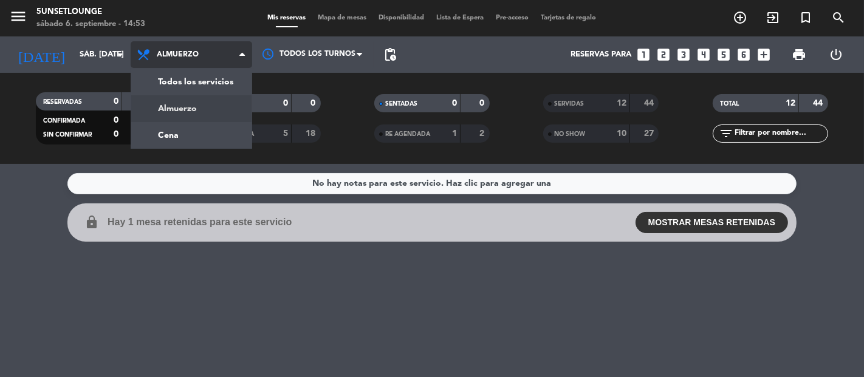
click at [215, 123] on div "menu 5unsetlounge sábado 6. septiembre - 14:53 Mis reservas Mapa de mesas Dispo…" at bounding box center [432, 82] width 864 height 164
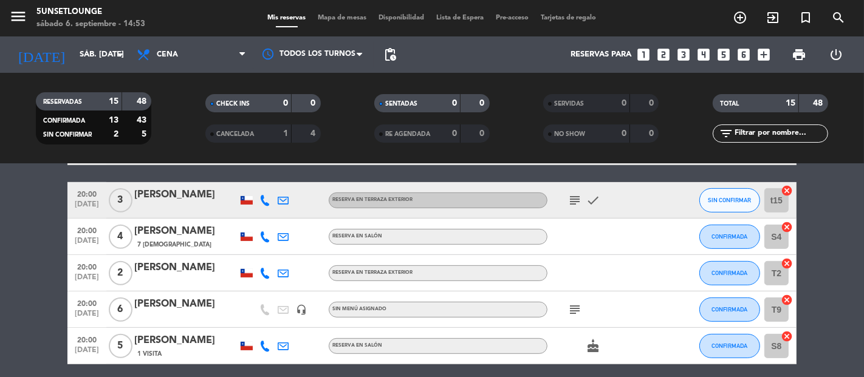
scroll to position [406, 0]
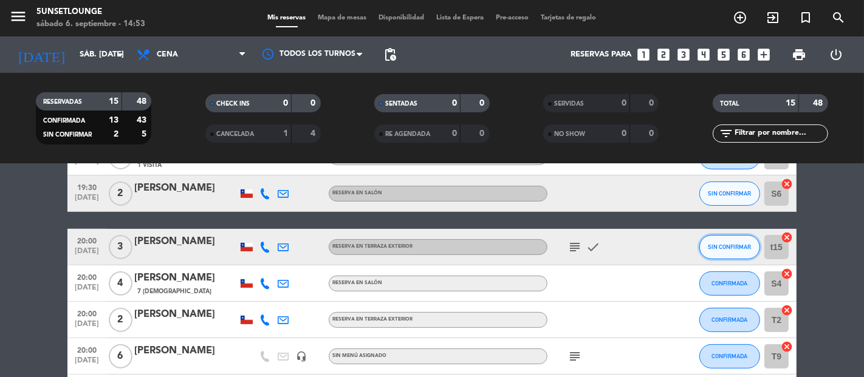
click at [722, 244] on span "SIN CONFIRMAR" at bounding box center [729, 247] width 43 height 7
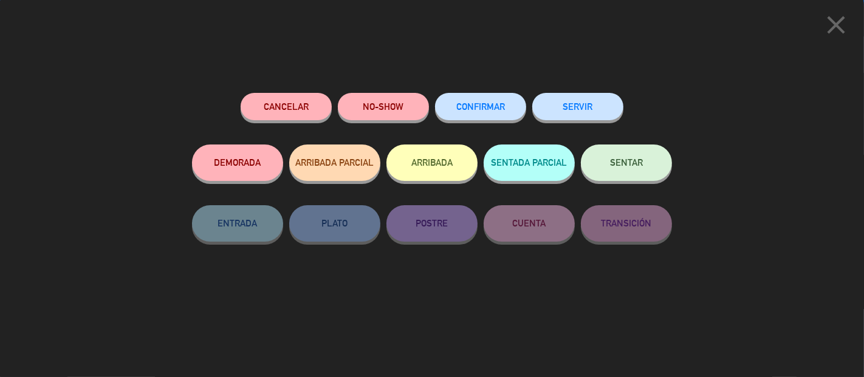
click at [477, 108] on span "CONFIRMAR" at bounding box center [480, 106] width 49 height 10
click at [464, 104] on span "CONFIRMAR" at bounding box center [480, 106] width 49 height 10
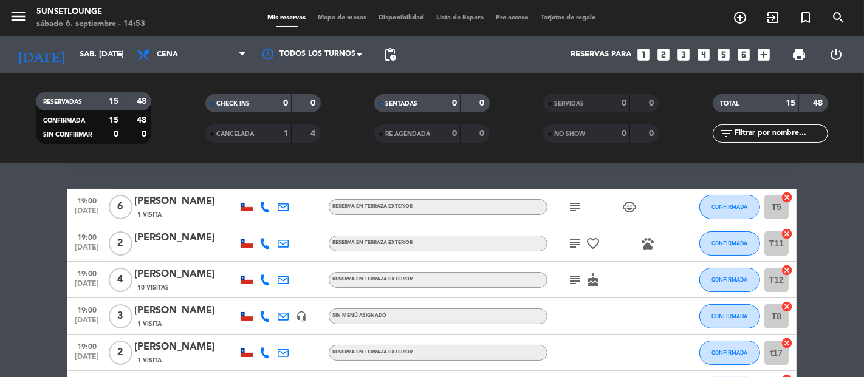
scroll to position [0, 0]
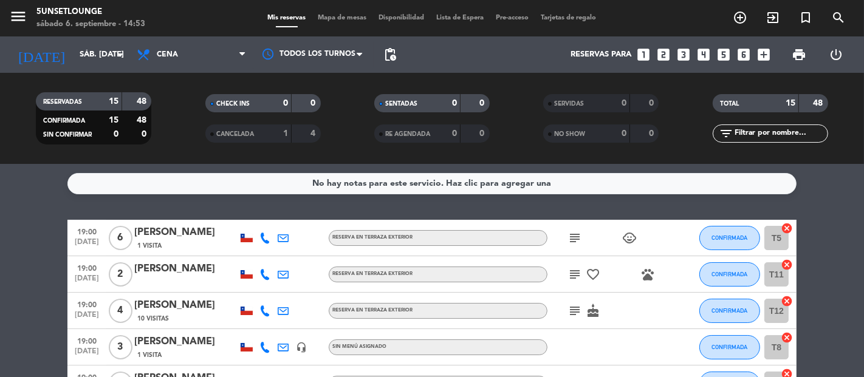
click at [570, 238] on icon "subject" at bounding box center [574, 238] width 15 height 15
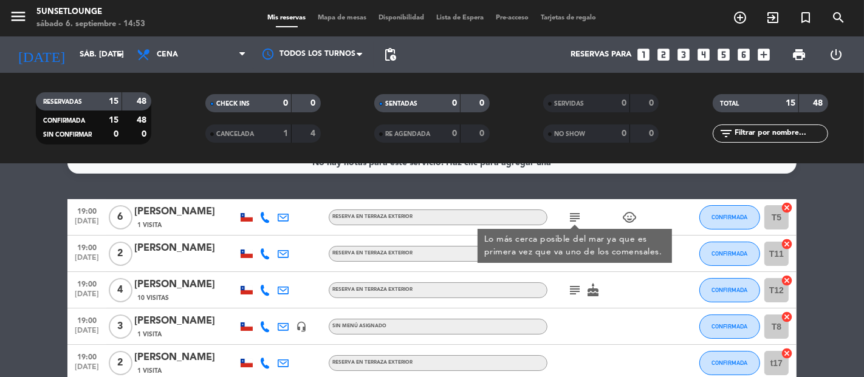
scroll to position [24, 0]
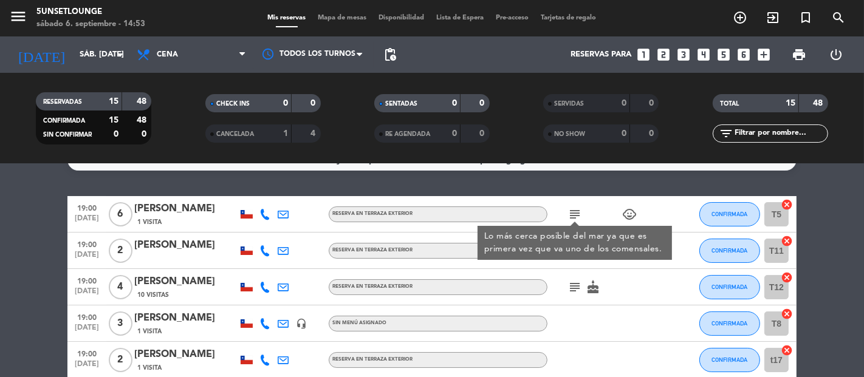
click at [569, 289] on icon "subject" at bounding box center [574, 287] width 15 height 15
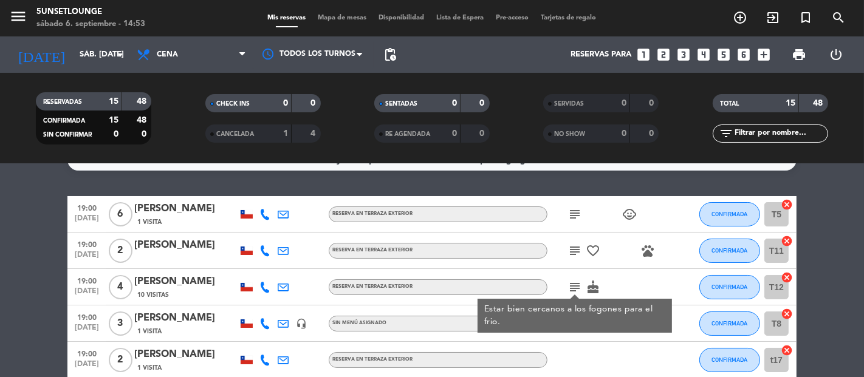
click at [574, 252] on icon "subject" at bounding box center [574, 251] width 15 height 15
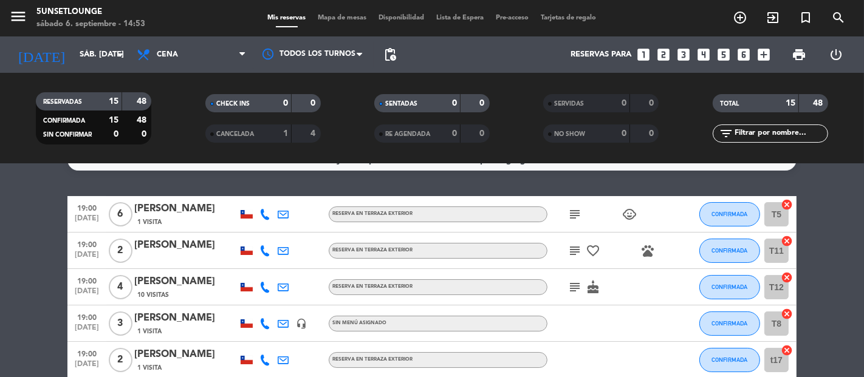
click at [575, 288] on icon "subject" at bounding box center [574, 287] width 15 height 15
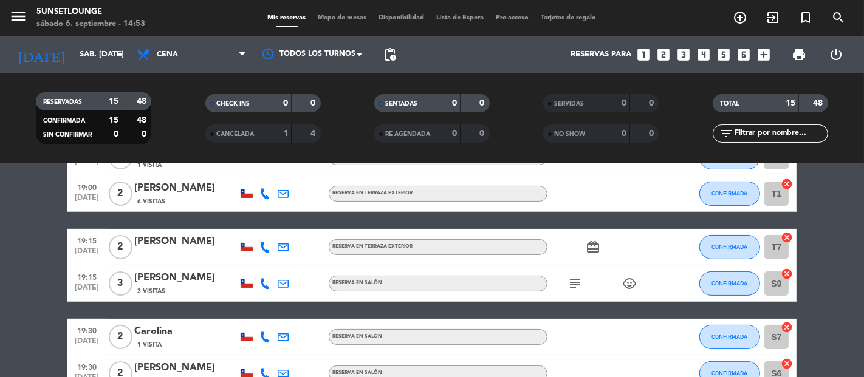
click at [574, 290] on icon "subject" at bounding box center [574, 283] width 15 height 15
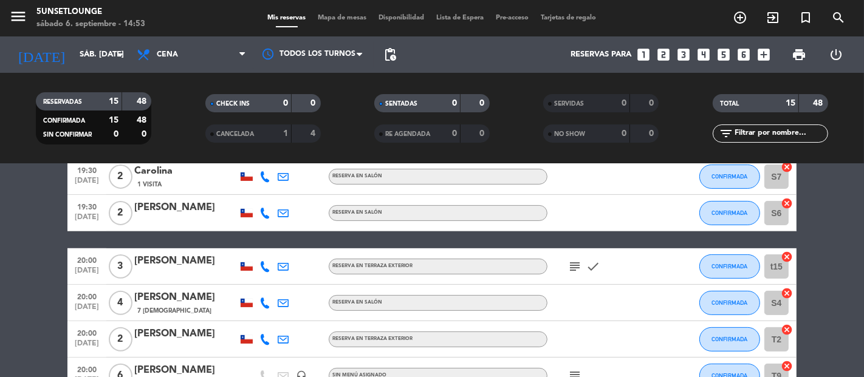
scroll to position [385, 0]
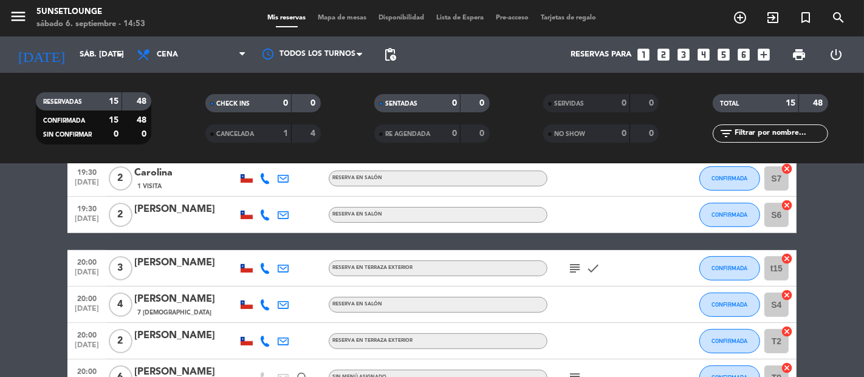
click at [569, 275] on icon "subject" at bounding box center [574, 268] width 15 height 15
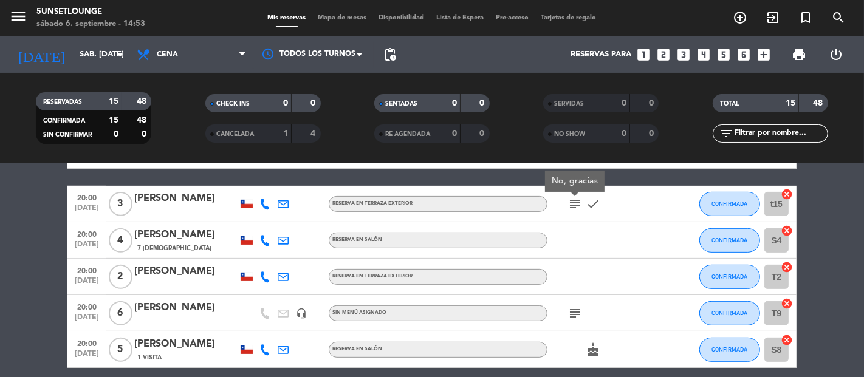
scroll to position [454, 0]
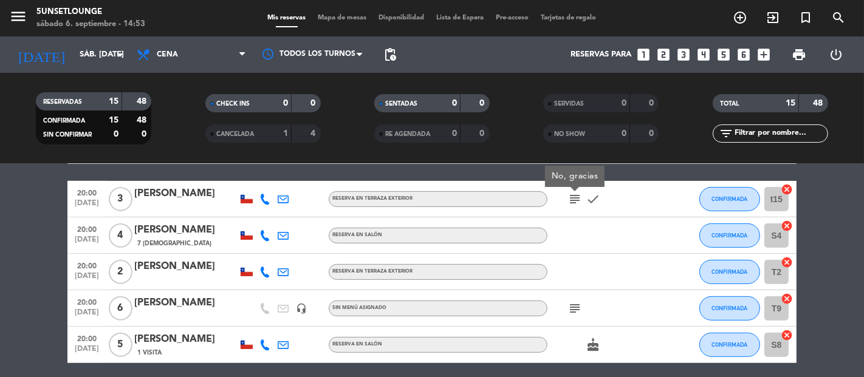
click at [574, 309] on icon "subject" at bounding box center [574, 308] width 15 height 15
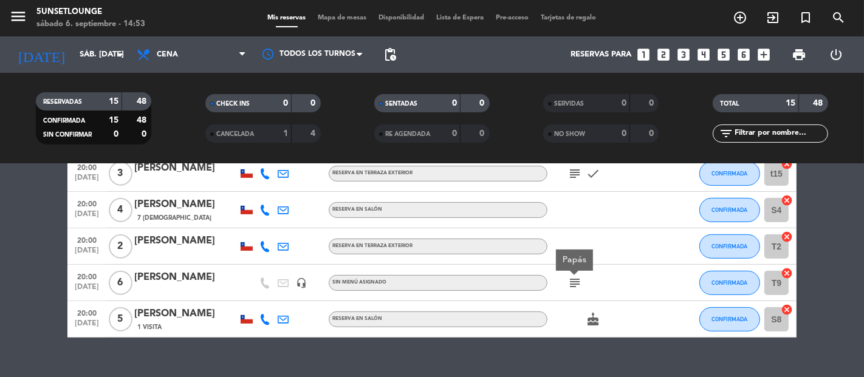
scroll to position [500, 0]
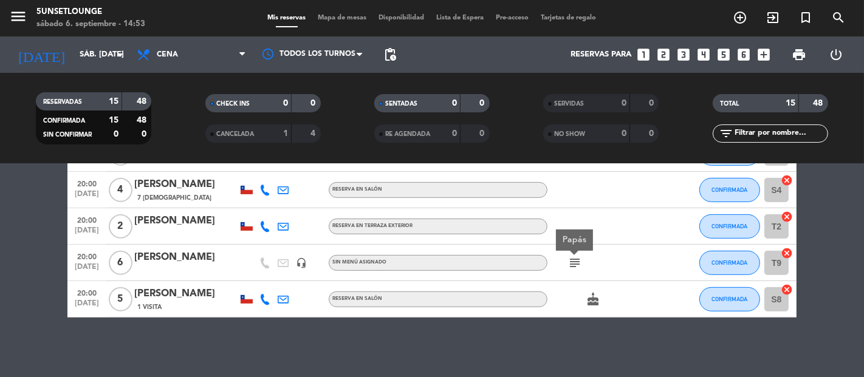
click at [361, 19] on span "Mapa de mesas" at bounding box center [342, 18] width 61 height 7
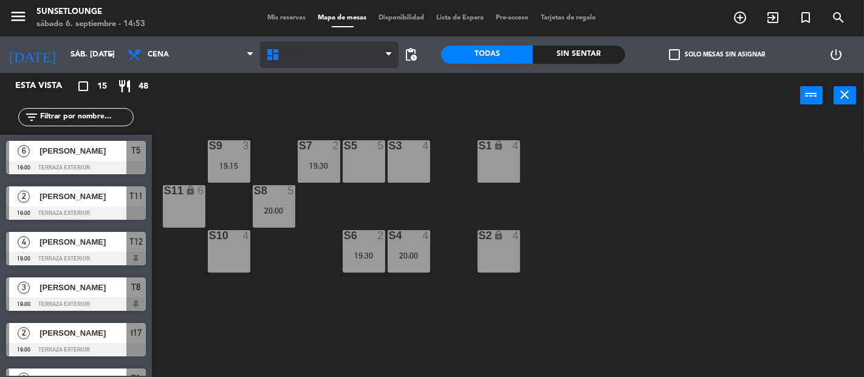
click at [347, 59] on span "Salón" at bounding box center [329, 54] width 139 height 27
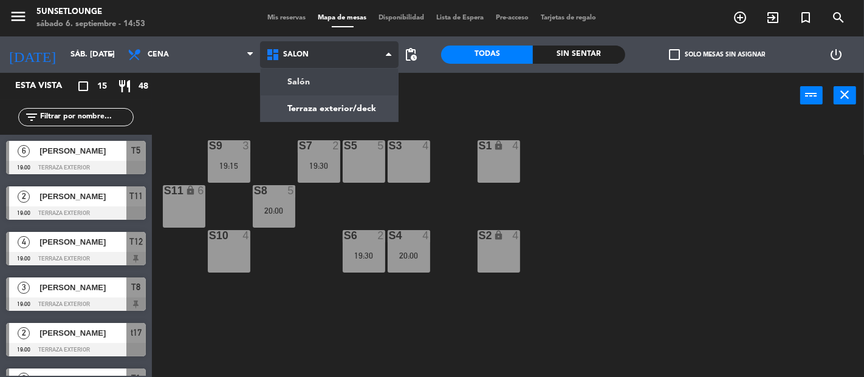
click at [345, 109] on ng-component "menu 5unsetlounge sábado 6. septiembre - 14:53 Mis reservas Mapa de mesas Dispo…" at bounding box center [432, 188] width 864 height 377
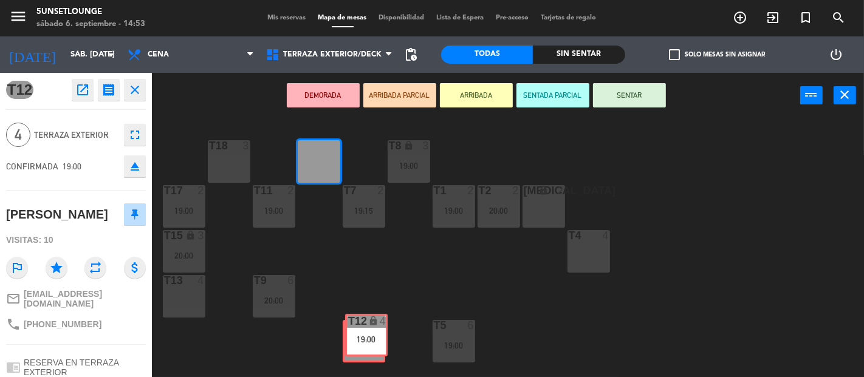
drag, startPoint x: 324, startPoint y: 164, endPoint x: 369, endPoint y: 342, distance: 183.6
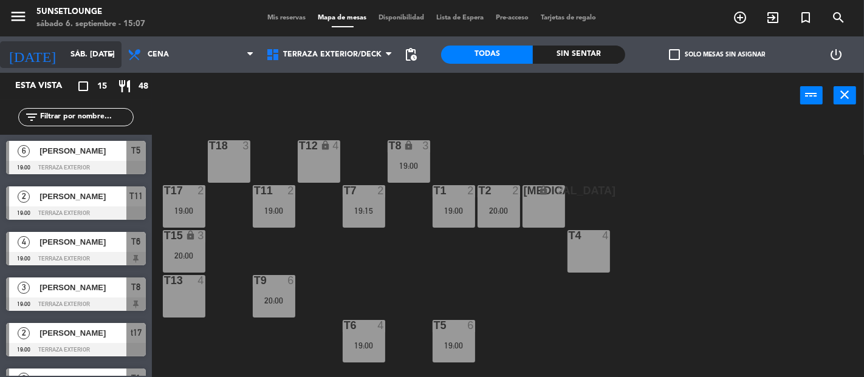
click at [85, 60] on input "sáb. [DATE]" at bounding box center [117, 55] width 106 height 22
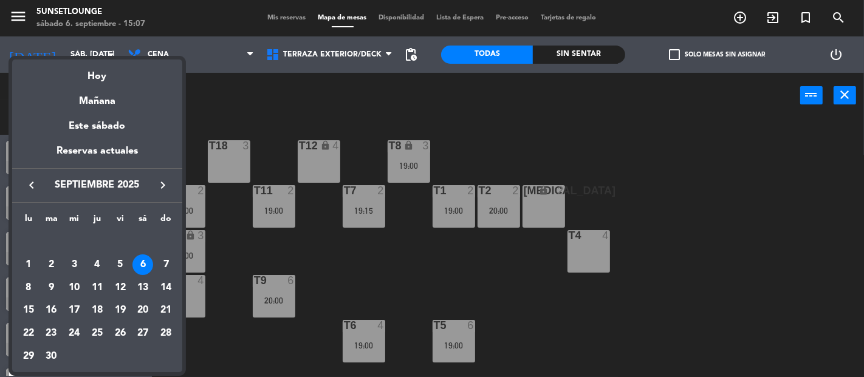
click at [250, 108] on div at bounding box center [432, 188] width 864 height 377
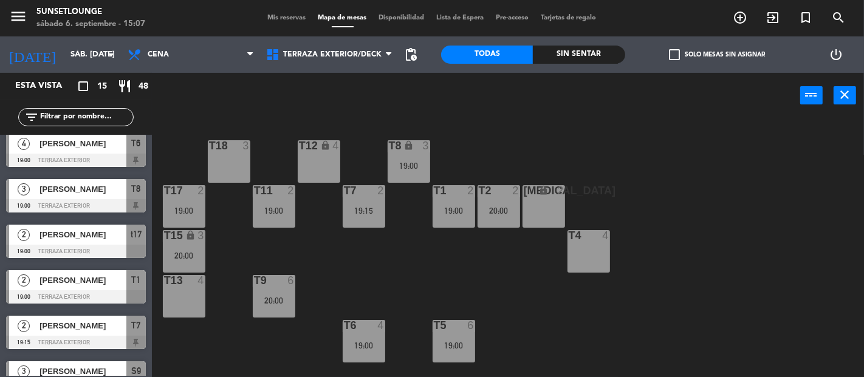
scroll to position [100, 0]
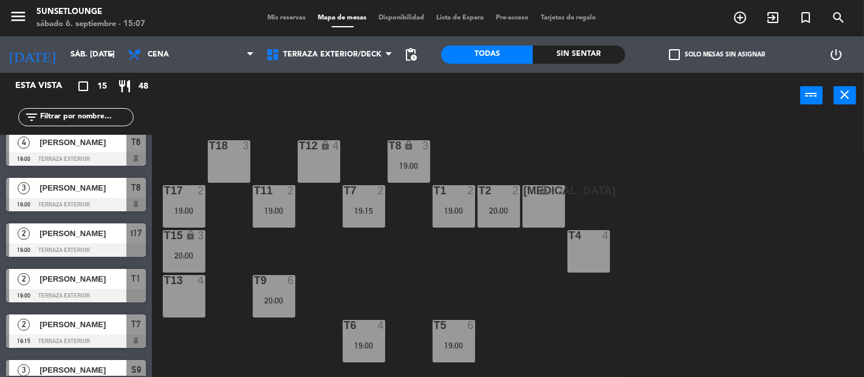
click at [102, 244] on div at bounding box center [76, 250] width 140 height 13
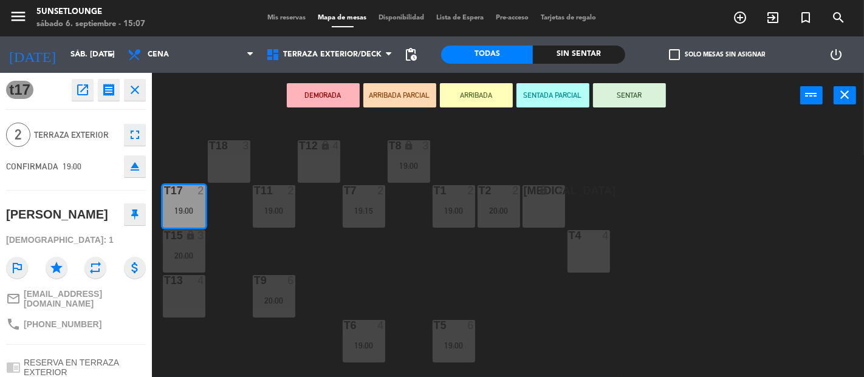
click at [85, 89] on icon "open_in_new" at bounding box center [82, 90] width 15 height 15
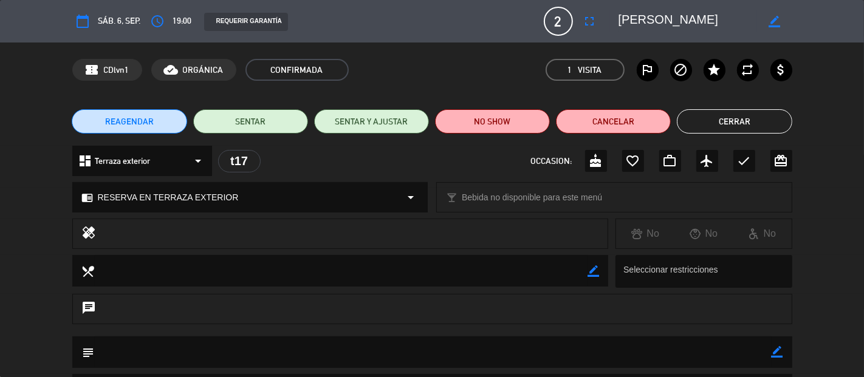
click at [730, 125] on button "Cerrar" at bounding box center [734, 121] width 115 height 24
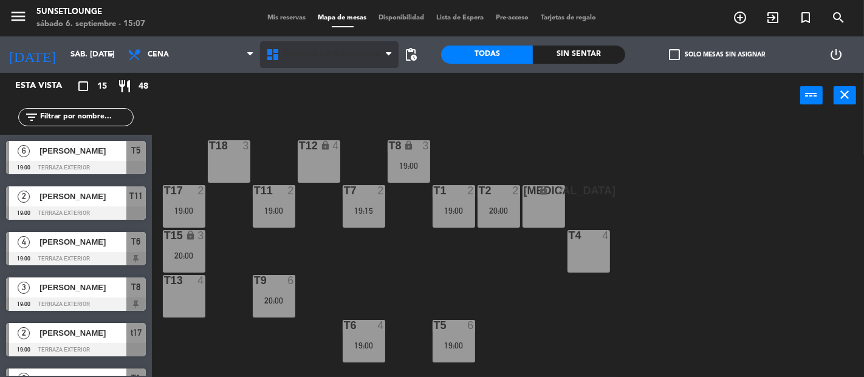
click at [369, 53] on span "Terraza exterior/deck" at bounding box center [332, 54] width 98 height 9
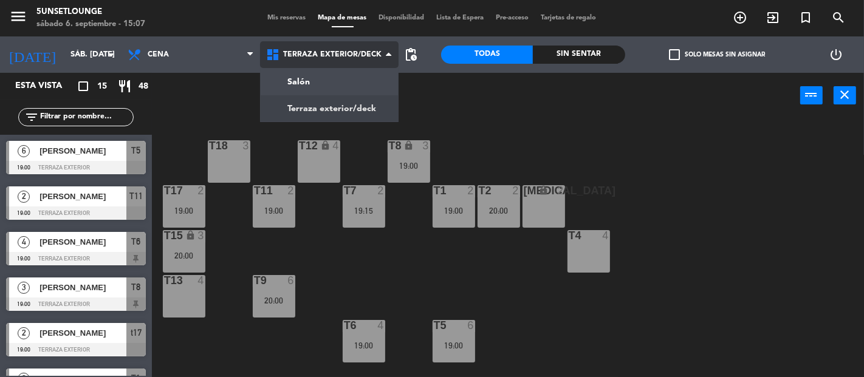
click at [363, 86] on ng-component "menu 5unsetlounge sábado 6. septiembre - 15:07 Mis reservas Mapa de mesas Dispo…" at bounding box center [432, 188] width 864 height 377
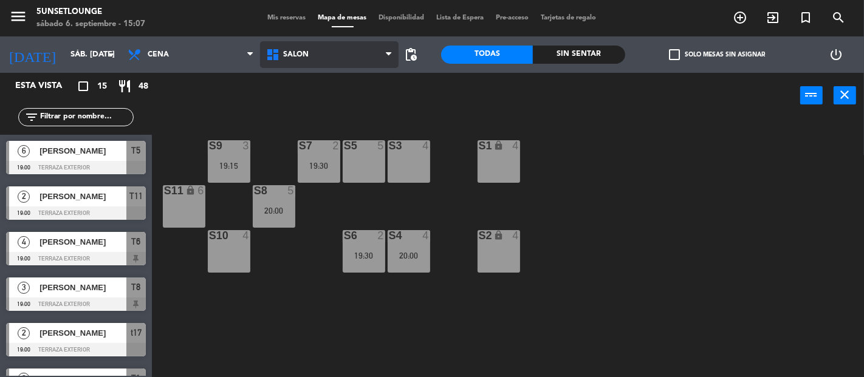
click at [362, 62] on span "Salón" at bounding box center [329, 54] width 139 height 27
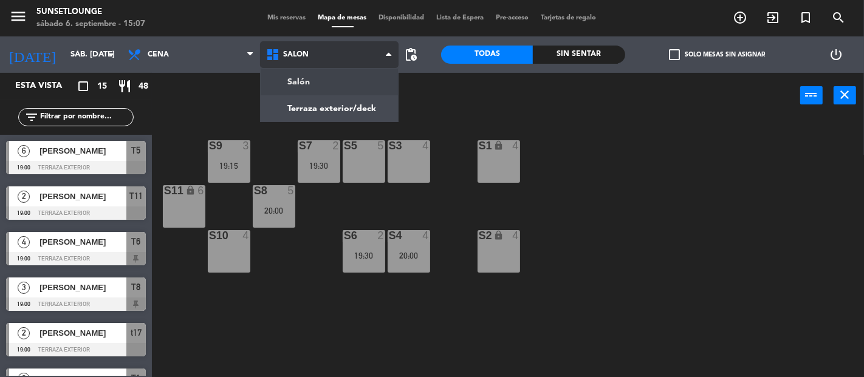
click at [365, 115] on ng-component "menu 5unsetlounge sábado 6. septiembre - 15:07 Mis reservas Mapa de mesas Dispo…" at bounding box center [432, 188] width 864 height 377
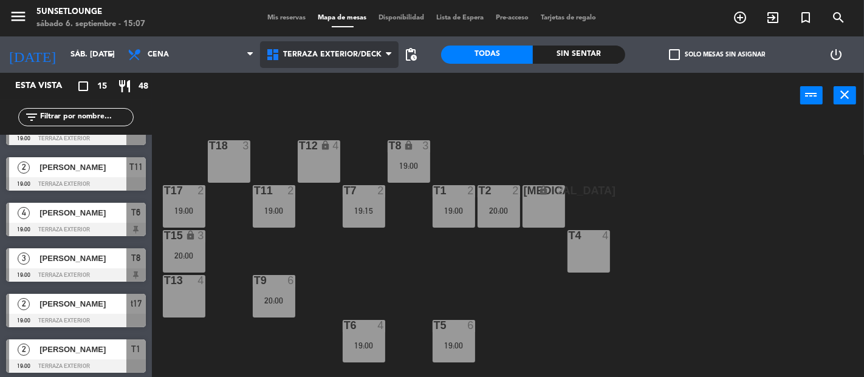
scroll to position [30, 0]
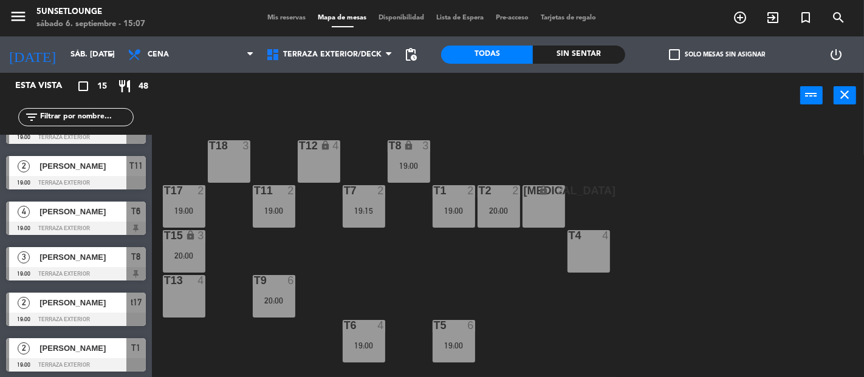
click at [96, 313] on div at bounding box center [76, 319] width 140 height 13
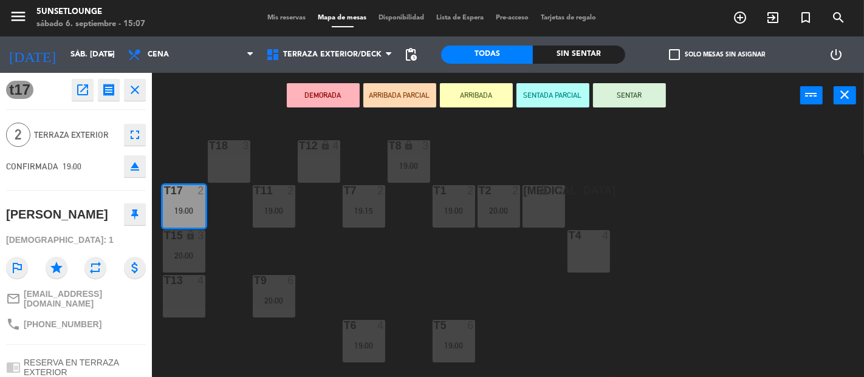
click at [89, 93] on icon "open_in_new" at bounding box center [82, 90] width 15 height 15
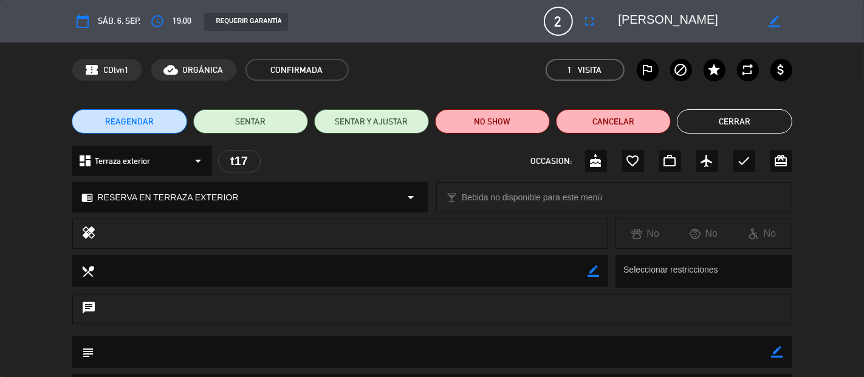
click at [161, 20] on icon "access_time" at bounding box center [158, 21] width 15 height 15
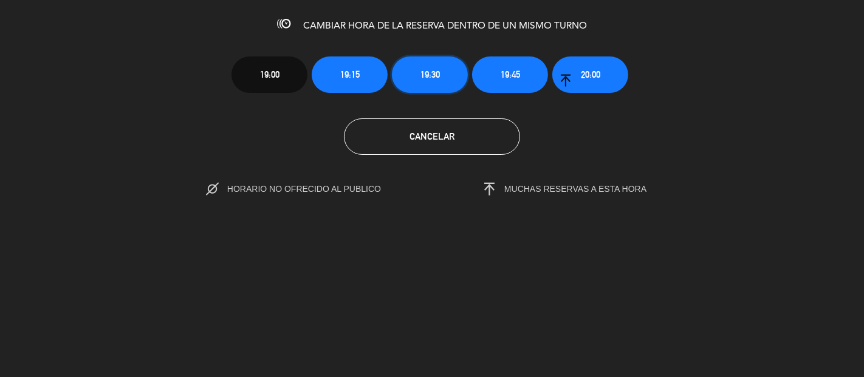
click at [438, 78] on span "19:30" at bounding box center [429, 74] width 19 height 14
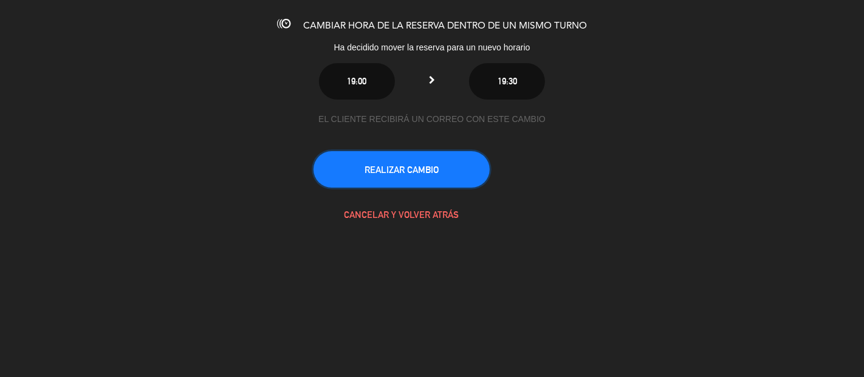
click at [461, 179] on button "REALIZAR CAMBIO" at bounding box center [401, 169] width 176 height 36
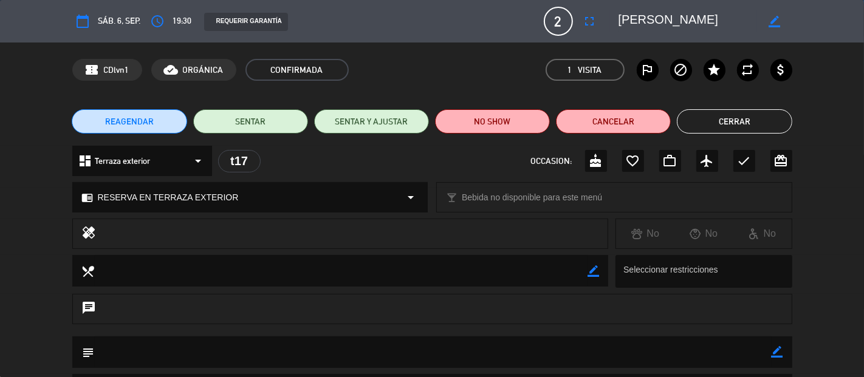
click at [753, 126] on button "Cerrar" at bounding box center [734, 121] width 115 height 24
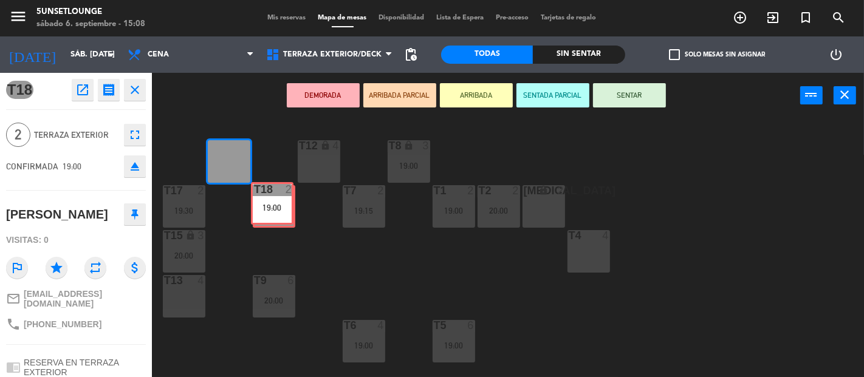
drag, startPoint x: 242, startPoint y: 171, endPoint x: 281, endPoint y: 211, distance: 56.3
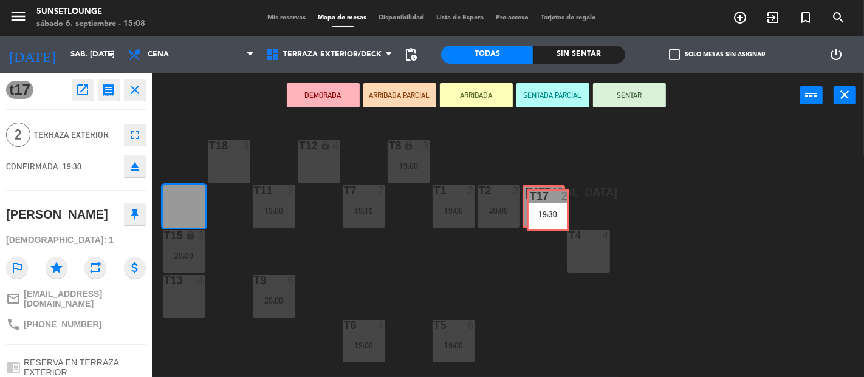
drag, startPoint x: 199, startPoint y: 213, endPoint x: 560, endPoint y: 214, distance: 360.9
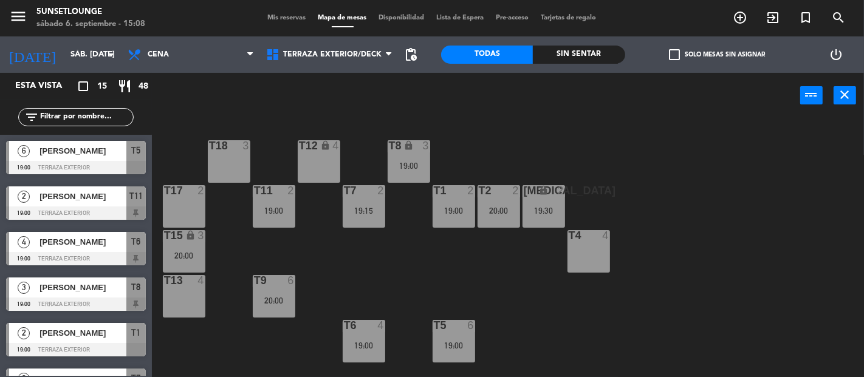
scroll to position [0, 0]
click at [556, 213] on div "19:30" at bounding box center [543, 211] width 43 height 9
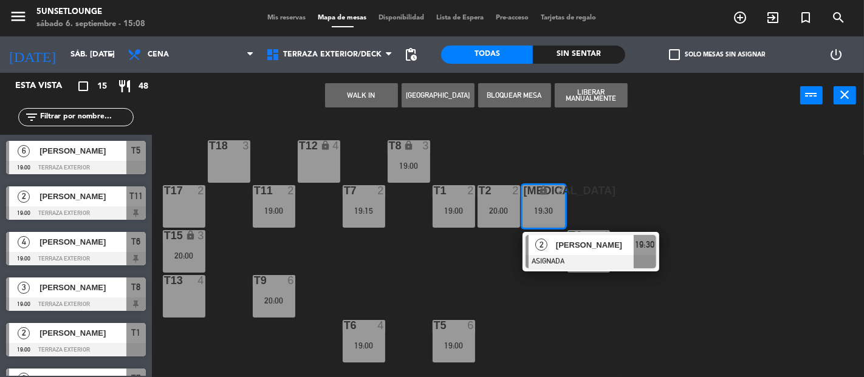
click at [505, 212] on div "20:00" at bounding box center [499, 211] width 43 height 9
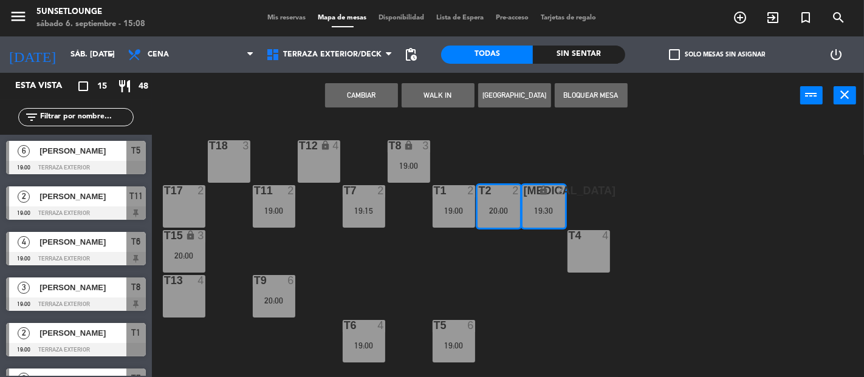
click at [387, 95] on button "Cambiar" at bounding box center [361, 95] width 73 height 24
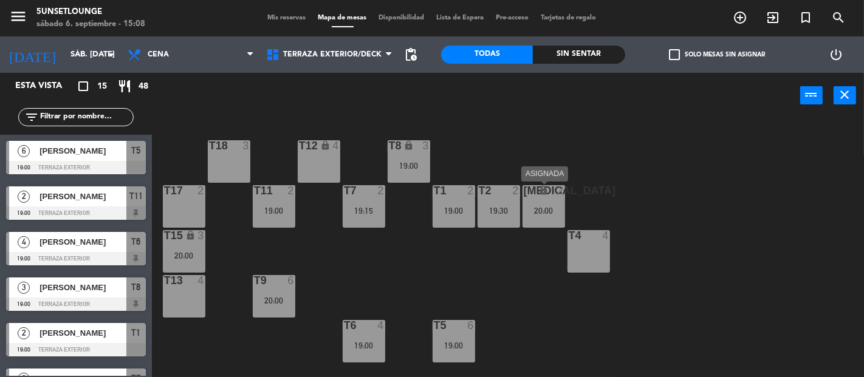
click at [533, 208] on div "20:00" at bounding box center [543, 211] width 43 height 9
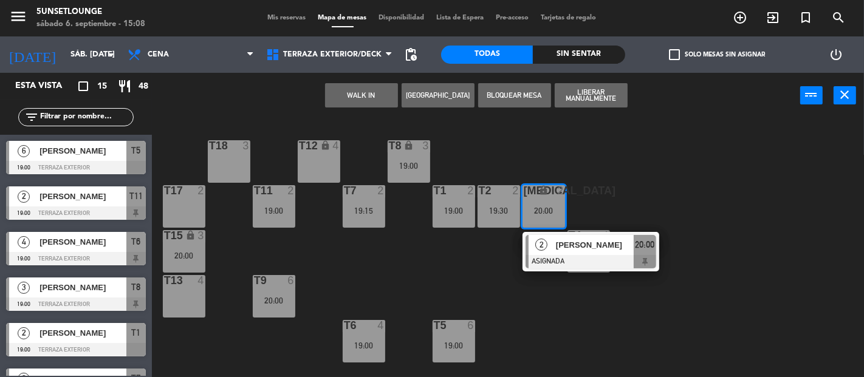
click at [179, 205] on div "t17 2" at bounding box center [184, 206] width 43 height 43
click at [362, 90] on button "Mover" at bounding box center [361, 95] width 73 height 24
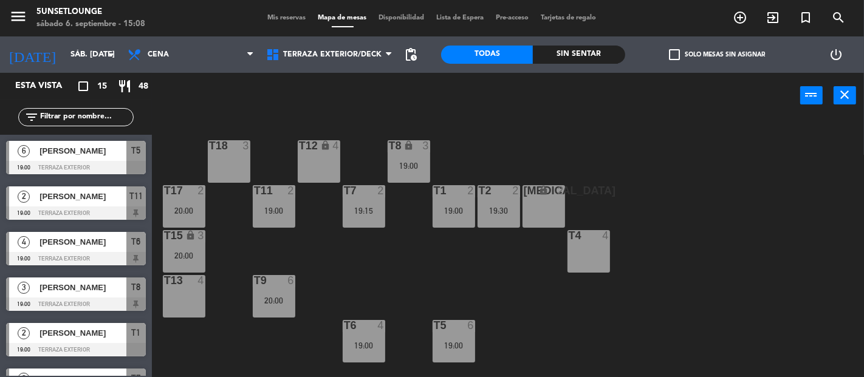
click at [286, 10] on div "menu 5unsetlounge sábado 6. septiembre - 15:08 Mis reservas Mapa de mesas Dispo…" at bounding box center [432, 18] width 864 height 36
click at [281, 18] on span "Mis reservas" at bounding box center [287, 18] width 50 height 7
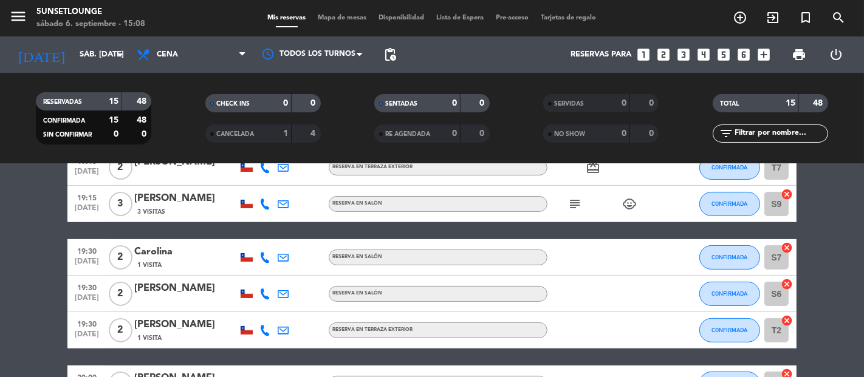
scroll to position [296, 0]
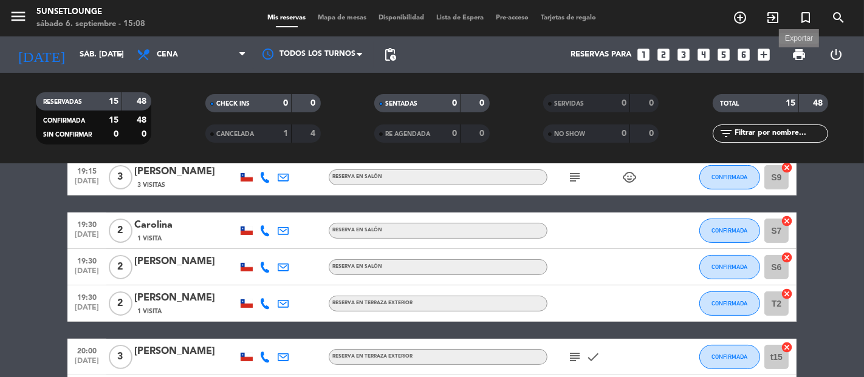
click at [800, 53] on span "print" at bounding box center [799, 54] width 15 height 15
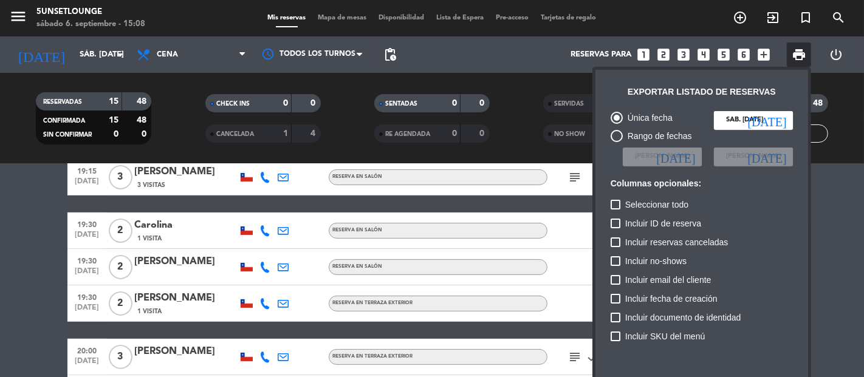
click at [726, 216] on div "Incluir ID de reserva" at bounding box center [702, 225] width 182 height 19
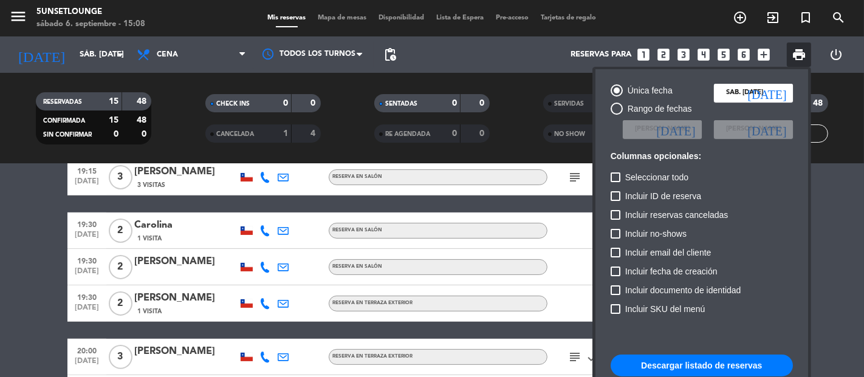
scroll to position [74, 0]
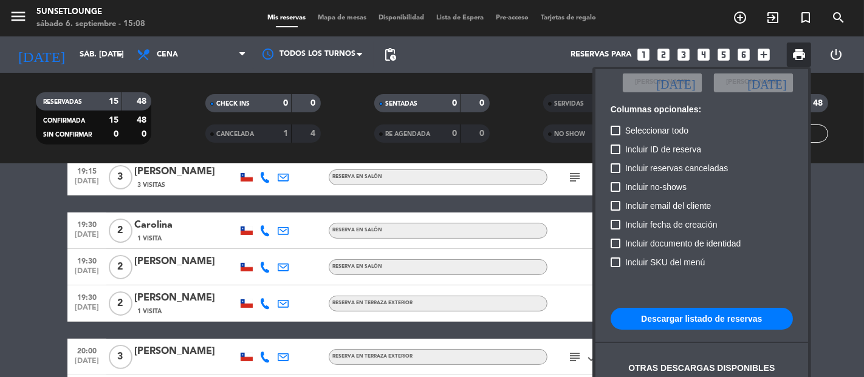
click at [689, 320] on button "Descargar listado de reservas" at bounding box center [702, 319] width 182 height 22
click at [0, 256] on div at bounding box center [432, 188] width 864 height 377
